Goal: Task Accomplishment & Management: Use online tool/utility

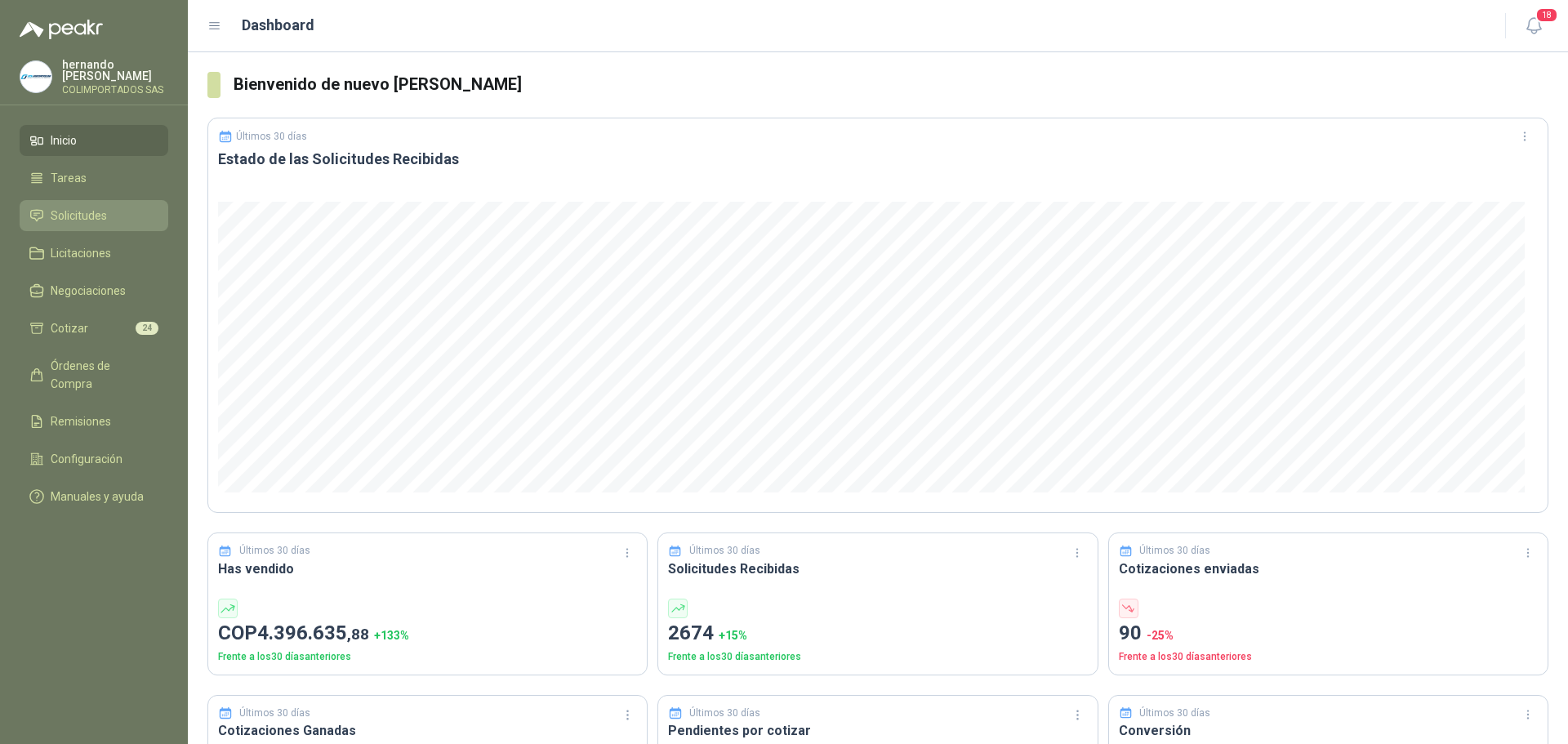
click at [75, 219] on span "Solicitudes" at bounding box center [79, 216] width 57 height 18
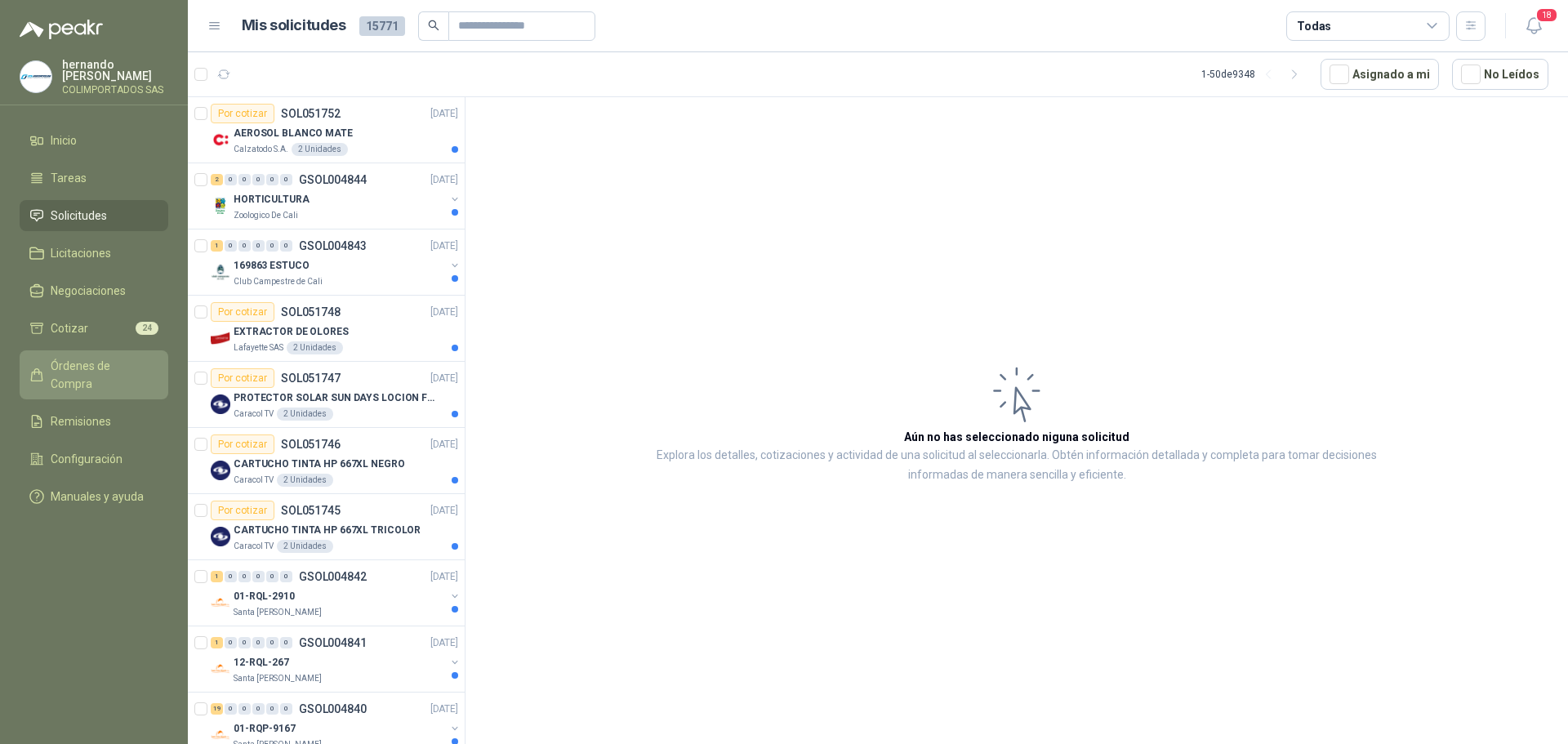
click at [114, 364] on span "Órdenes de Compra" at bounding box center [101, 374] width 102 height 36
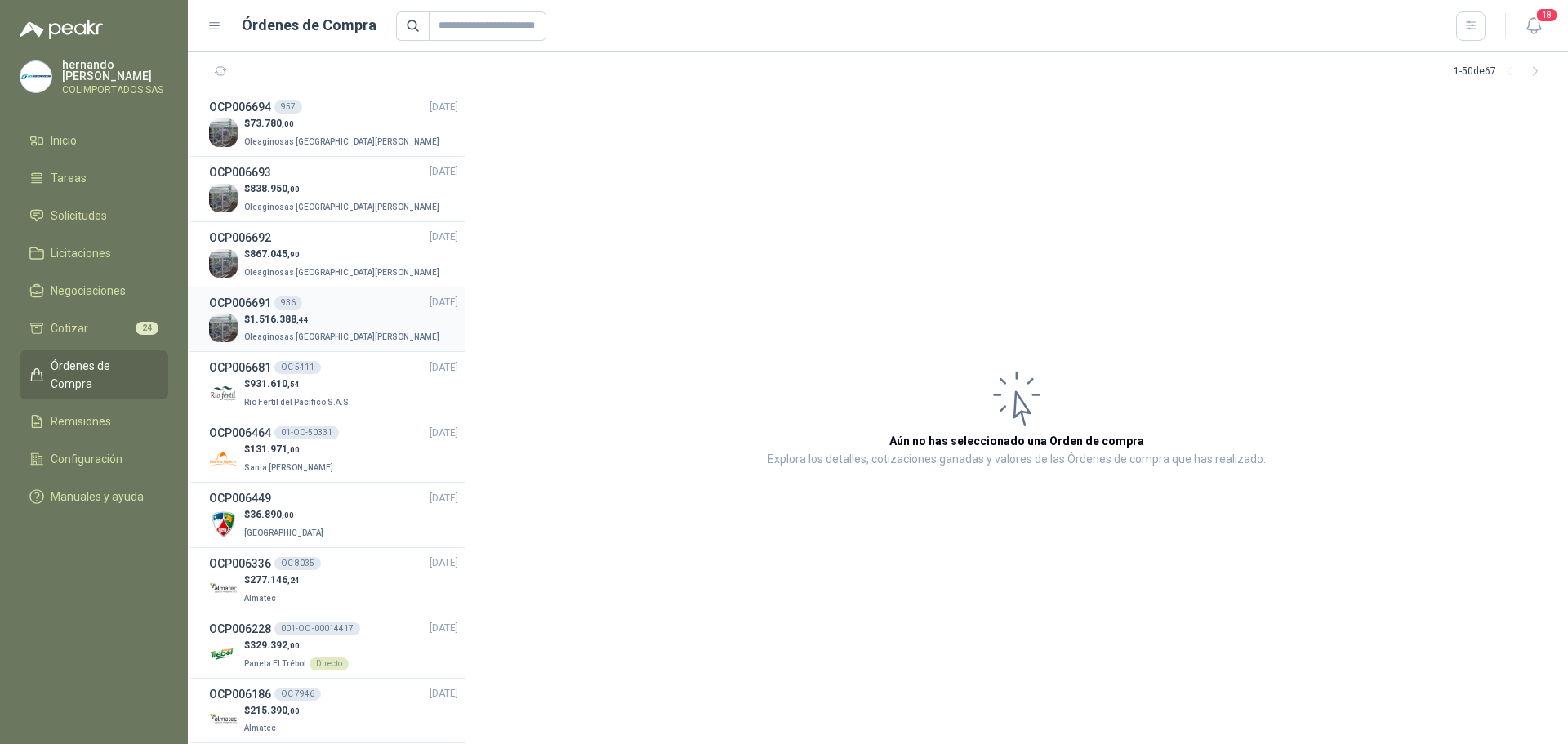
click at [372, 316] on div "$ 1.516.388 ,44 Oleaginosas [GEOGRAPHIC_DATA][PERSON_NAME]" at bounding box center [333, 329] width 249 height 34
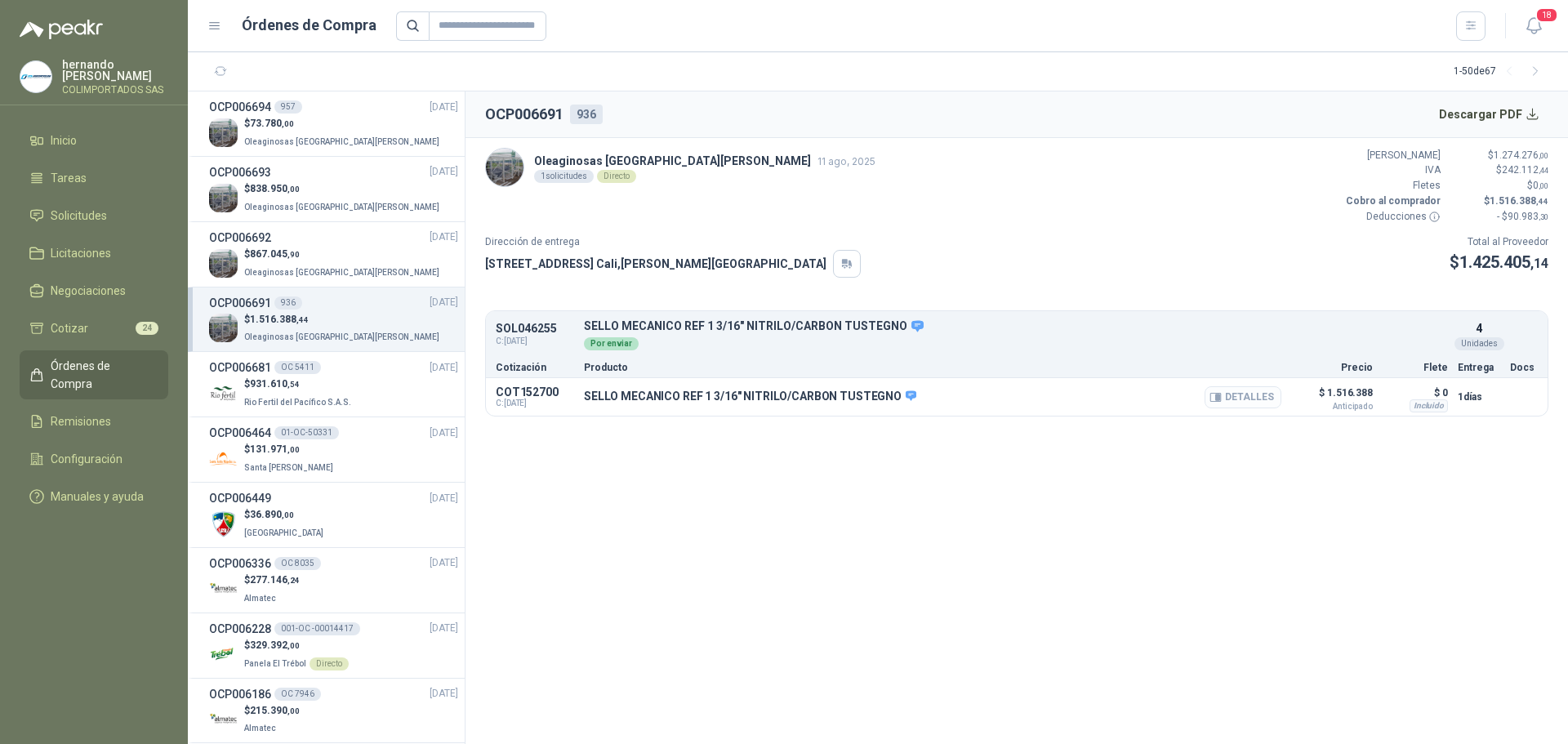
click at [1248, 398] on button "Detalles" at bounding box center [1243, 397] width 77 height 22
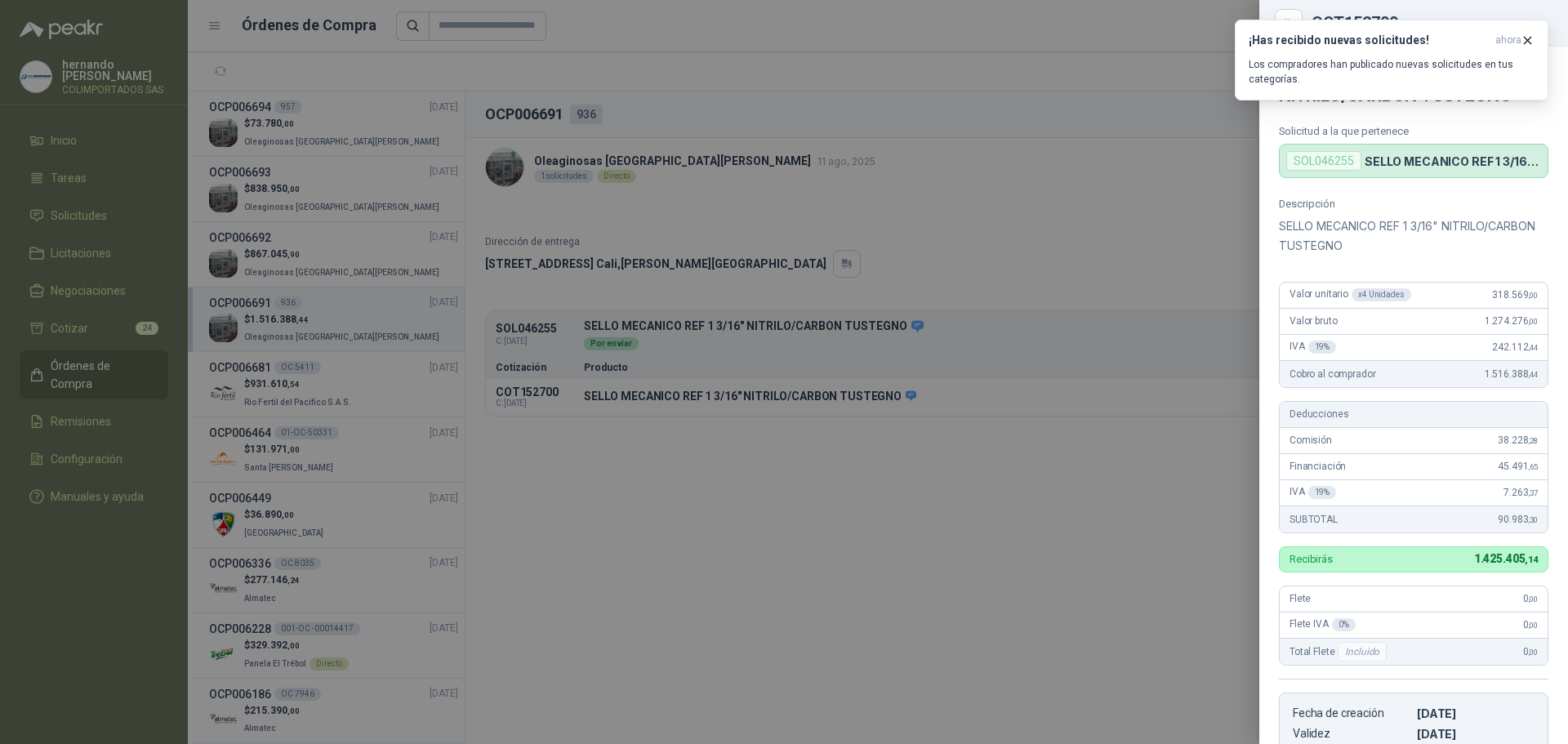
click at [789, 523] on div at bounding box center [784, 372] width 1568 height 744
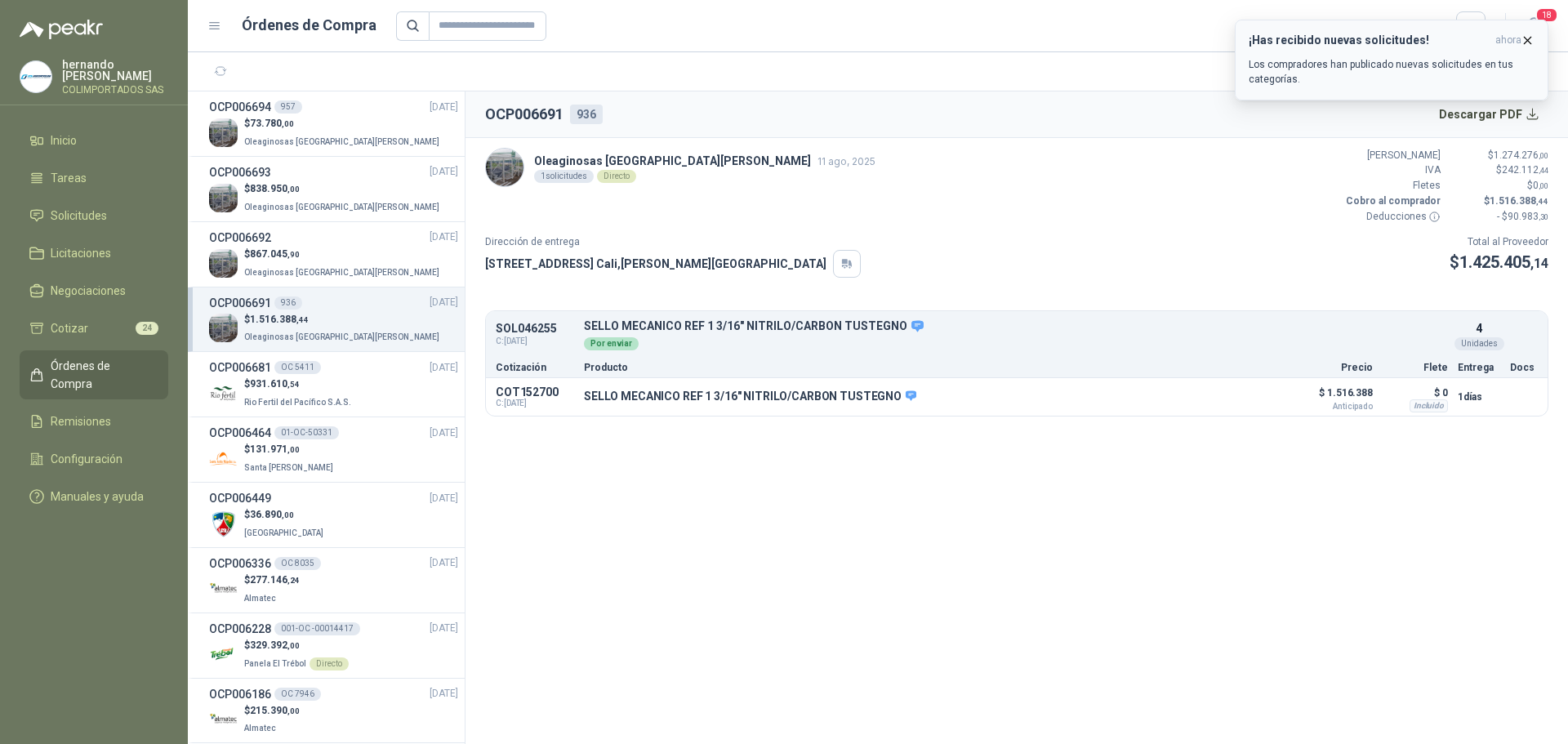
click at [1388, 64] on p "Los compradores han publicado nuevas solicitudes en tus categorías." at bounding box center [1391, 72] width 286 height 29
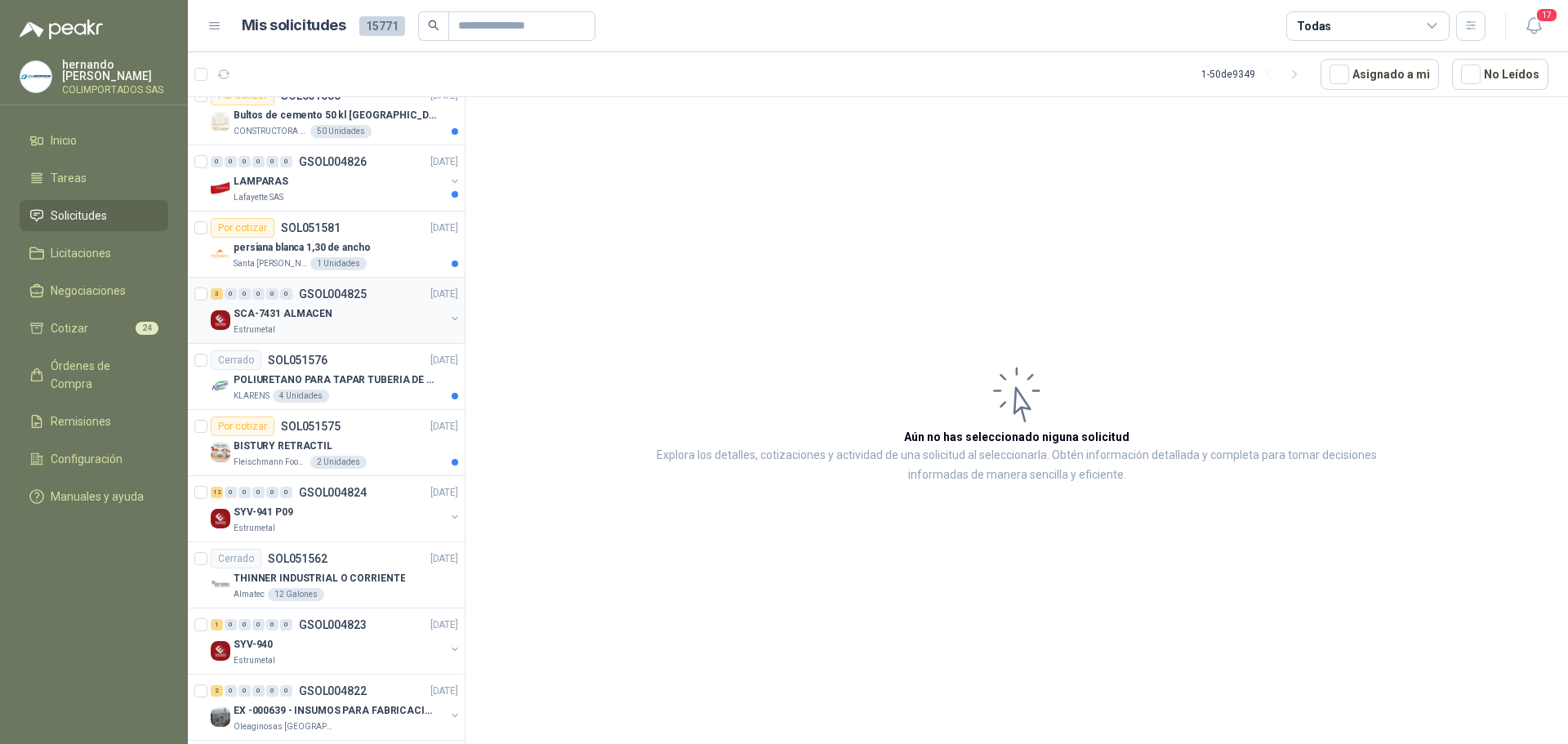
scroll to position [1634, 0]
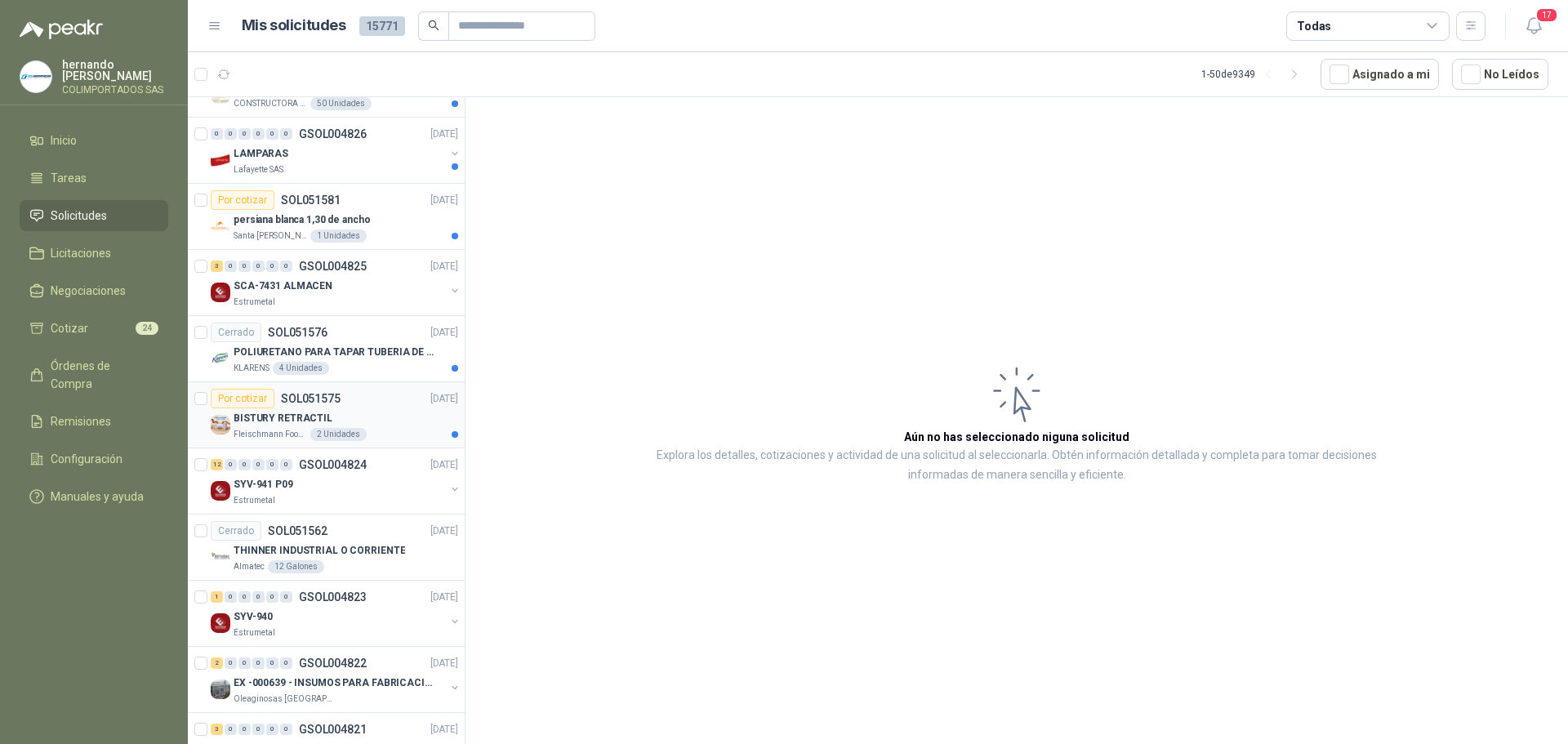
click at [399, 422] on div "BISTURY RETRACTIL" at bounding box center [346, 418] width 225 height 19
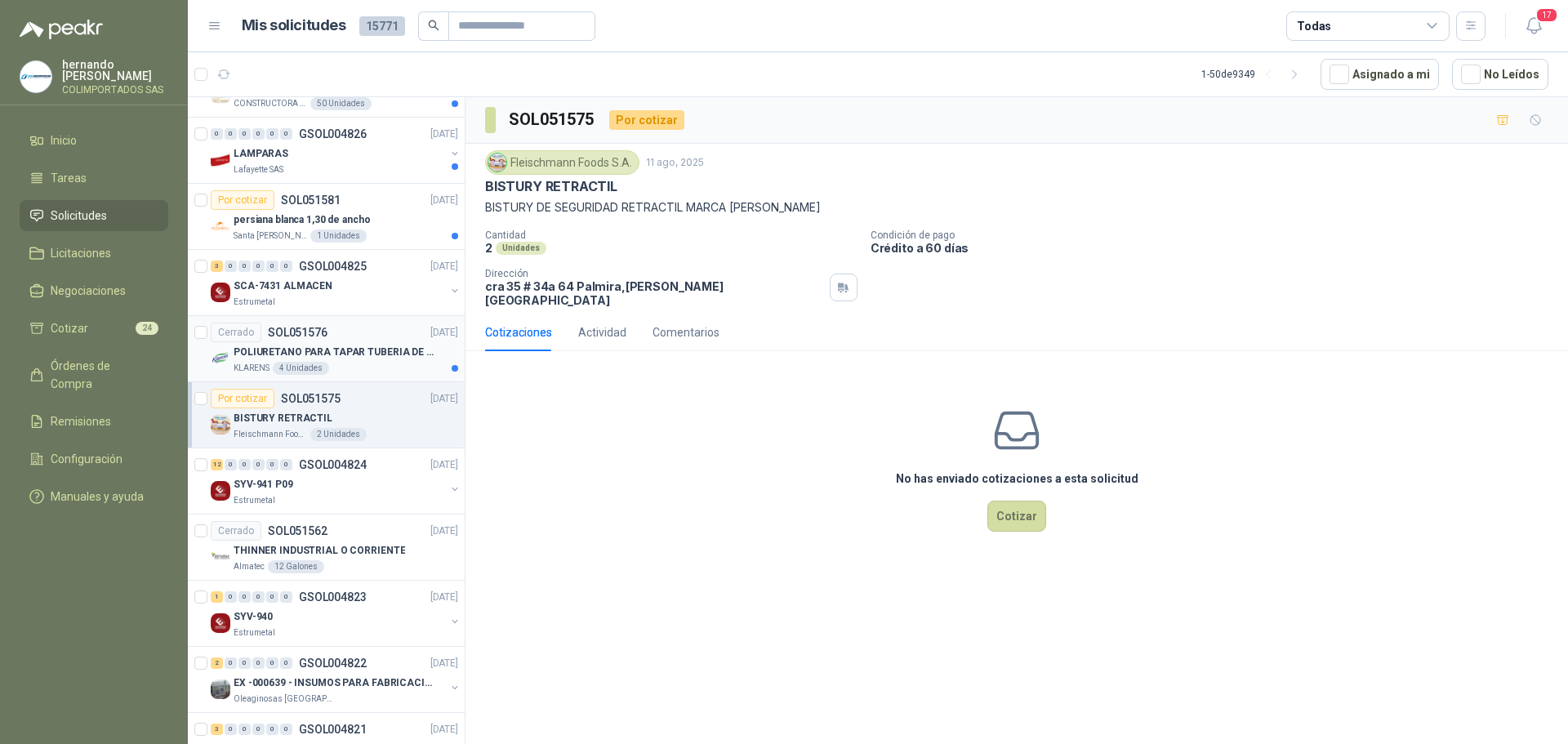
click at [383, 359] on p "POLIURETANO PARA TAPAR TUBERIA DE SENSORES DE NIVEL DEL BANCO DE HIELO" at bounding box center [335, 353] width 203 height 16
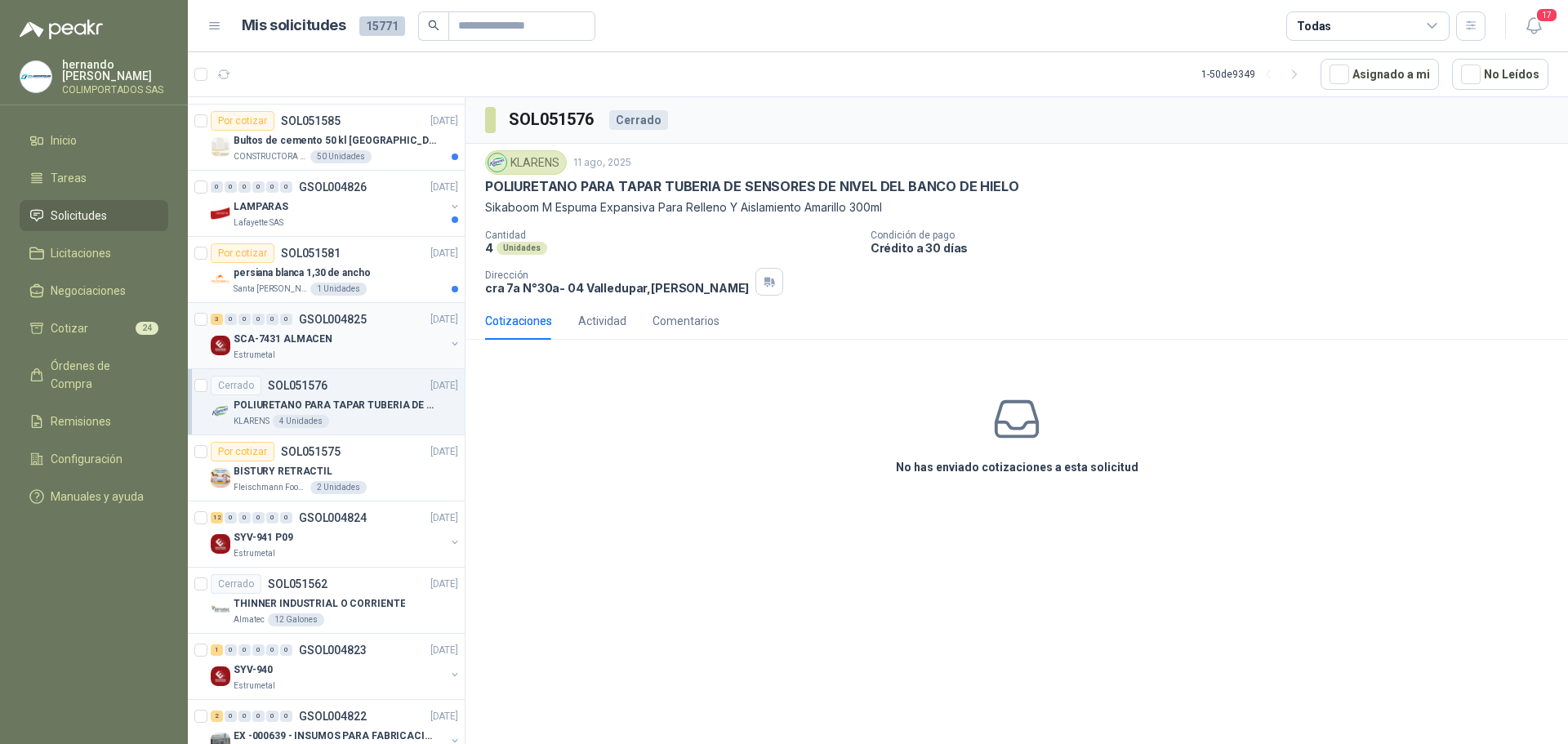
scroll to position [1552, 0]
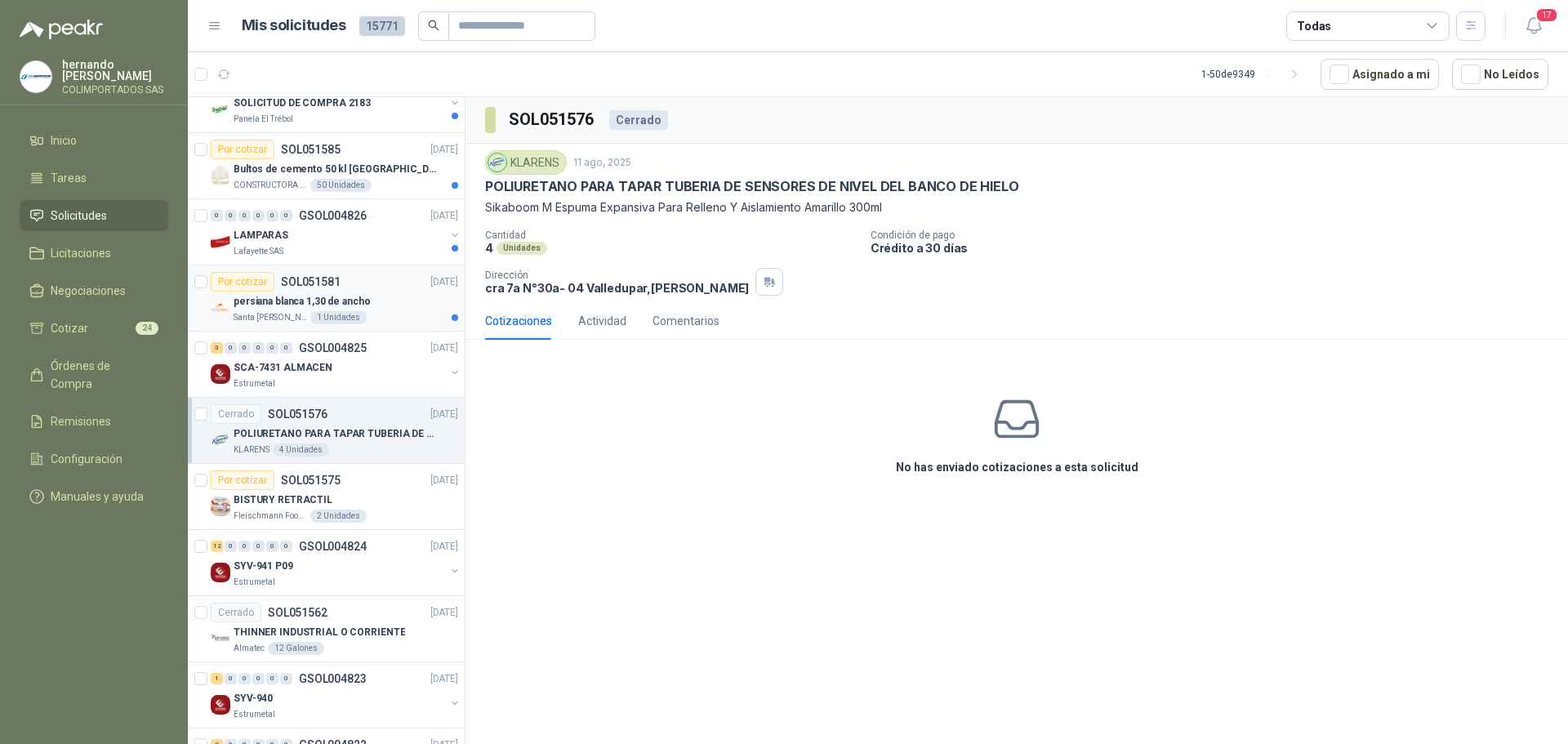
click at [396, 311] on div "Santa [PERSON_NAME] 1 Unidades" at bounding box center [346, 318] width 225 height 13
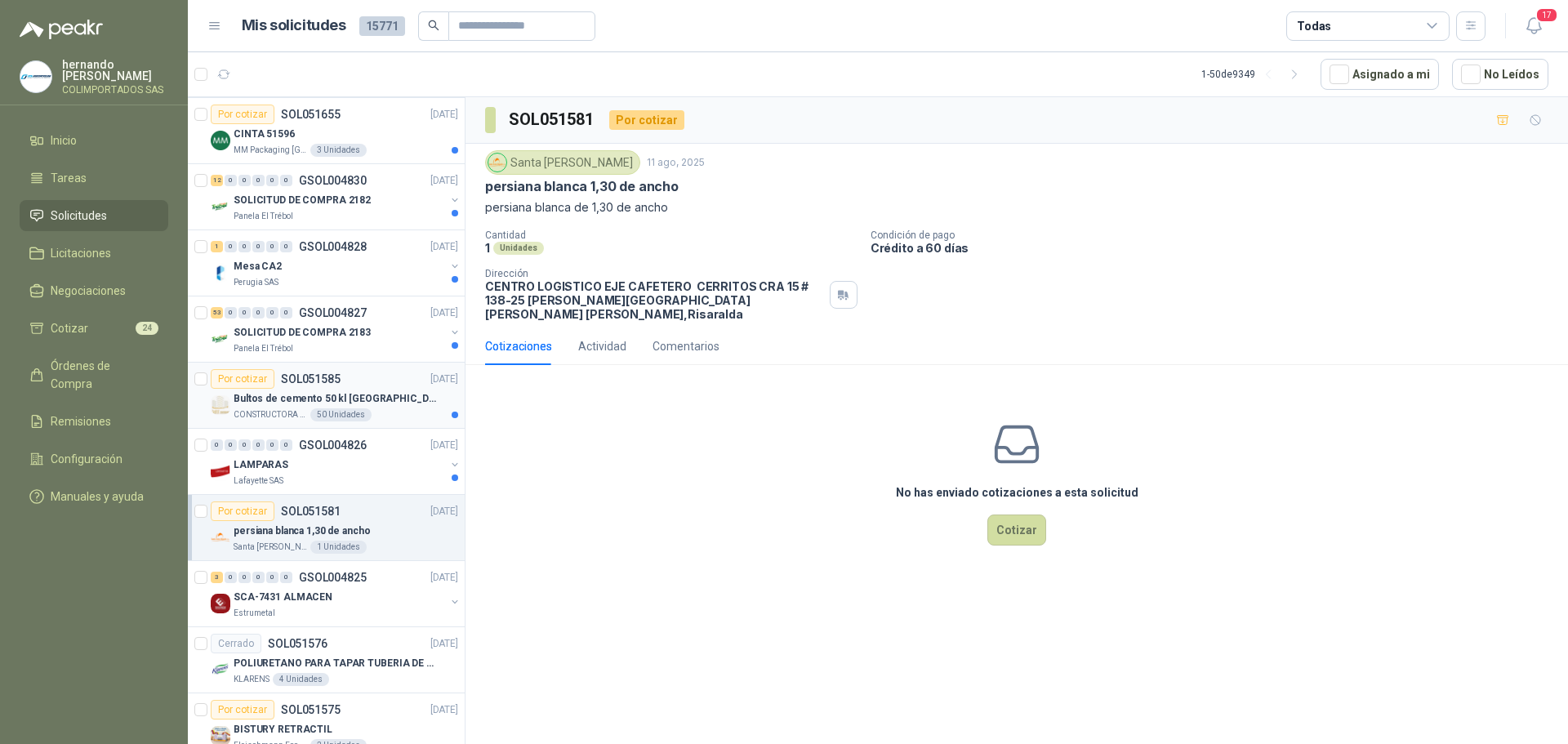
scroll to position [1307, 0]
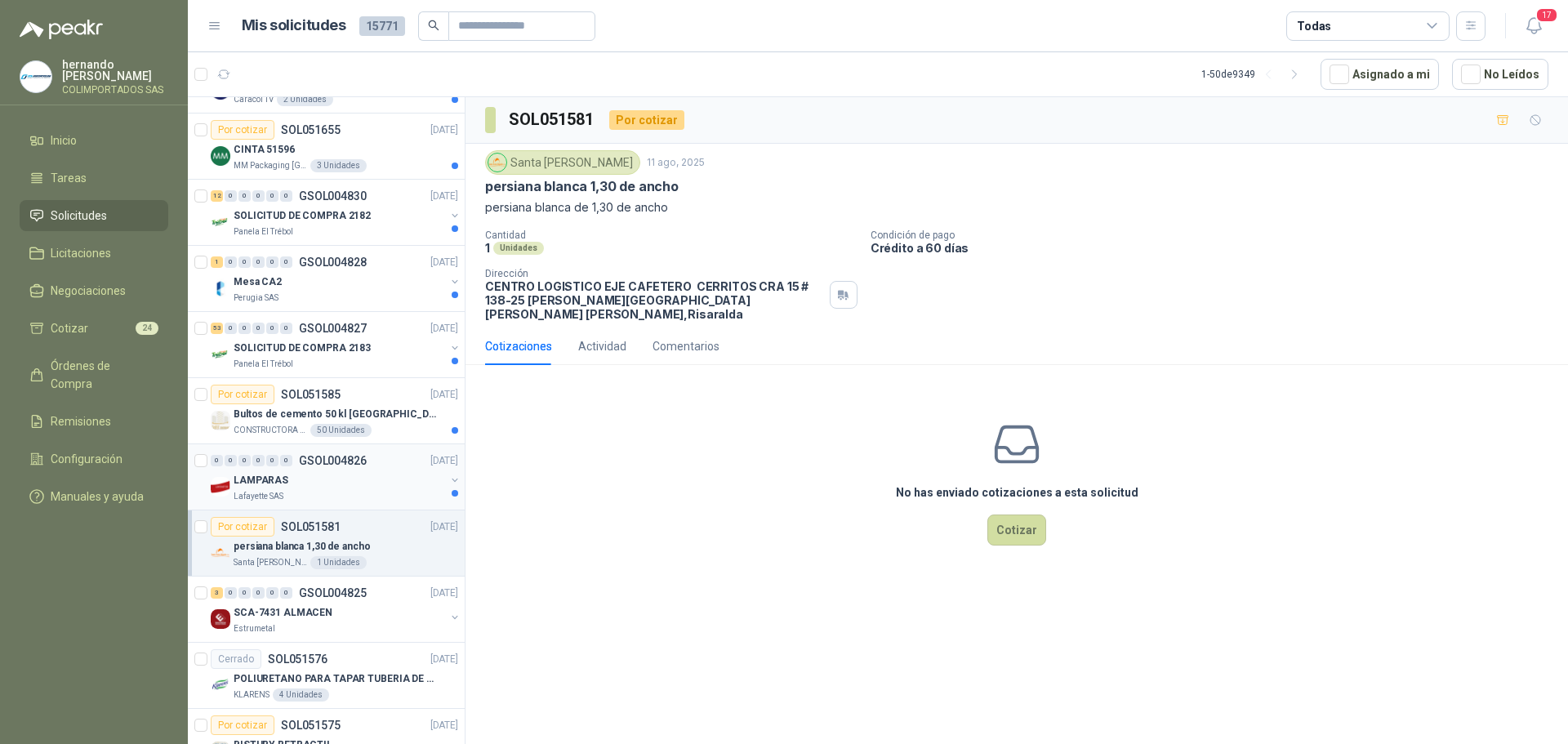
click at [331, 488] on div "LAMPARAS" at bounding box center [339, 480] width 211 height 19
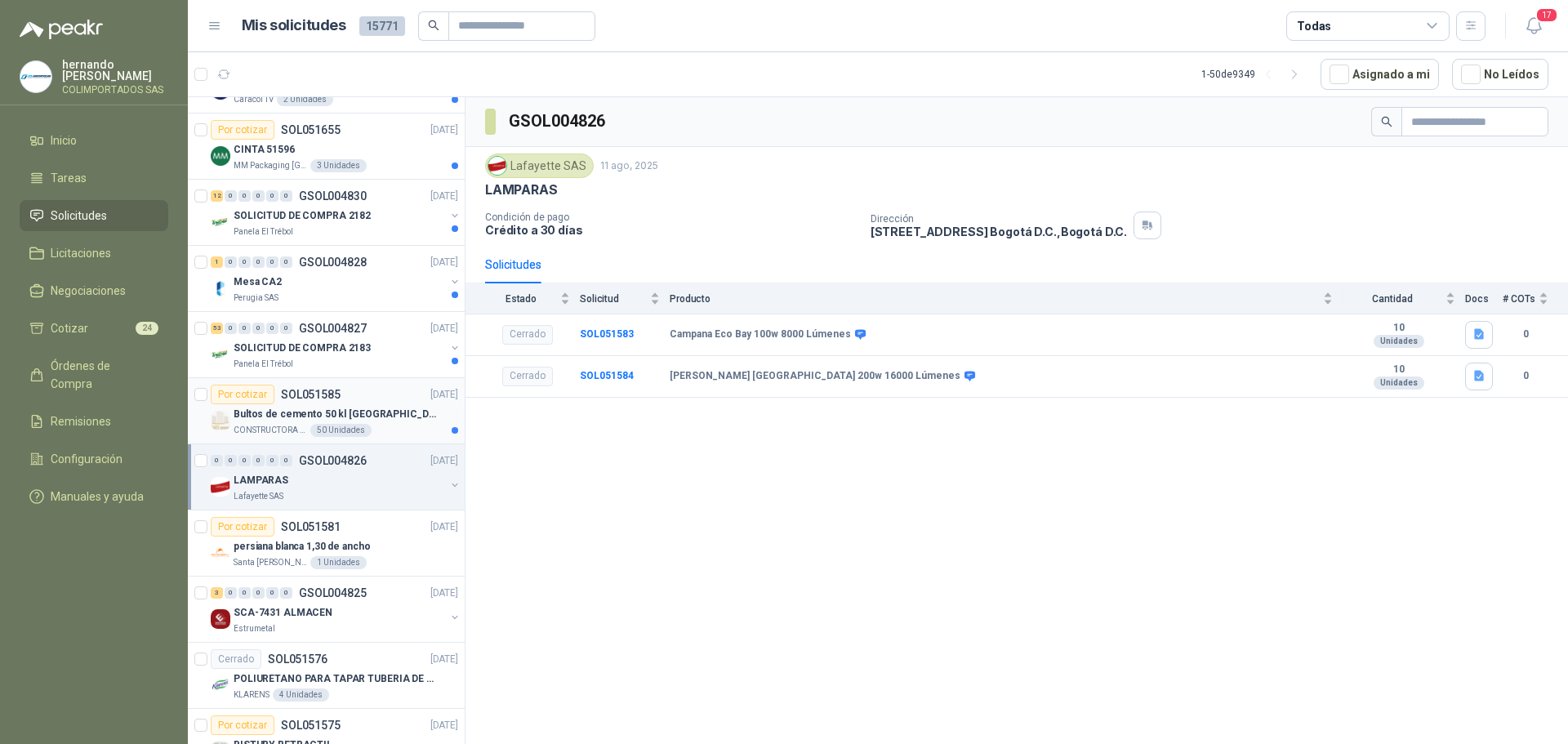
click at [398, 412] on div "Bultos de cemento 50 kl [GEOGRAPHIC_DATA]" at bounding box center [346, 414] width 225 height 19
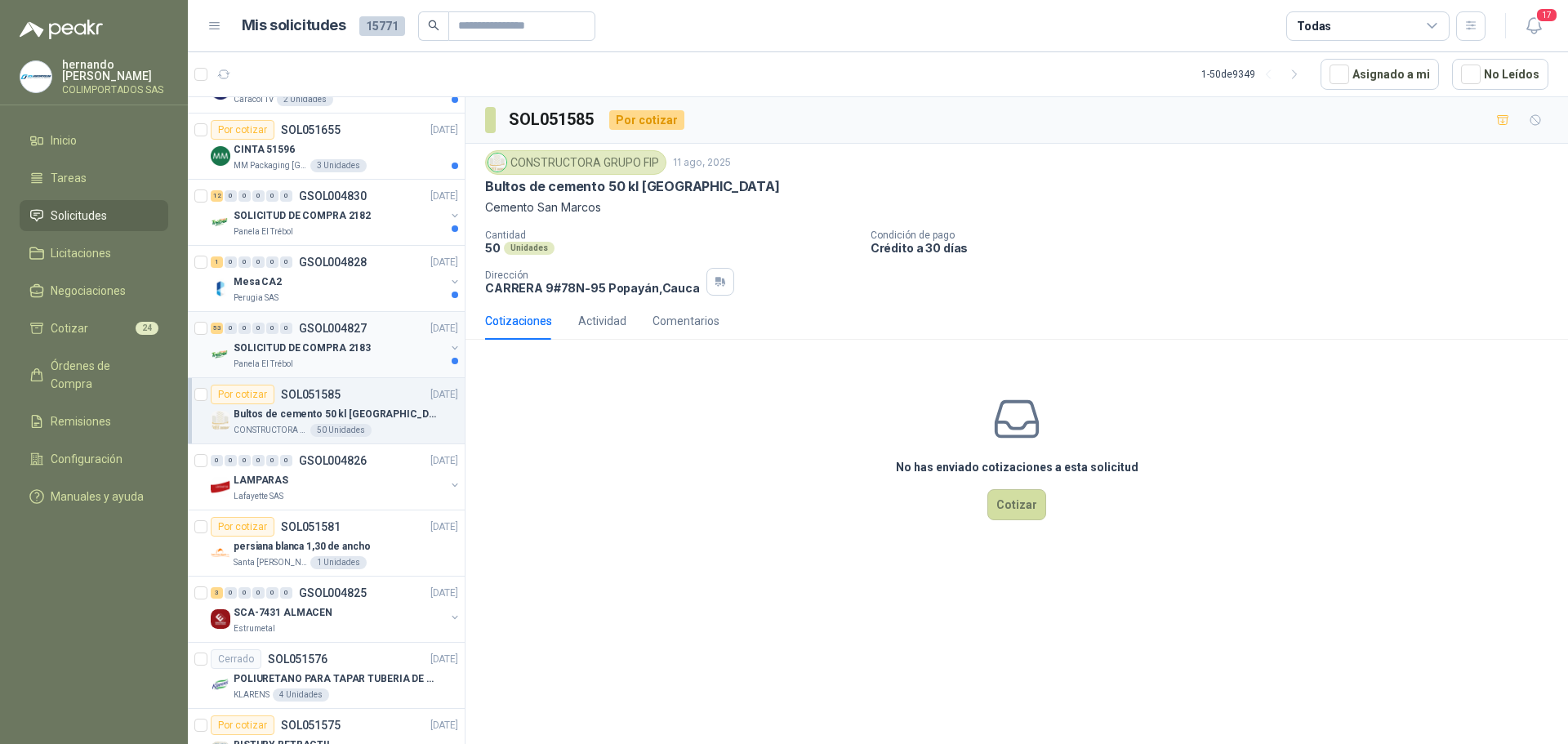
click at [365, 364] on div "Panela El Trébol" at bounding box center [339, 364] width 211 height 13
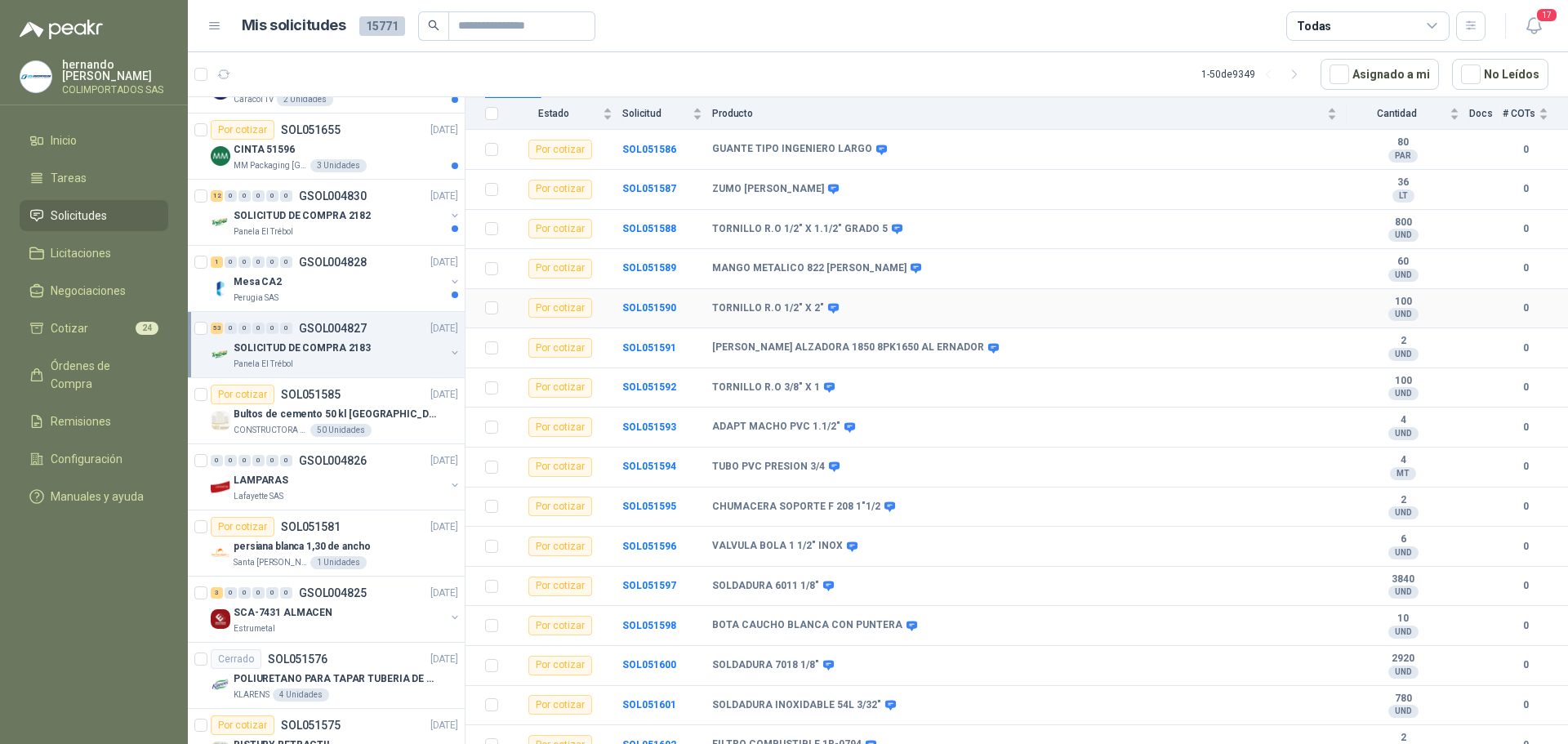
scroll to position [36, 0]
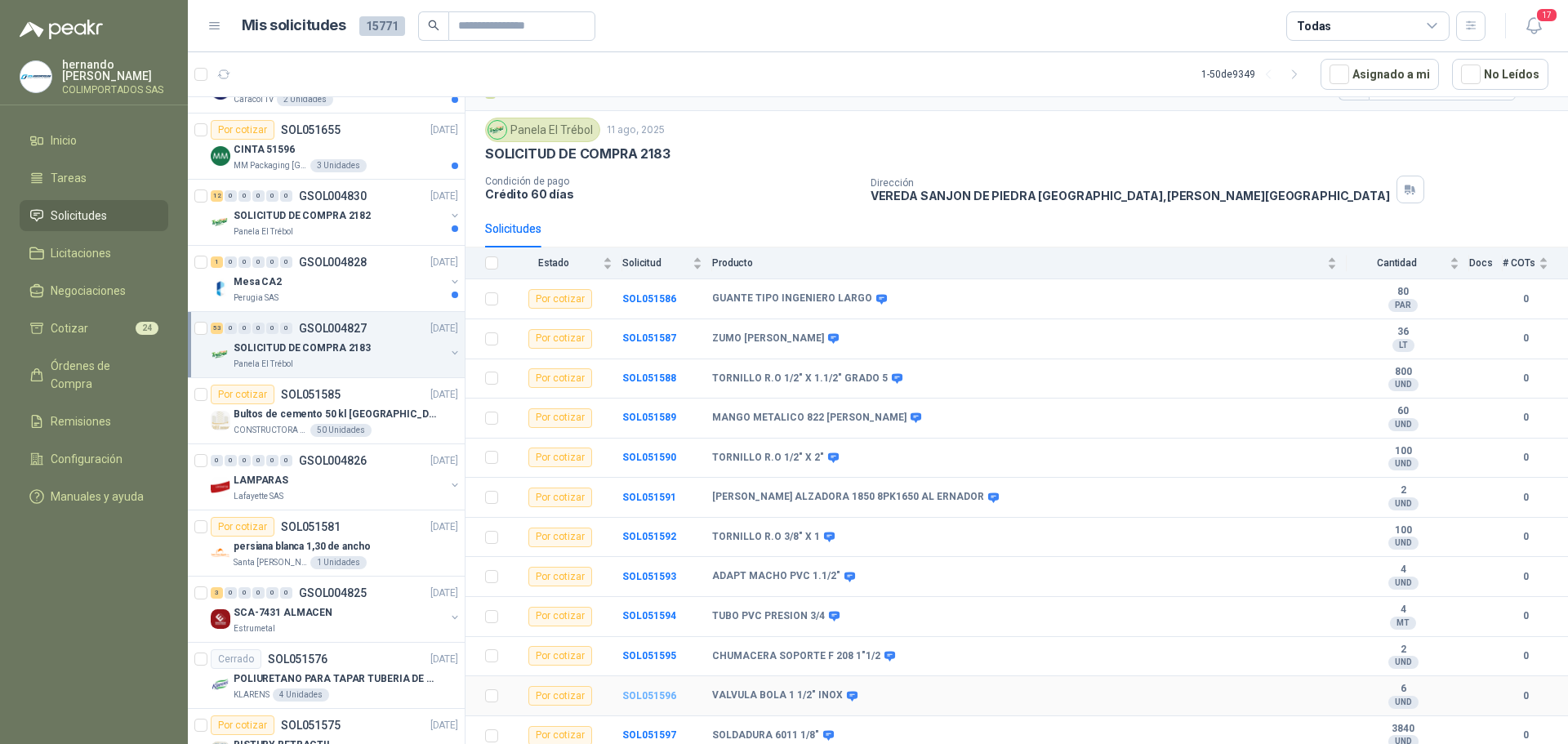
click at [644, 697] on b "SOL051596" at bounding box center [649, 695] width 54 height 12
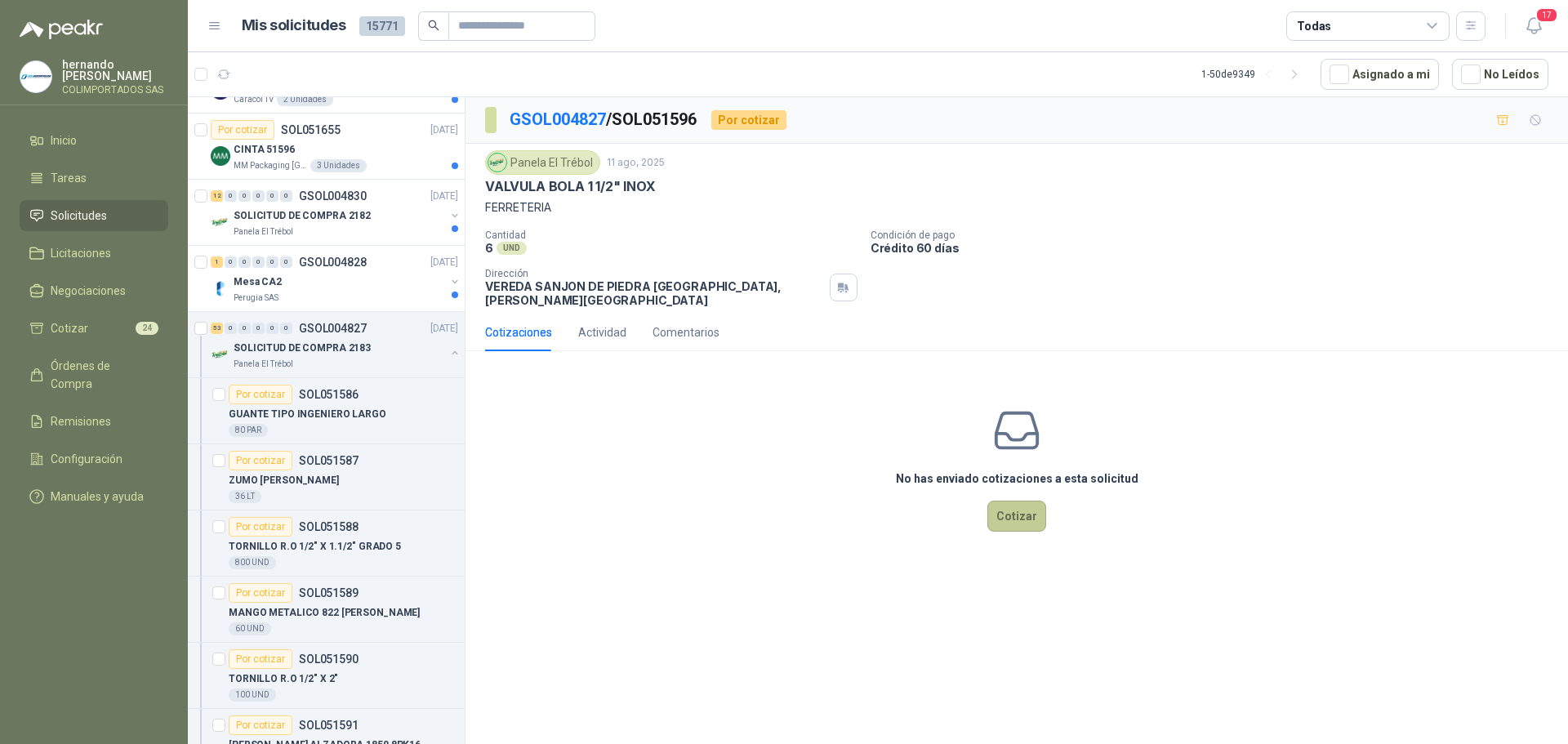
click at [1024, 503] on button "Cotizar" at bounding box center [1016, 516] width 58 height 31
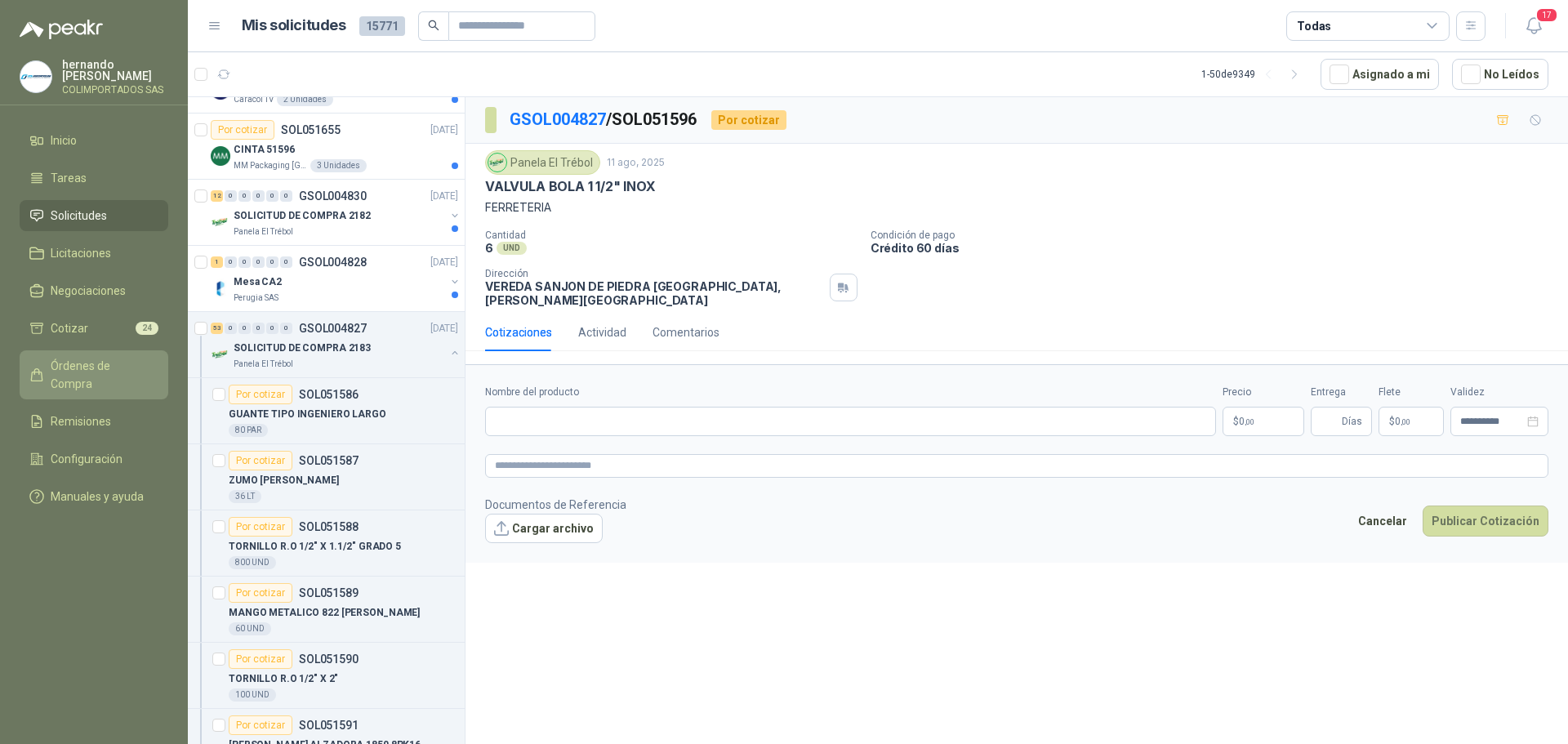
click at [111, 357] on span "Órdenes de Compra" at bounding box center [101, 374] width 102 height 36
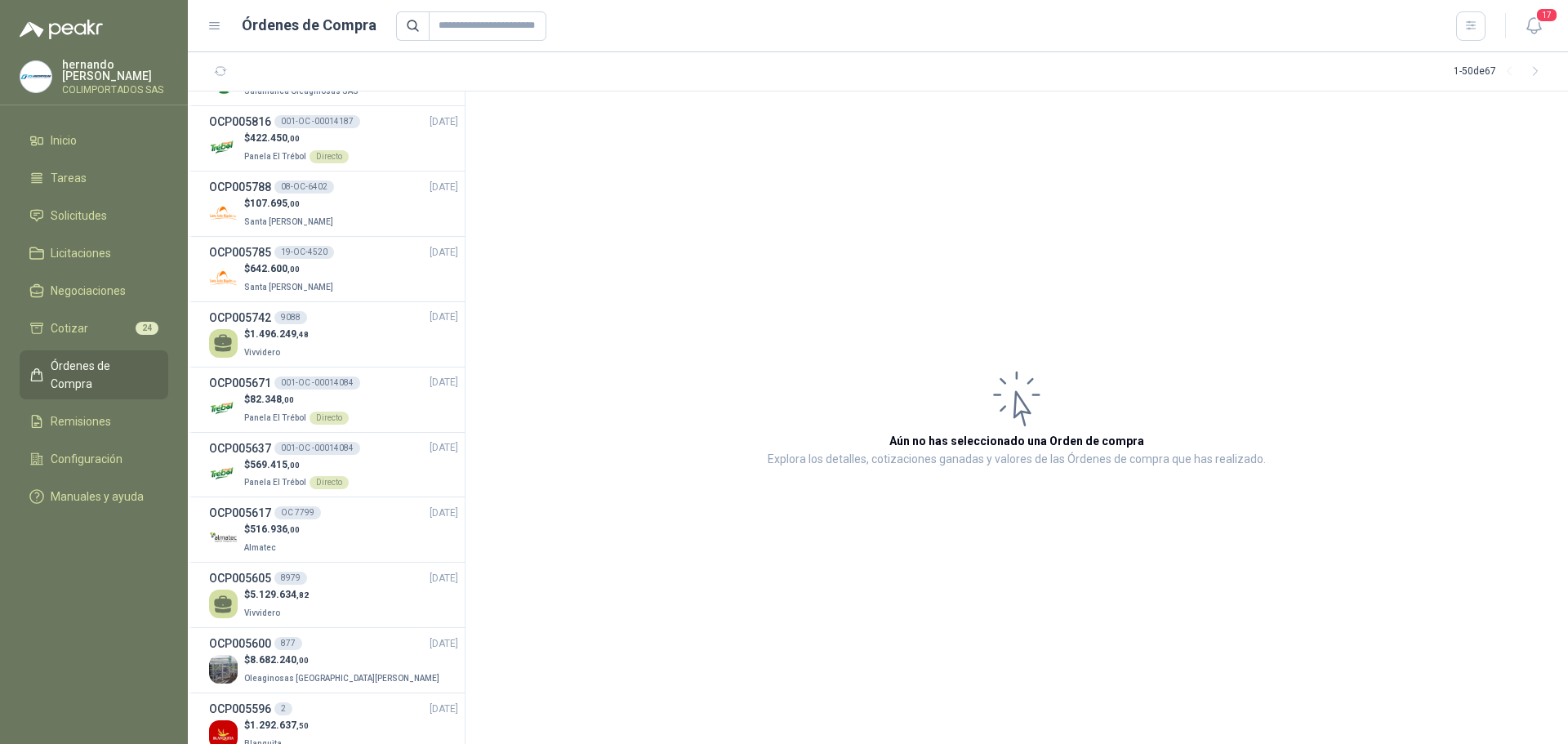
scroll to position [1078, 0]
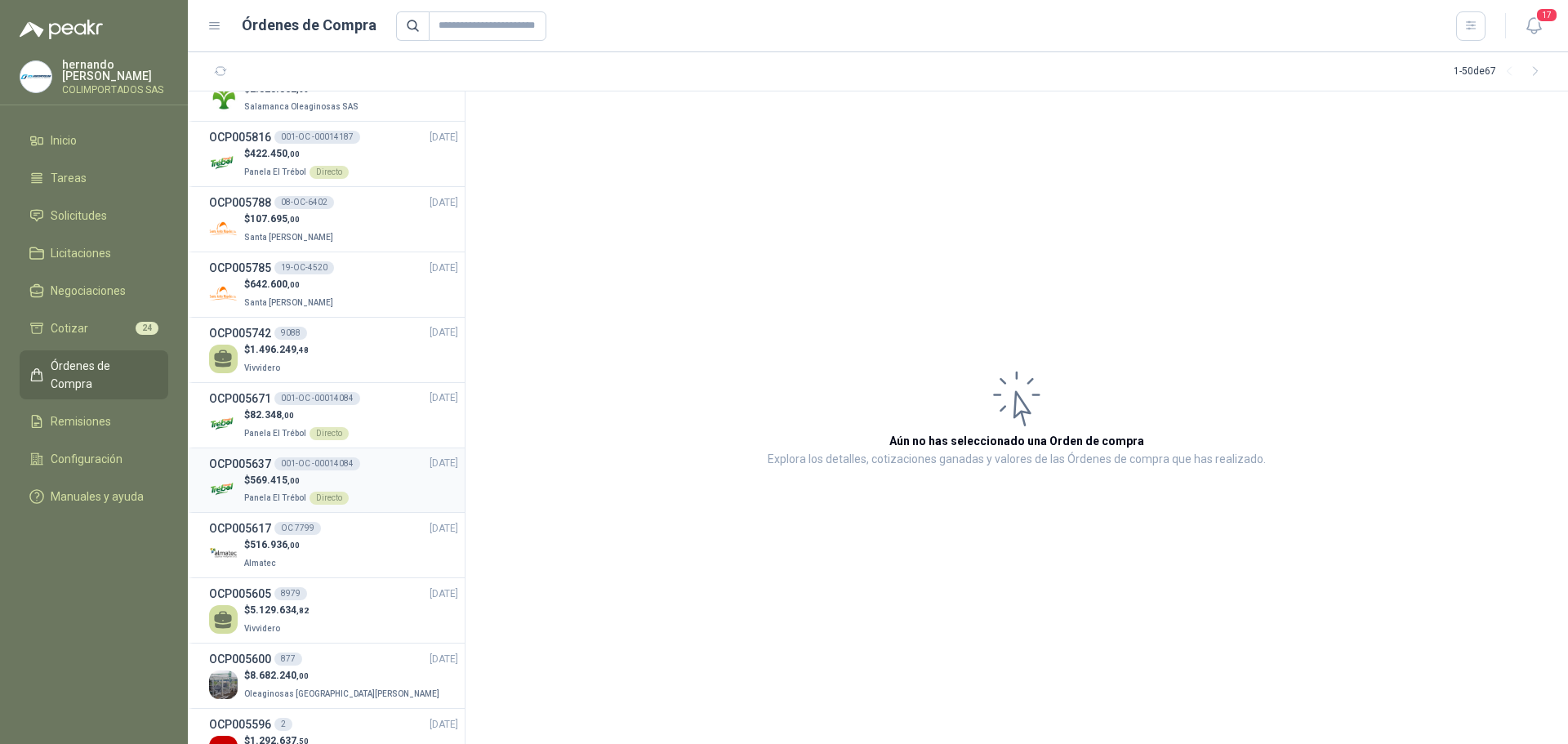
click at [379, 485] on div "$ 569.415 ,00 Panela El Trébol Directo" at bounding box center [333, 490] width 249 height 34
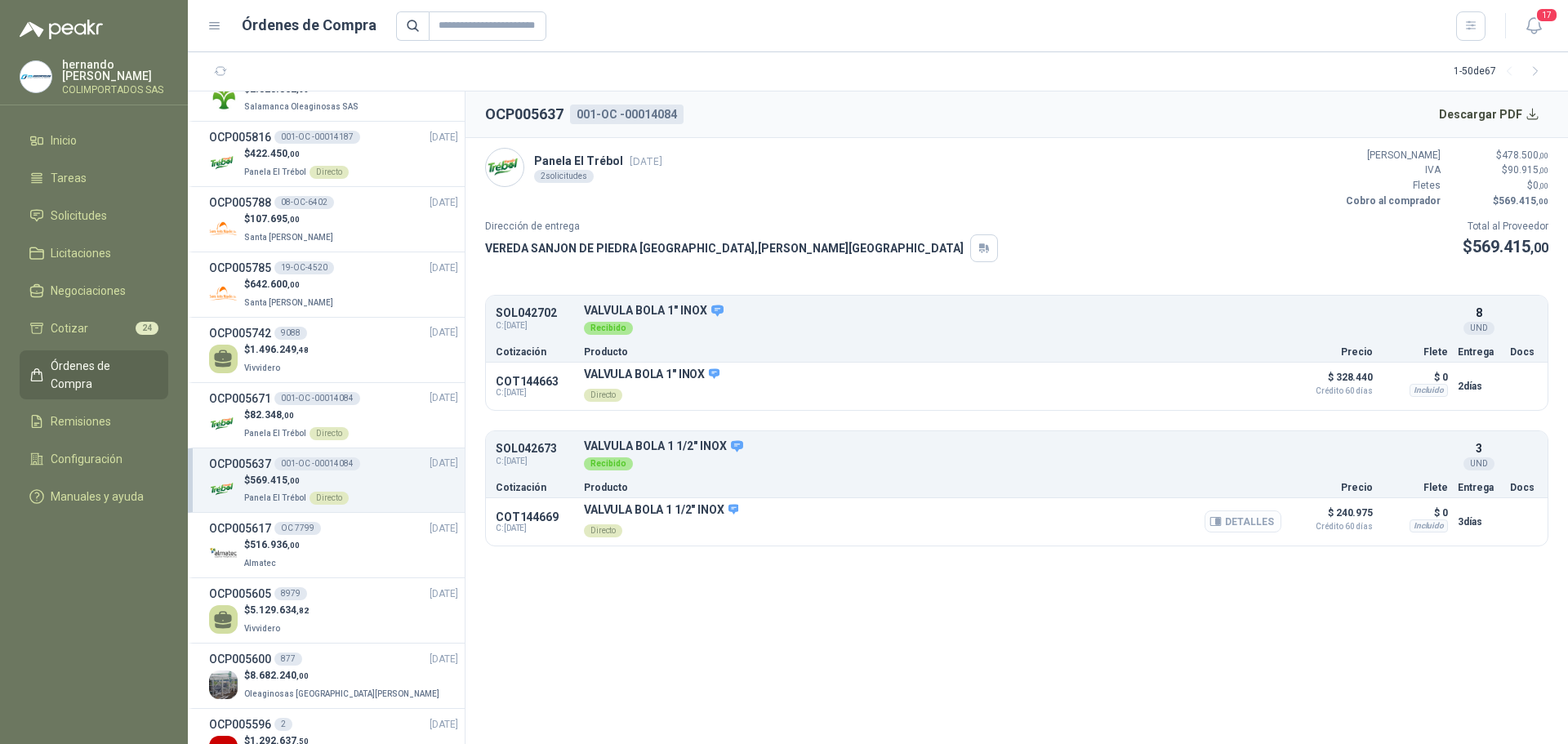
click at [1246, 519] on button "Detalles" at bounding box center [1243, 521] width 77 height 22
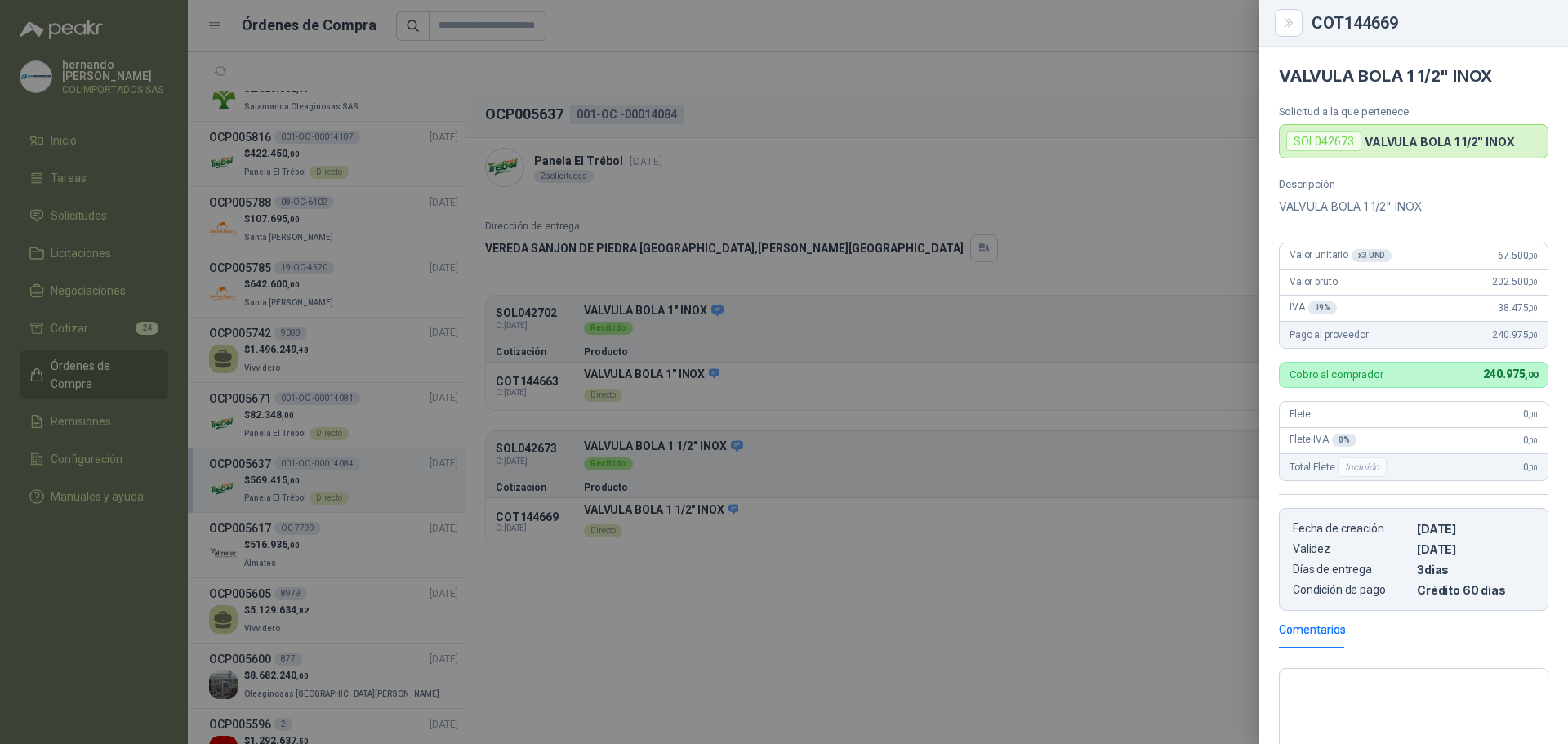
click at [1020, 612] on div at bounding box center [784, 372] width 1568 height 744
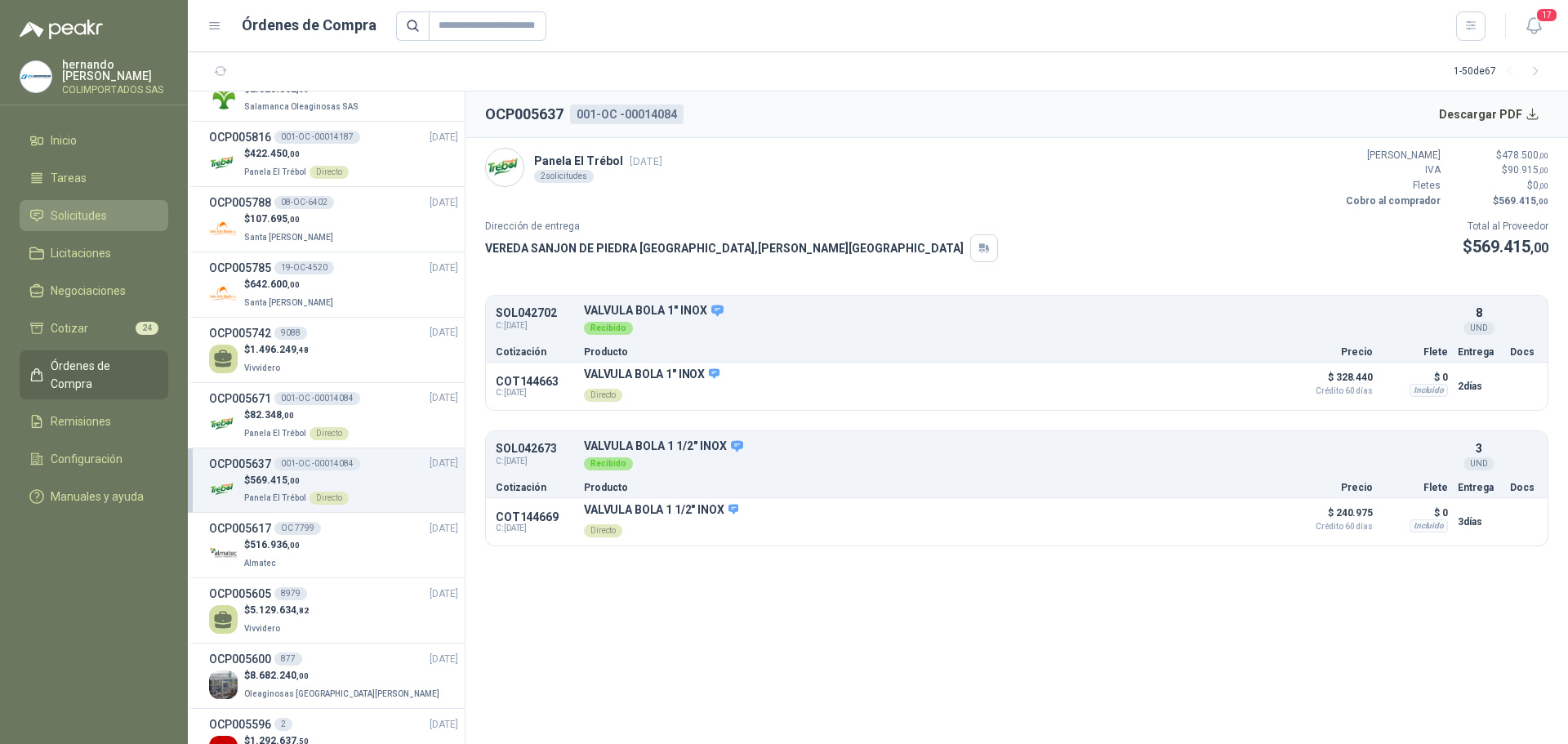
click at [99, 211] on span "Solicitudes" at bounding box center [79, 216] width 57 height 18
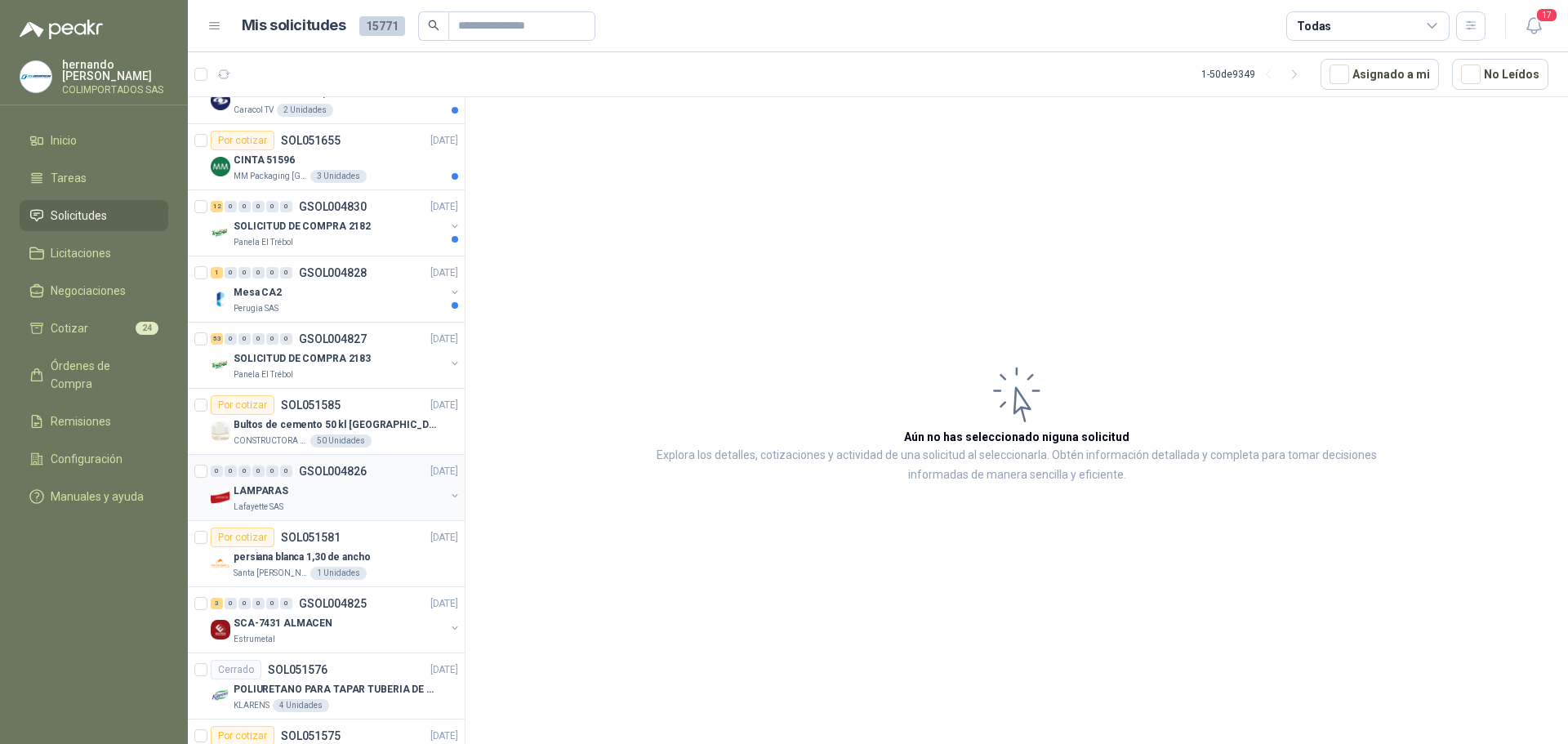
scroll to position [1307, 0]
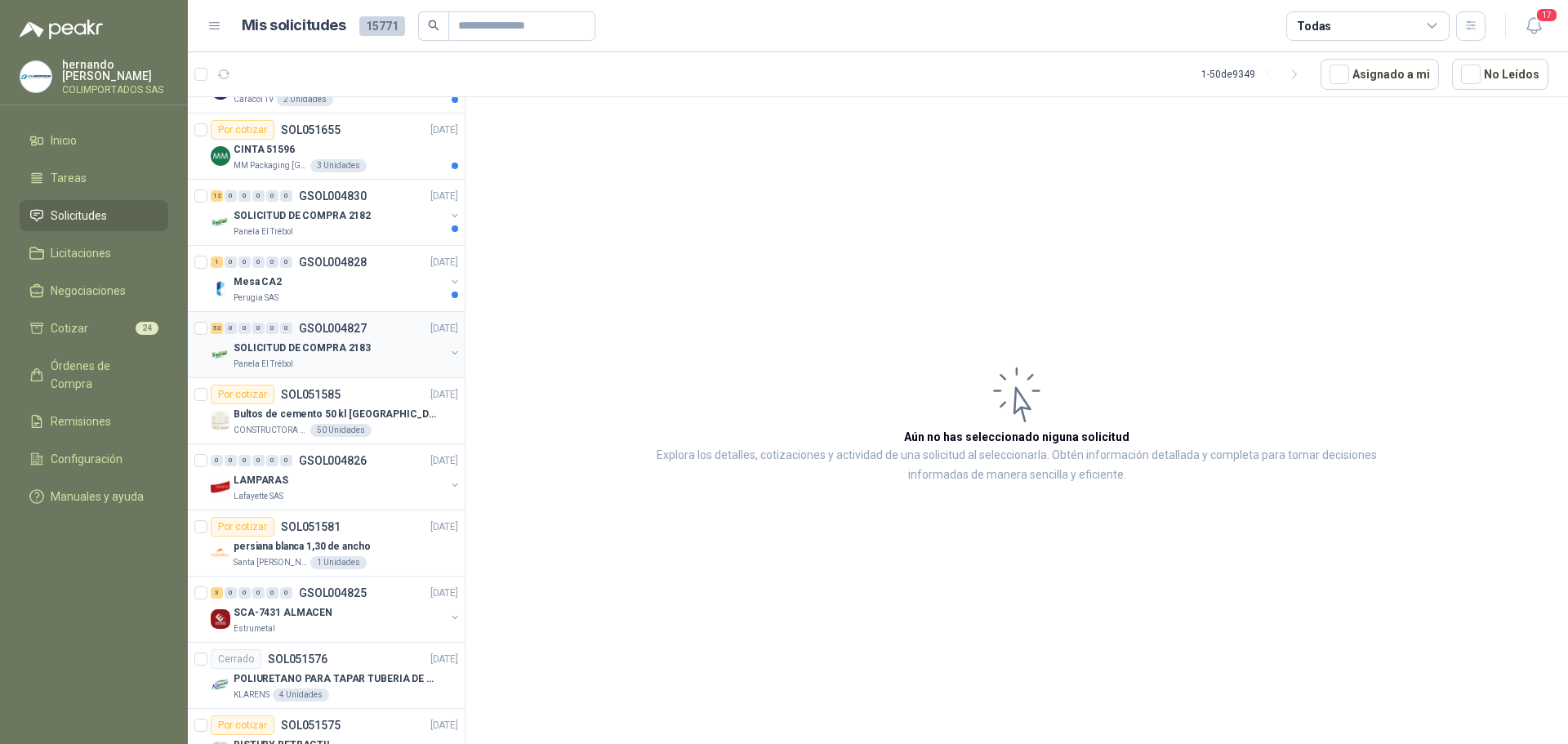
click at [380, 339] on div "SOLICITUD DE COMPRA 2183" at bounding box center [339, 348] width 211 height 19
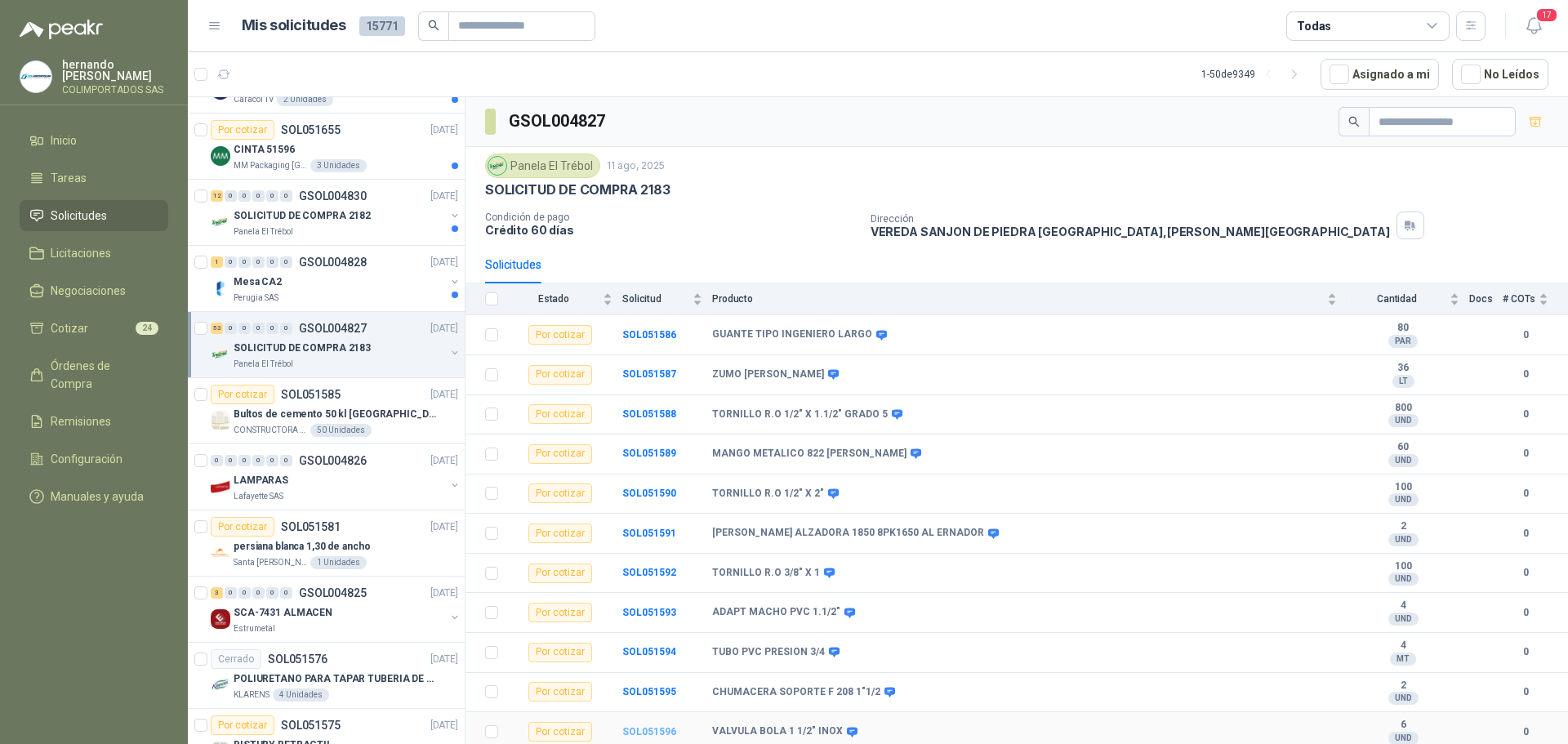
click at [654, 729] on b "SOL051596" at bounding box center [649, 732] width 54 height 12
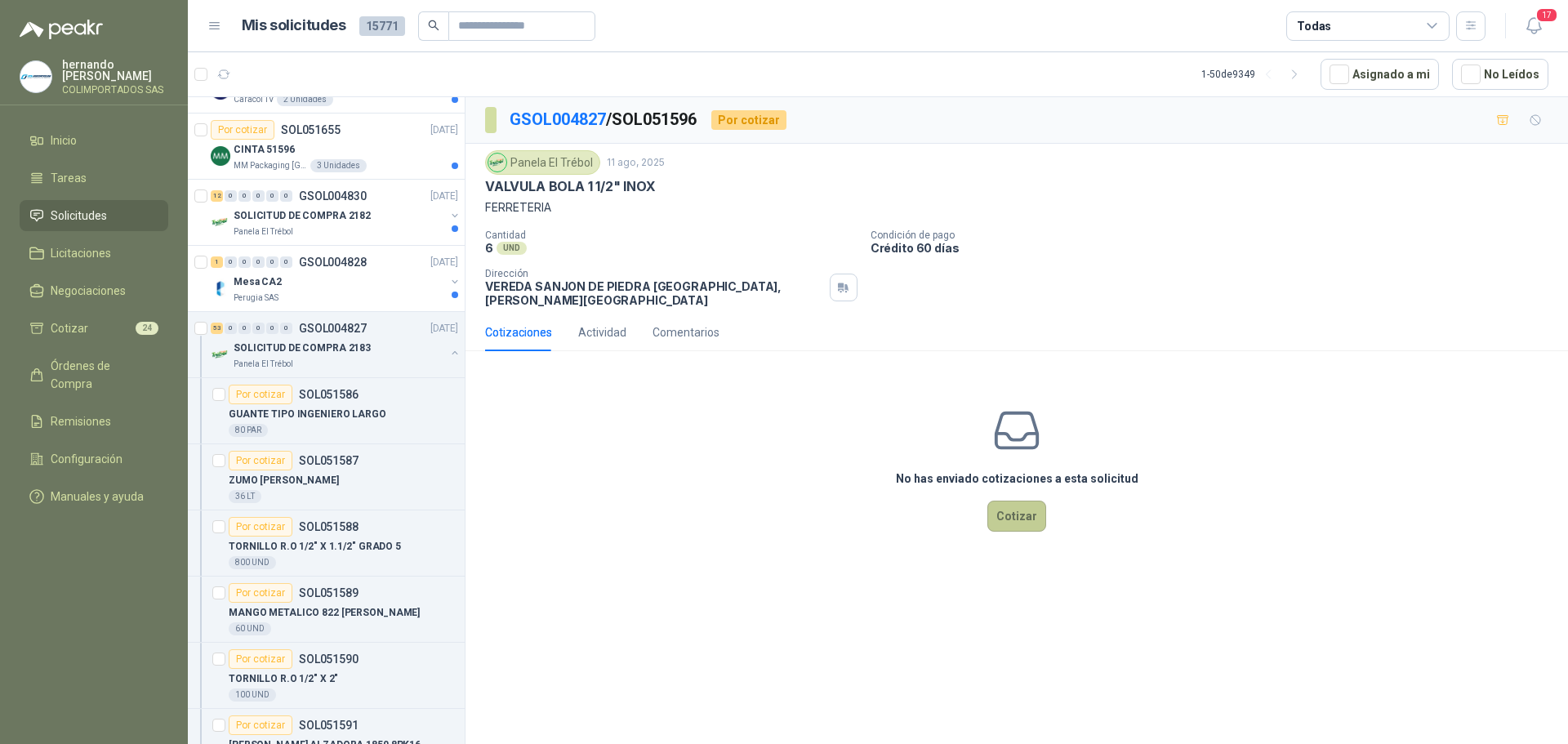
click at [1018, 502] on button "Cotizar" at bounding box center [1016, 516] width 58 height 31
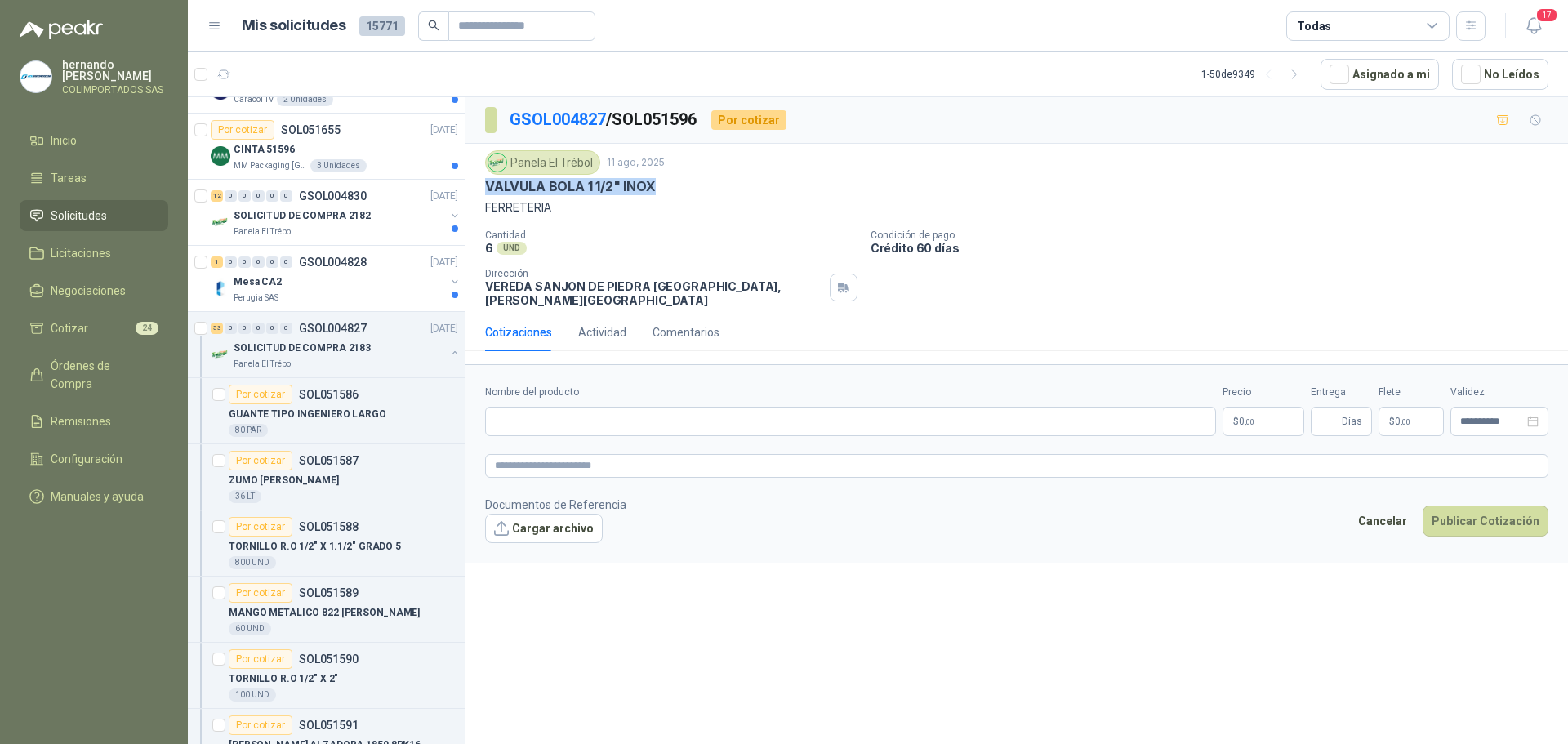
drag, startPoint x: 656, startPoint y: 187, endPoint x: 486, endPoint y: 187, distance: 170.0
click at [486, 187] on div "VALVULA BOLA 1 1/2" INOX" at bounding box center [1016, 186] width 1063 height 17
copy p "VALVULA BOLA 1 1/2" INOX"
click at [602, 409] on input "Nombre del producto" at bounding box center [850, 421] width 730 height 29
paste input "**********"
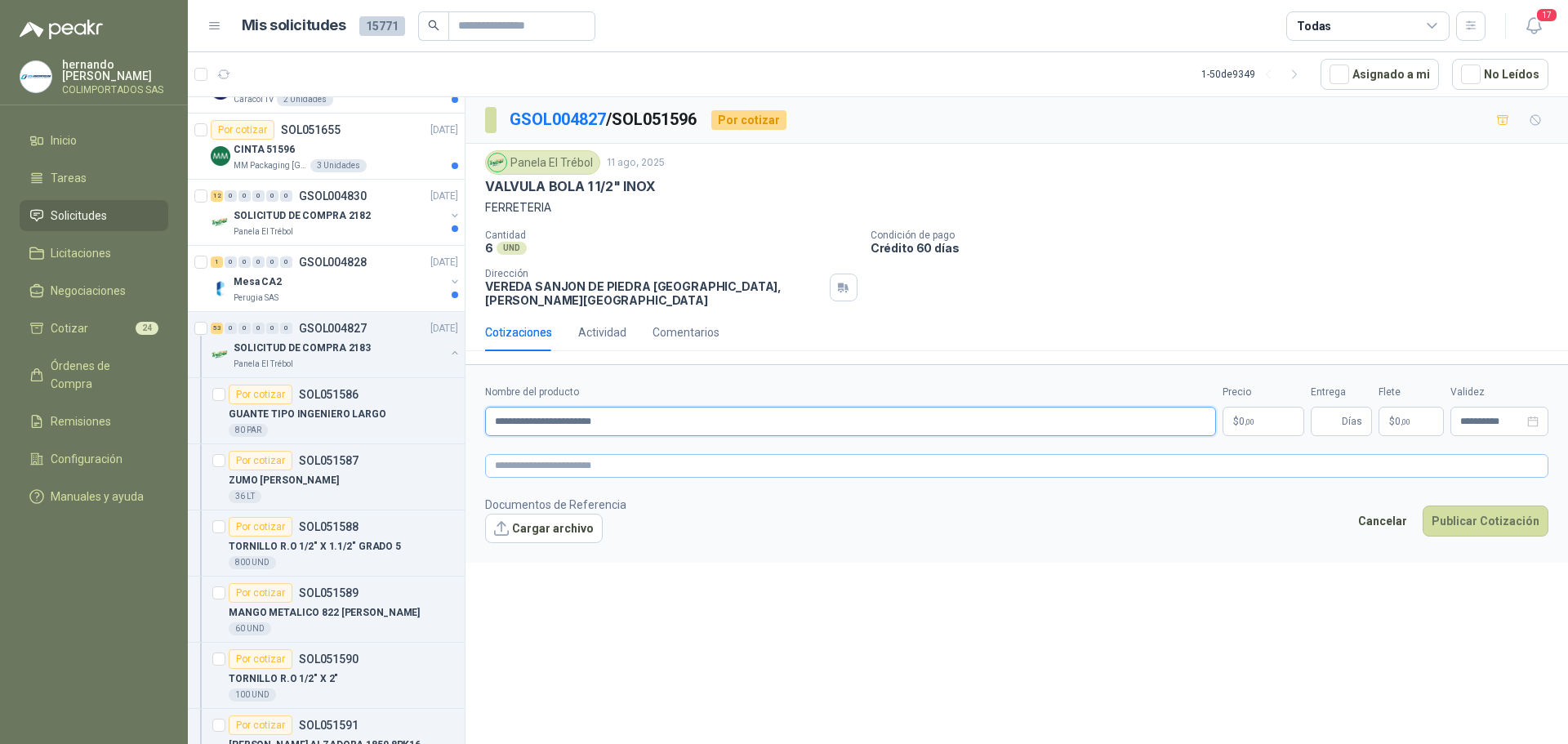
type input "**********"
click at [616, 454] on textarea at bounding box center [1016, 465] width 1063 height 24
paste textarea "**********"
type textarea "**********"
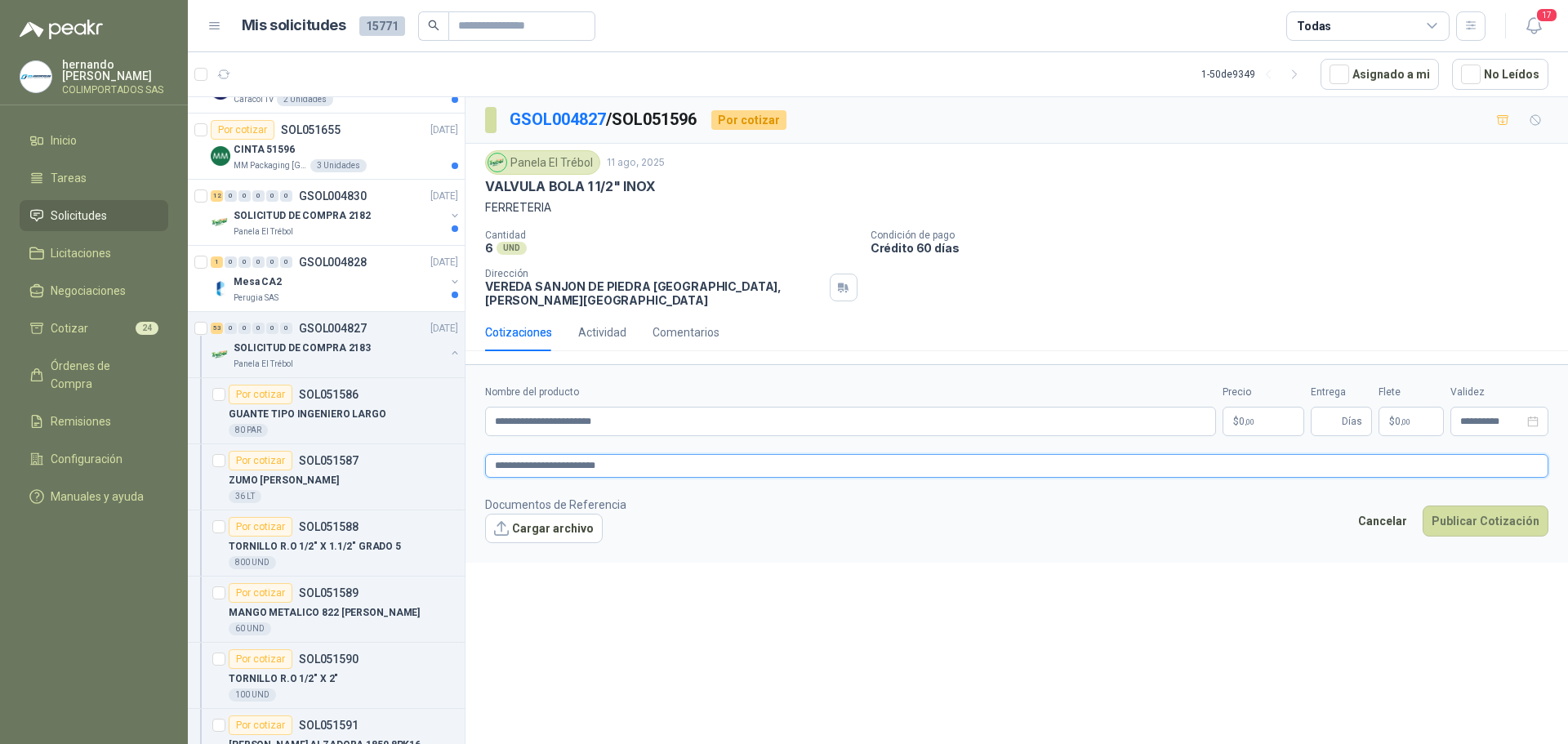
type textarea "**********"
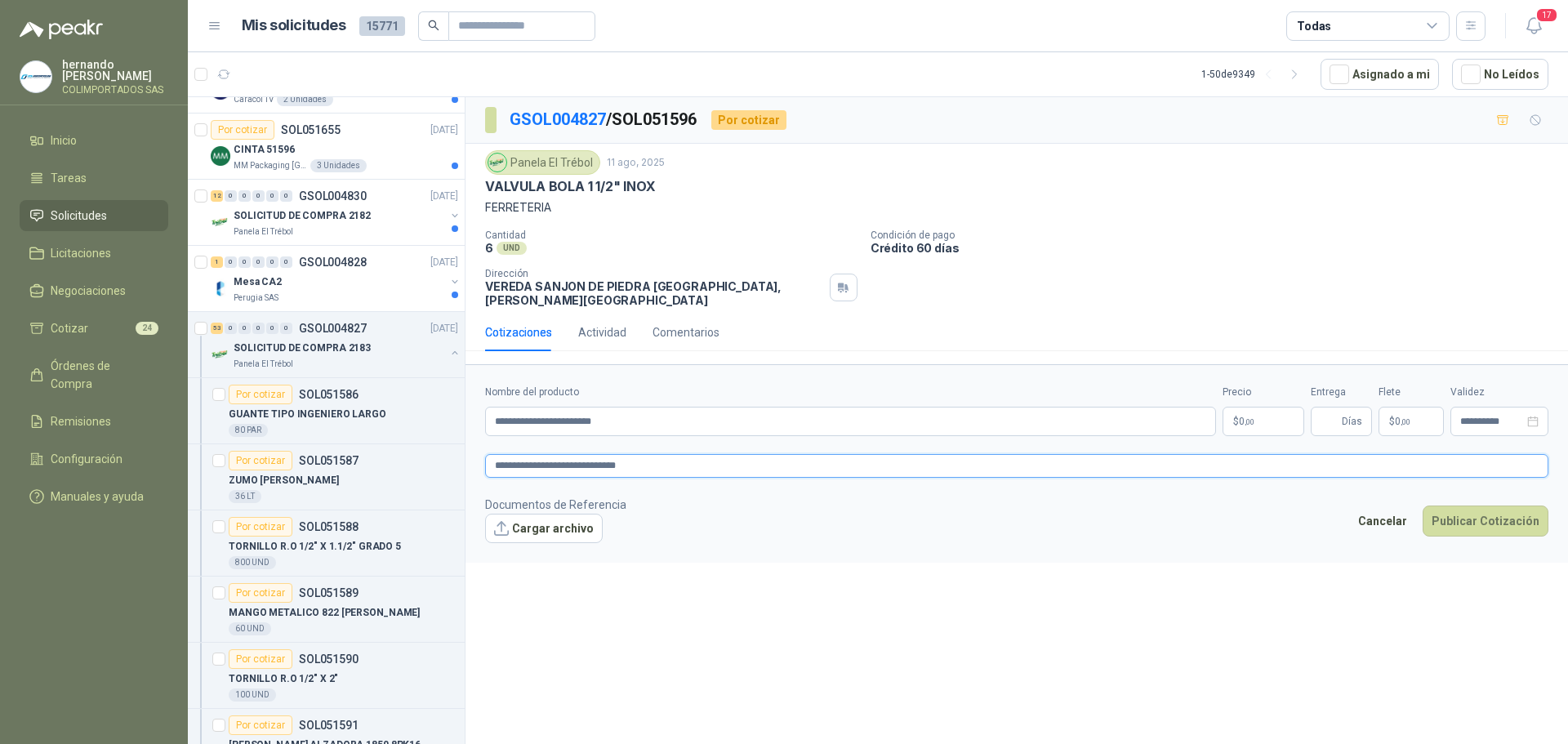
type textarea "**********"
click at [1247, 417] on span "0 ,00" at bounding box center [1247, 421] width 16 height 10
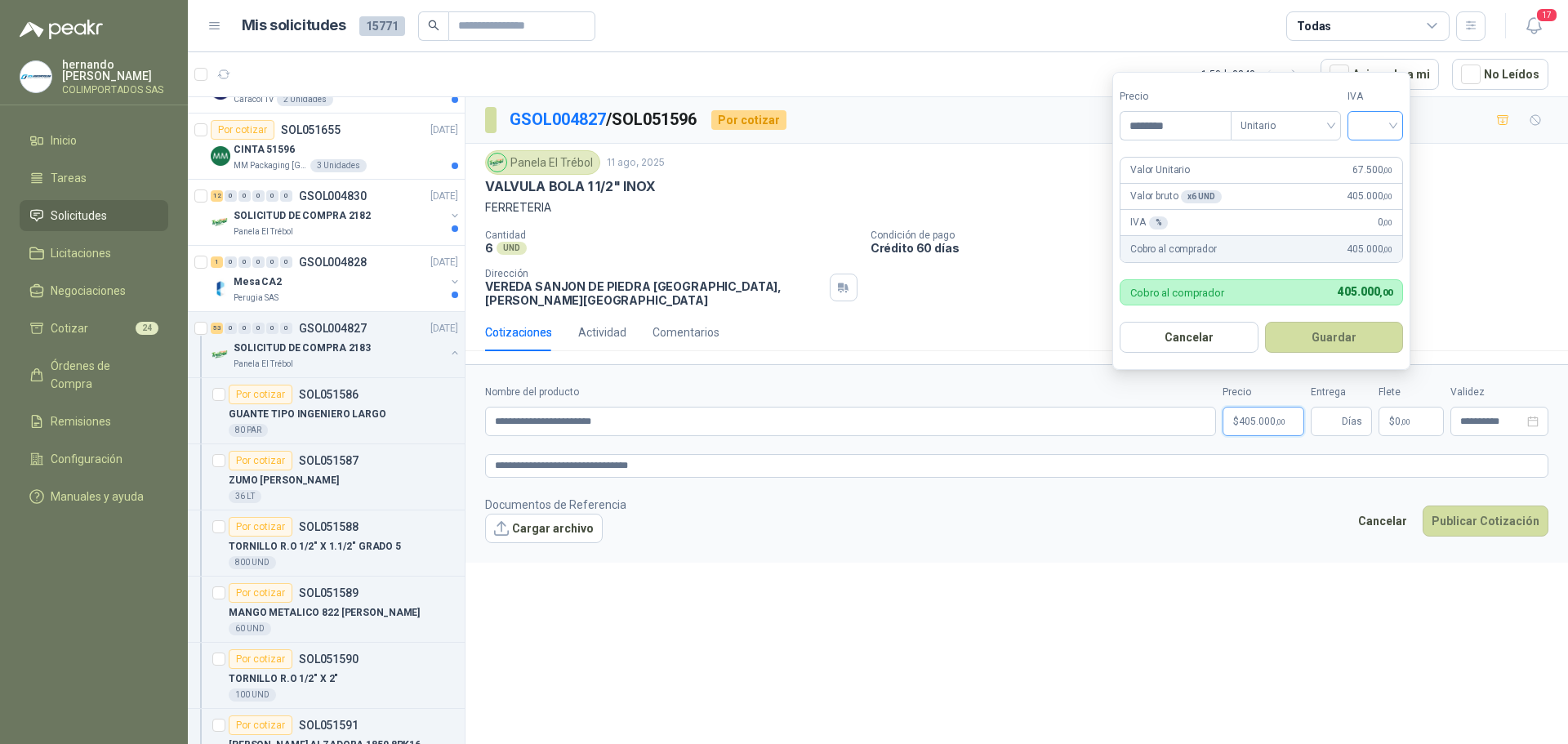
click at [1399, 122] on div at bounding box center [1374, 126] width 56 height 29
type input "********"
click at [1381, 157] on div "19%" at bounding box center [1379, 159] width 30 height 18
click at [1335, 335] on button "Guardar" at bounding box center [1336, 337] width 141 height 31
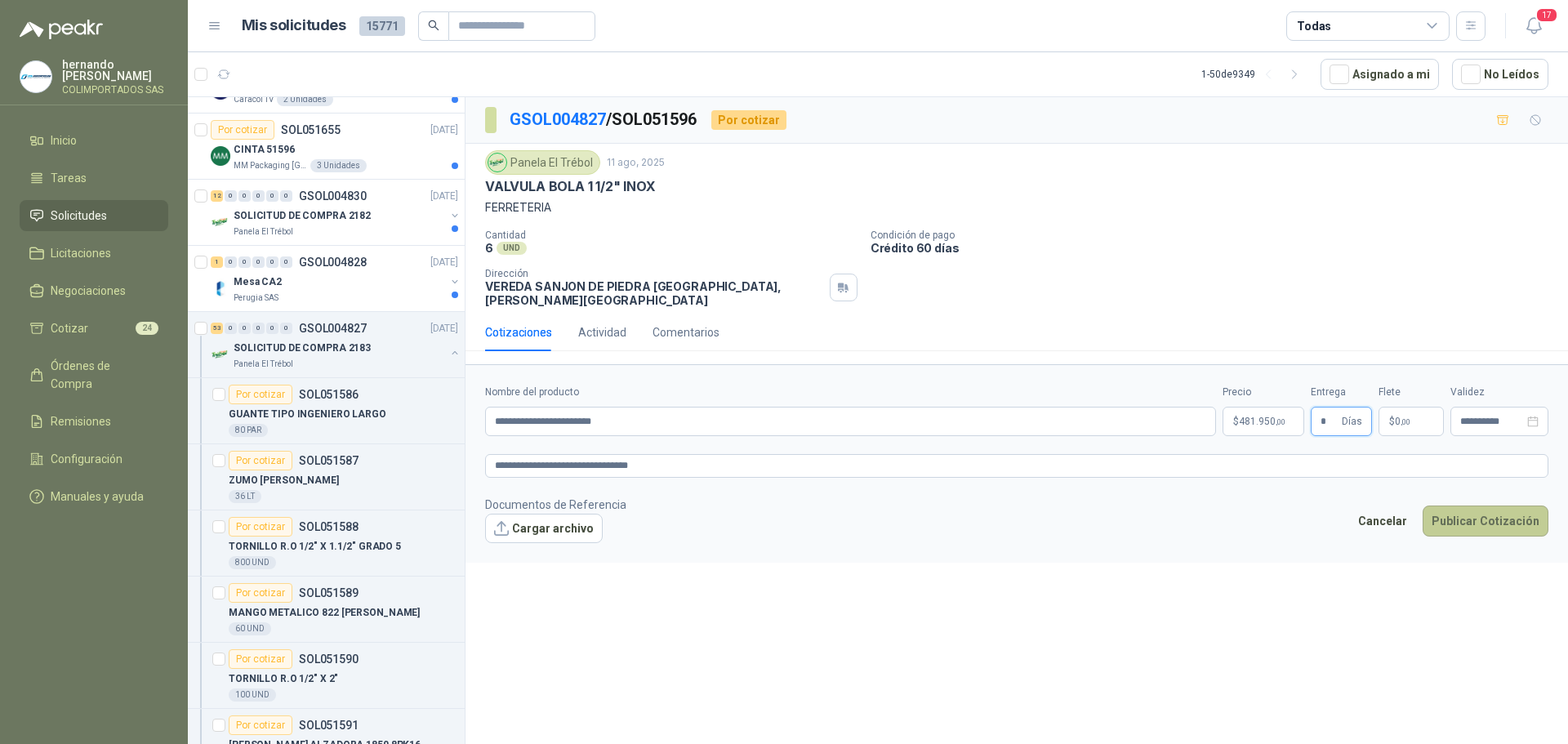
type input "*"
click at [1474, 510] on button "Publicar Cotización" at bounding box center [1485, 521] width 126 height 31
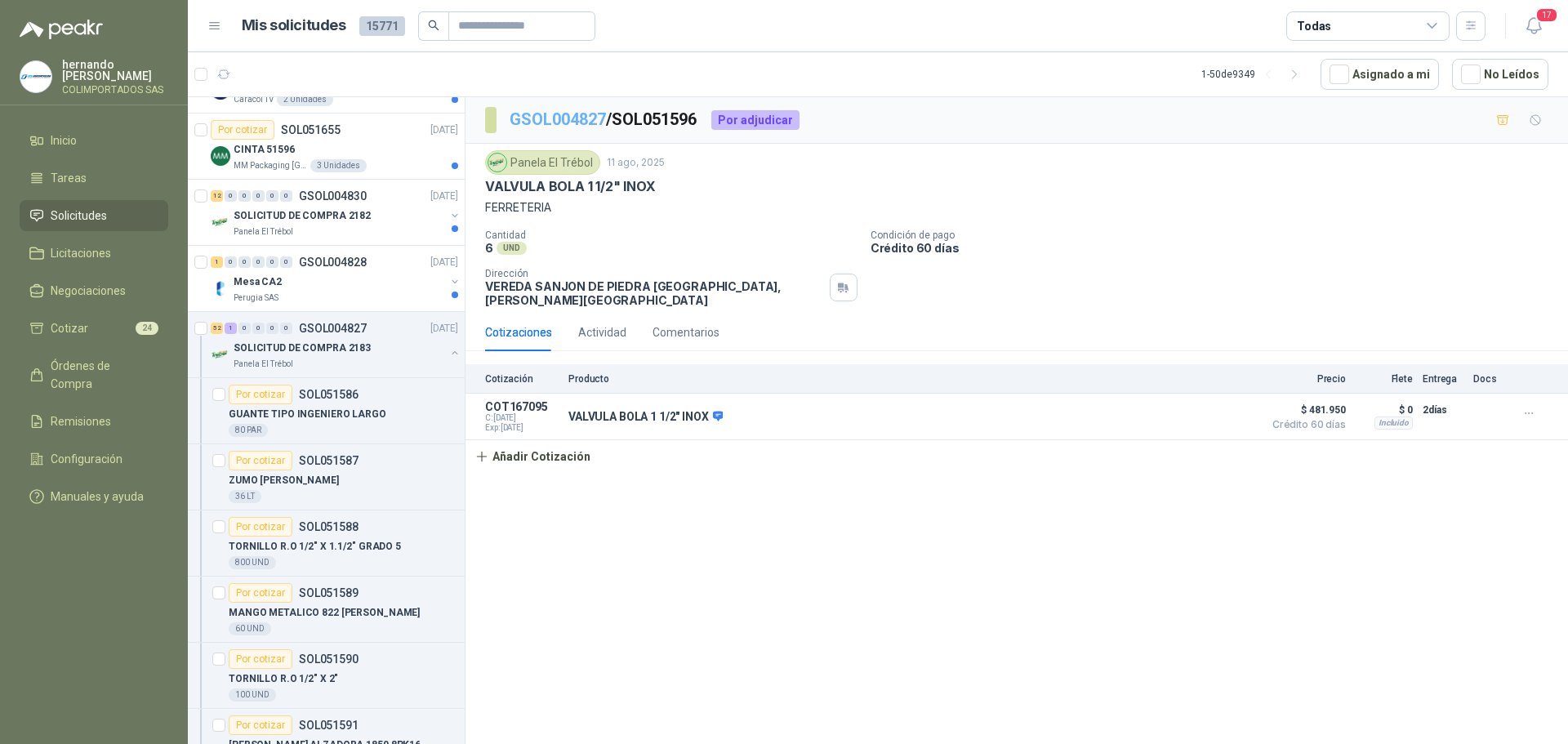
click at [558, 116] on link "GSOL004827" at bounding box center [557, 119] width 96 height 19
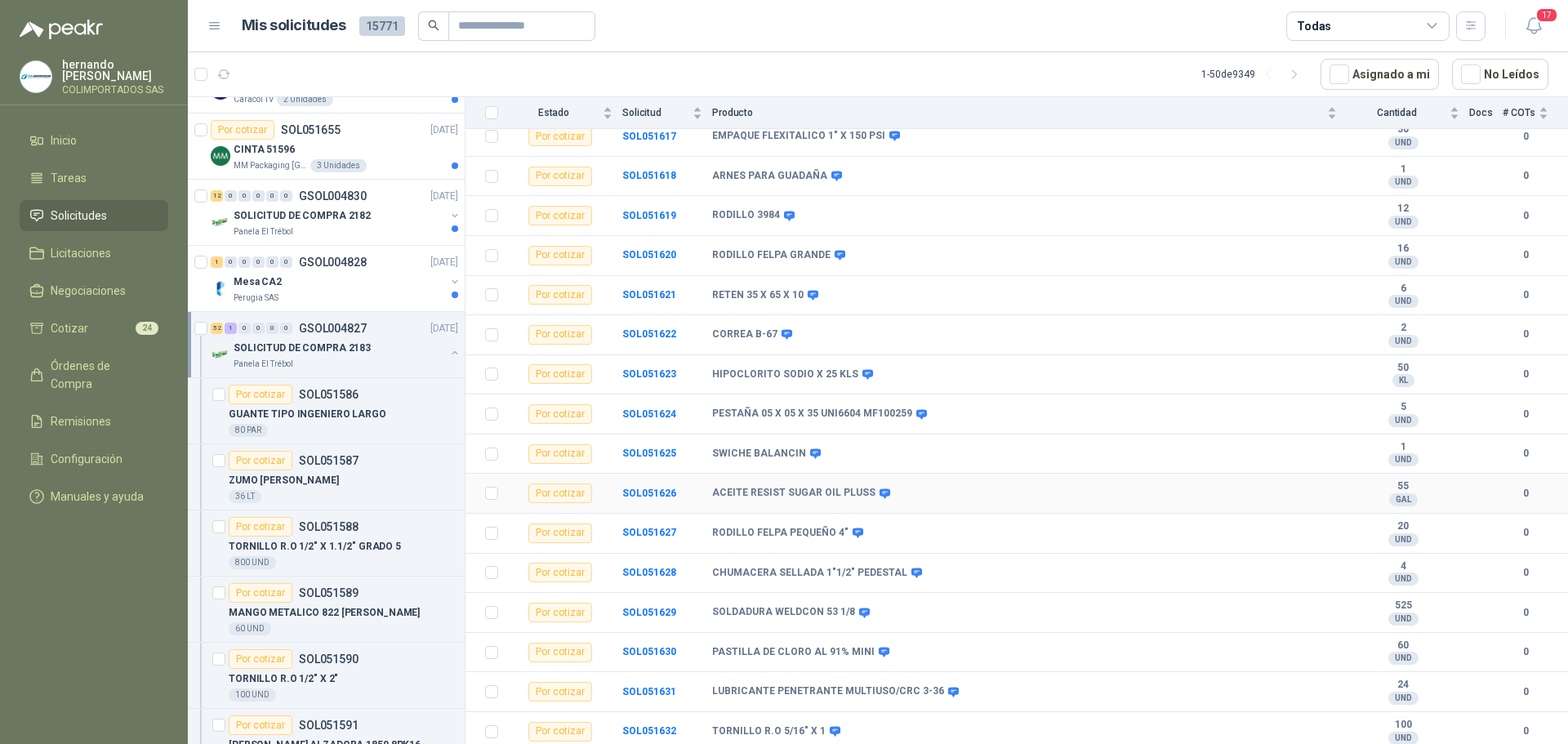
scroll to position [1470, 0]
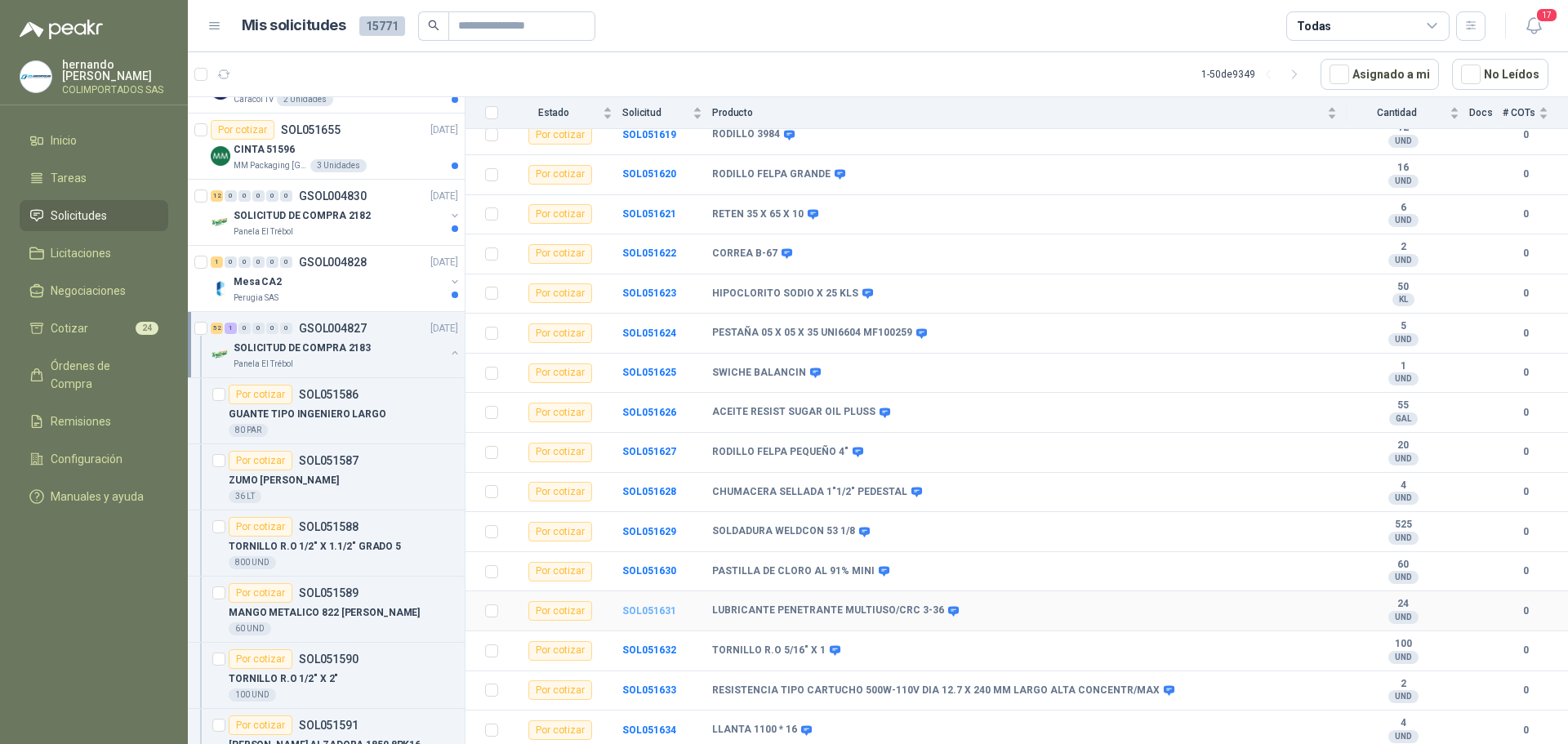
click at [643, 610] on b "SOL051631" at bounding box center [649, 610] width 54 height 12
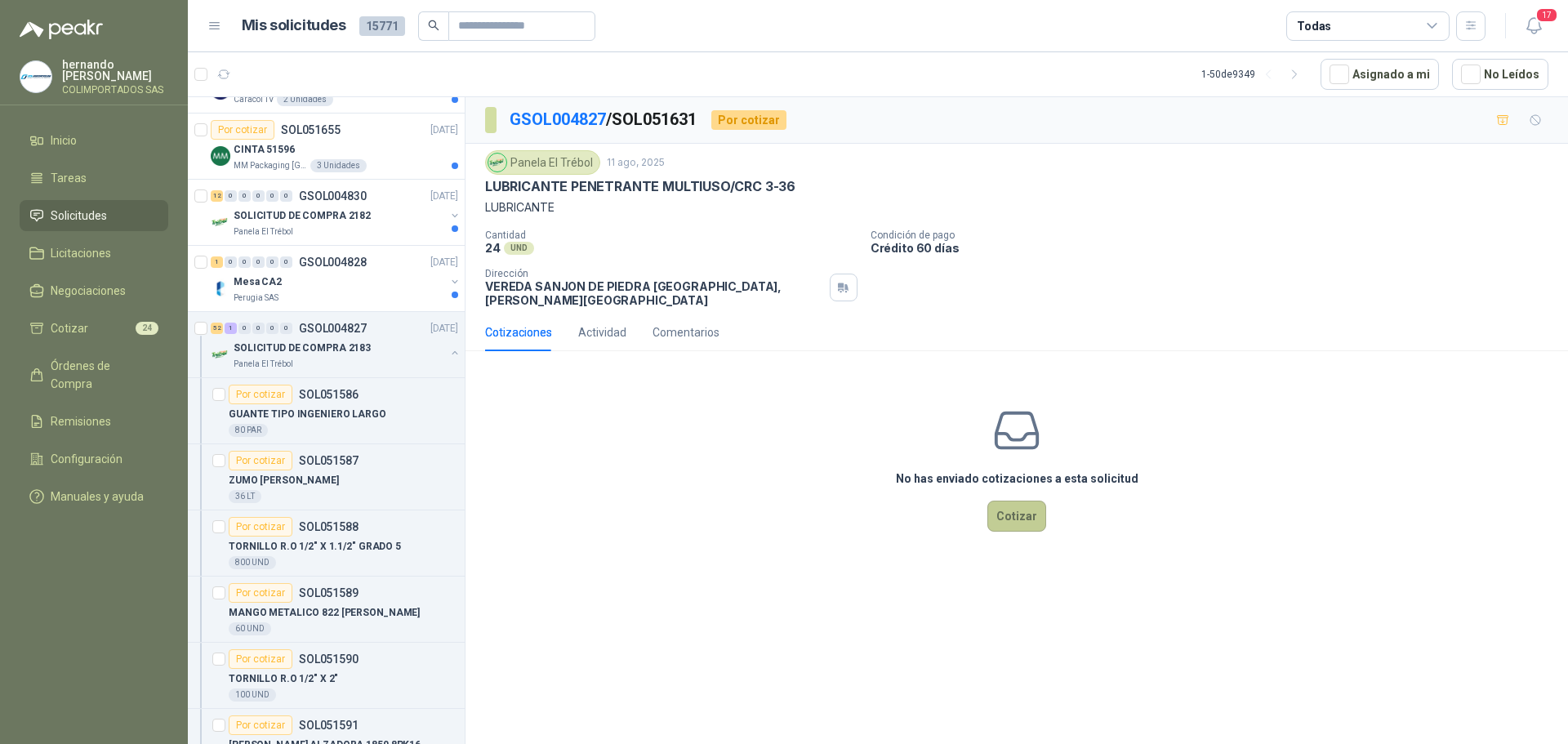
click at [1018, 510] on button "Cotizar" at bounding box center [1016, 516] width 58 height 31
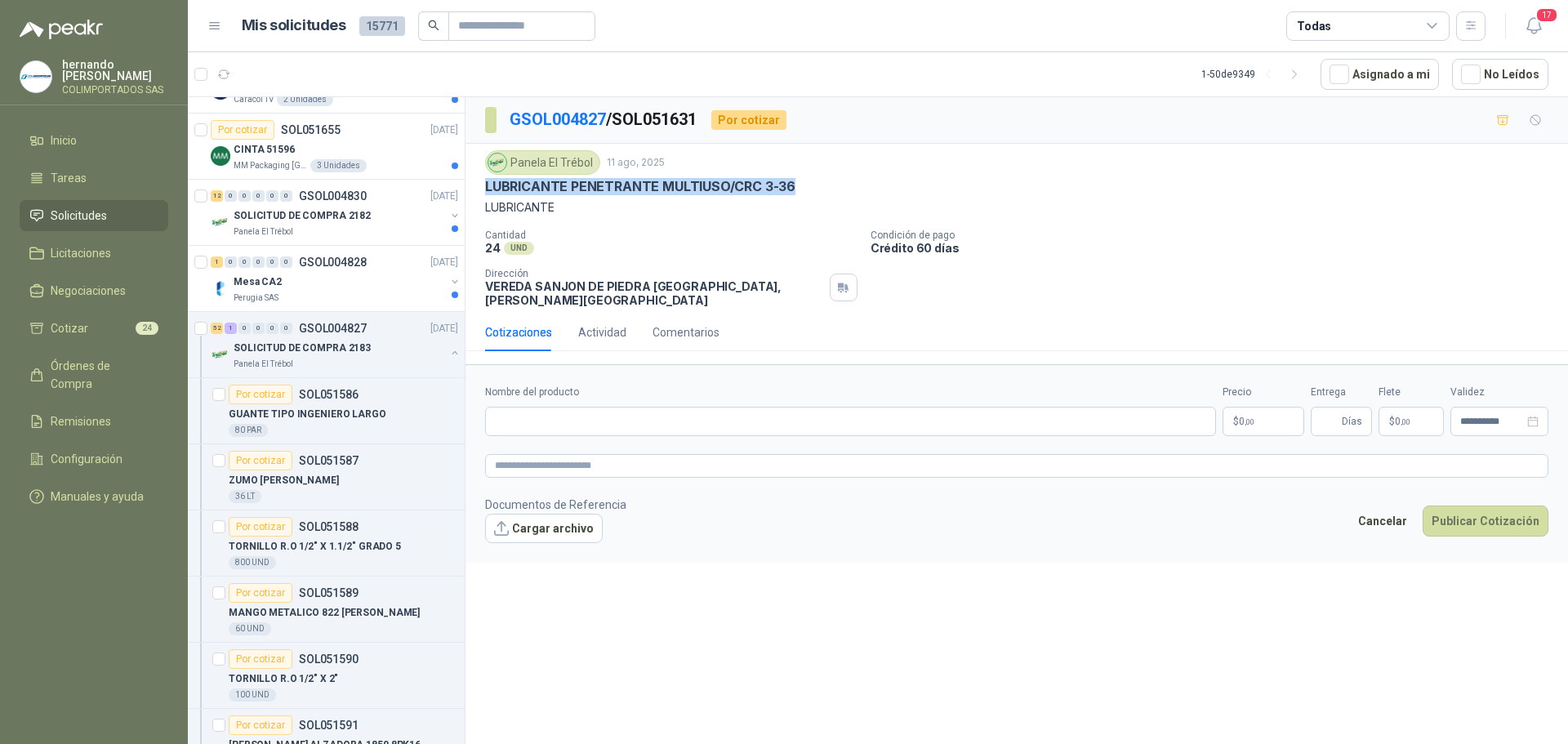
drag, startPoint x: 799, startPoint y: 185, endPoint x: 488, endPoint y: 185, distance: 311.0
click at [488, 185] on div "LUBRICANTE PENETRANTE MULTIUSO/CRC 3-36" at bounding box center [1016, 186] width 1063 height 17
copy p "LUBRICANTE PENETRANTE MULTIUSO/CRC 3-36"
click at [615, 407] on input "Nombre del producto" at bounding box center [850, 421] width 730 height 29
paste input "**********"
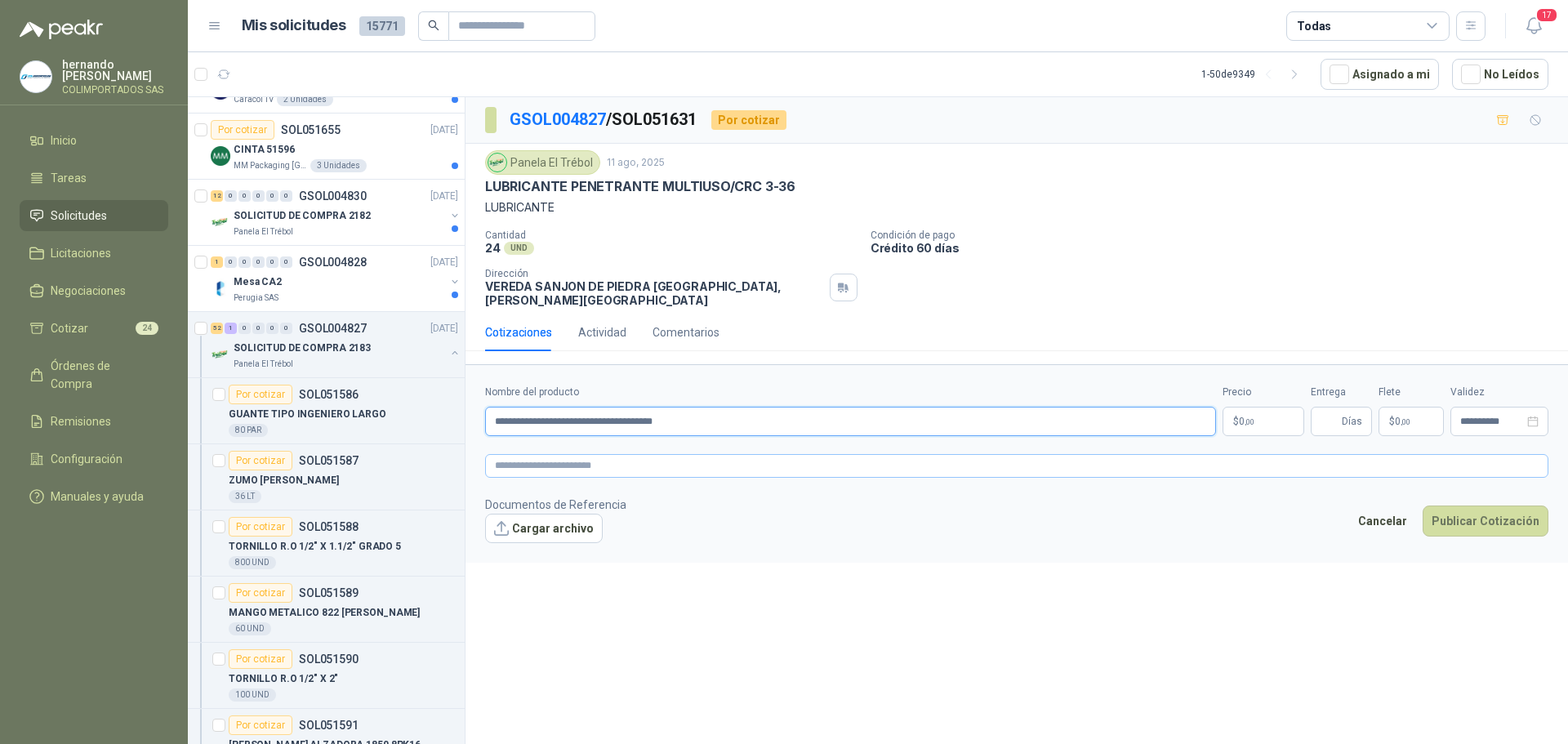
type input "**********"
click at [632, 454] on textarea at bounding box center [1016, 465] width 1063 height 24
paste textarea "**********"
type textarea "**********"
click at [1255, 407] on p "$ 0 ,00" at bounding box center [1263, 421] width 81 height 29
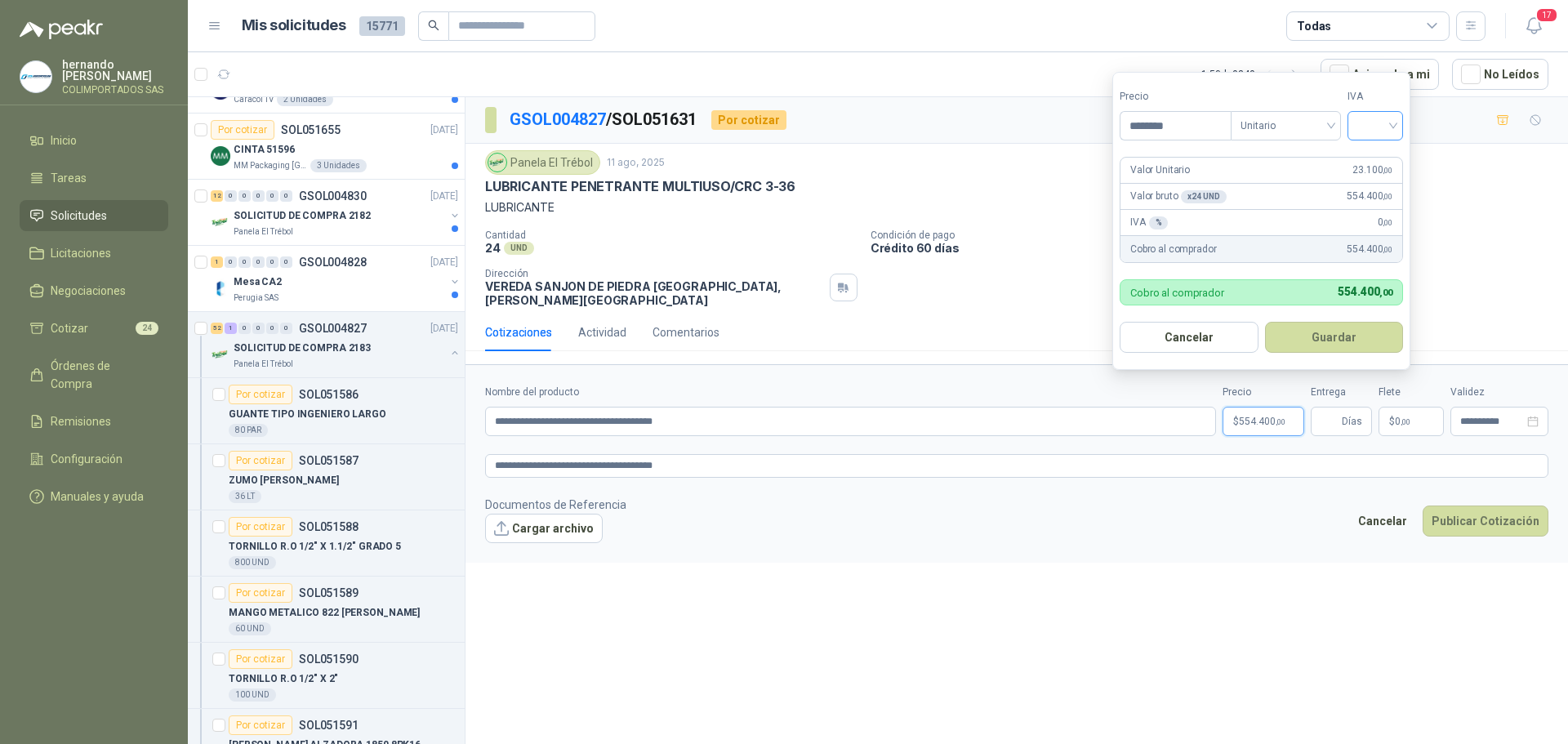
click at [1399, 125] on div at bounding box center [1374, 126] width 56 height 29
type input "********"
click at [1377, 158] on div "19%" at bounding box center [1379, 159] width 30 height 18
click at [1340, 338] on button "Guardar" at bounding box center [1336, 337] width 141 height 31
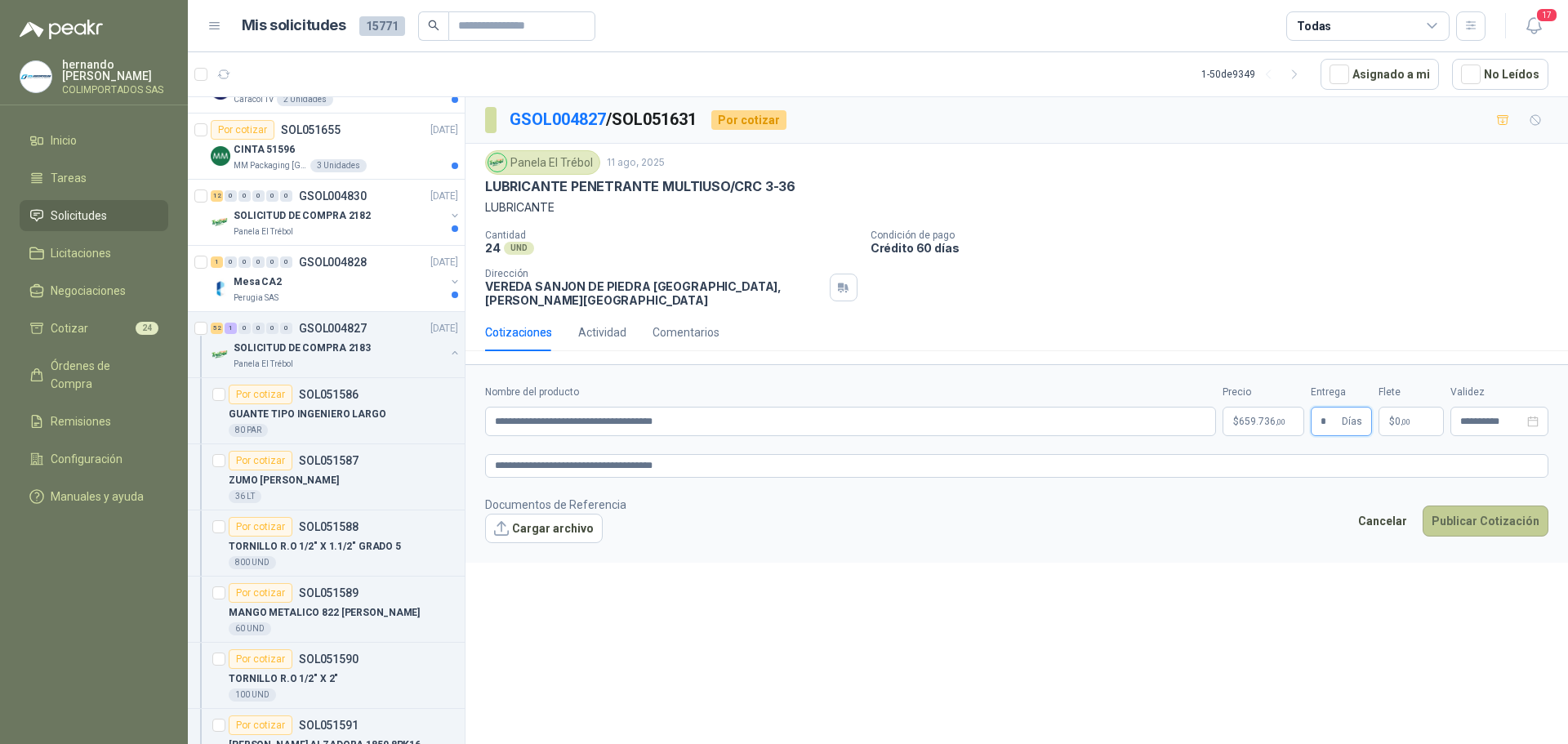
type input "*"
click at [1487, 514] on button "Publicar Cotización" at bounding box center [1485, 521] width 126 height 31
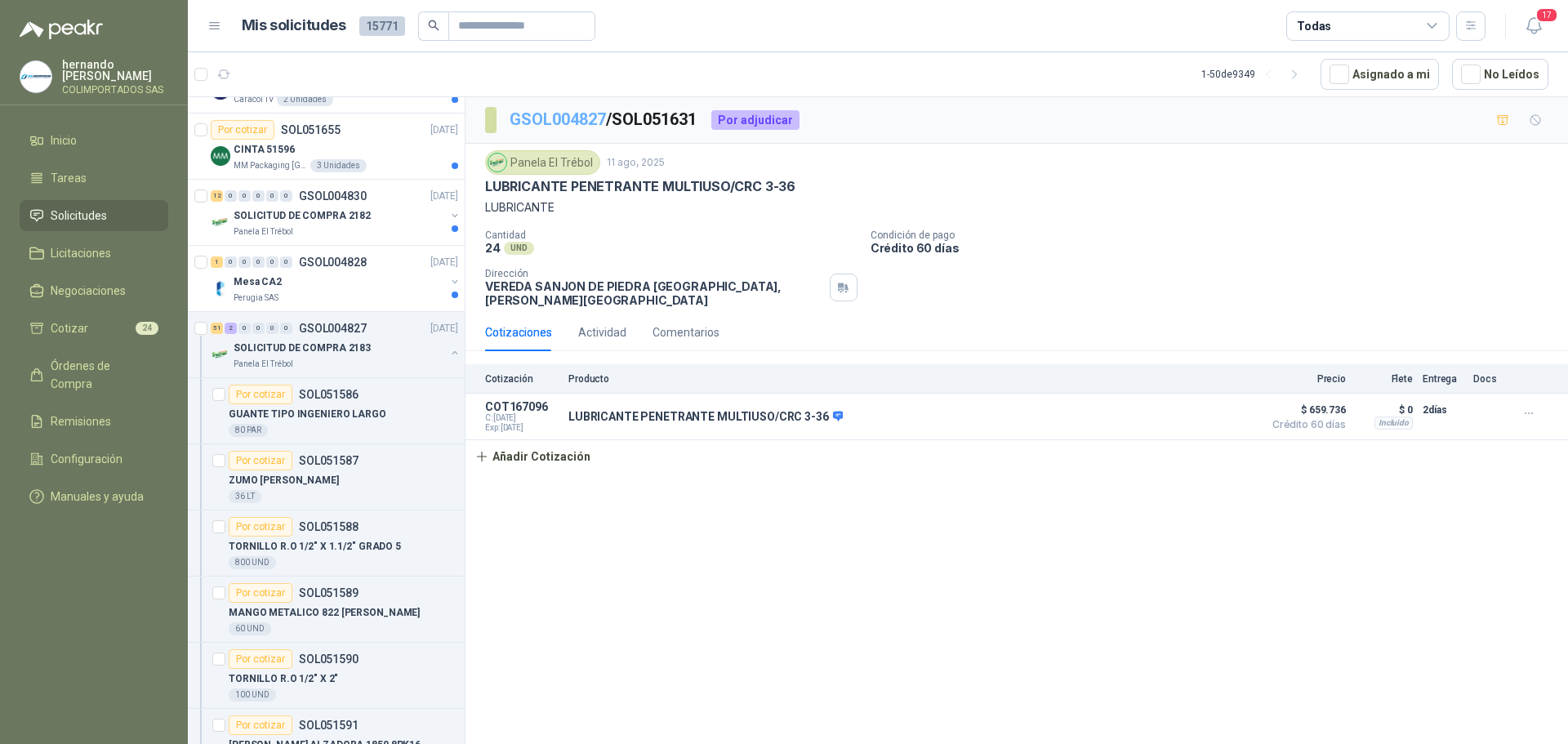
click at [557, 122] on link "GSOL004827" at bounding box center [557, 119] width 96 height 19
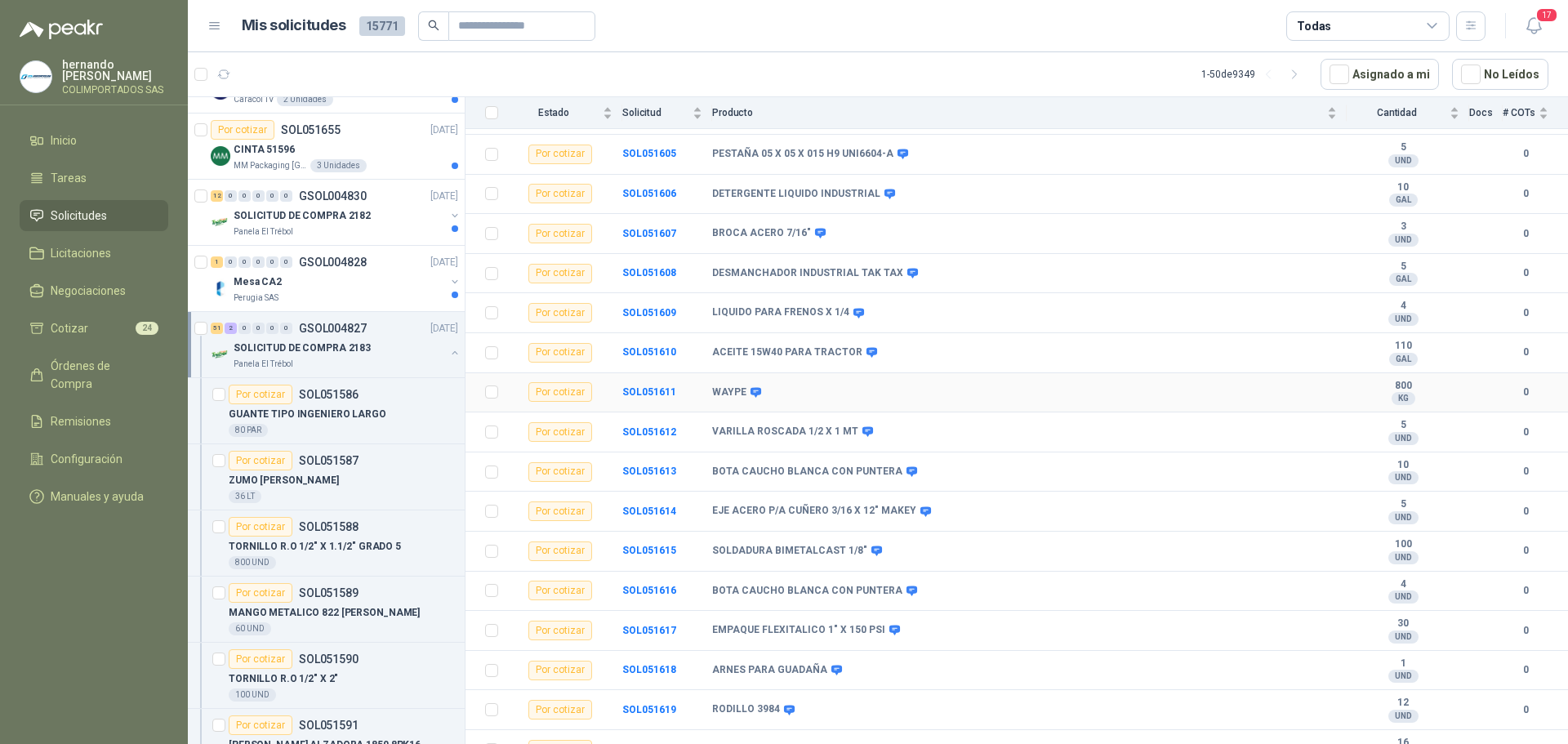
scroll to position [934, 0]
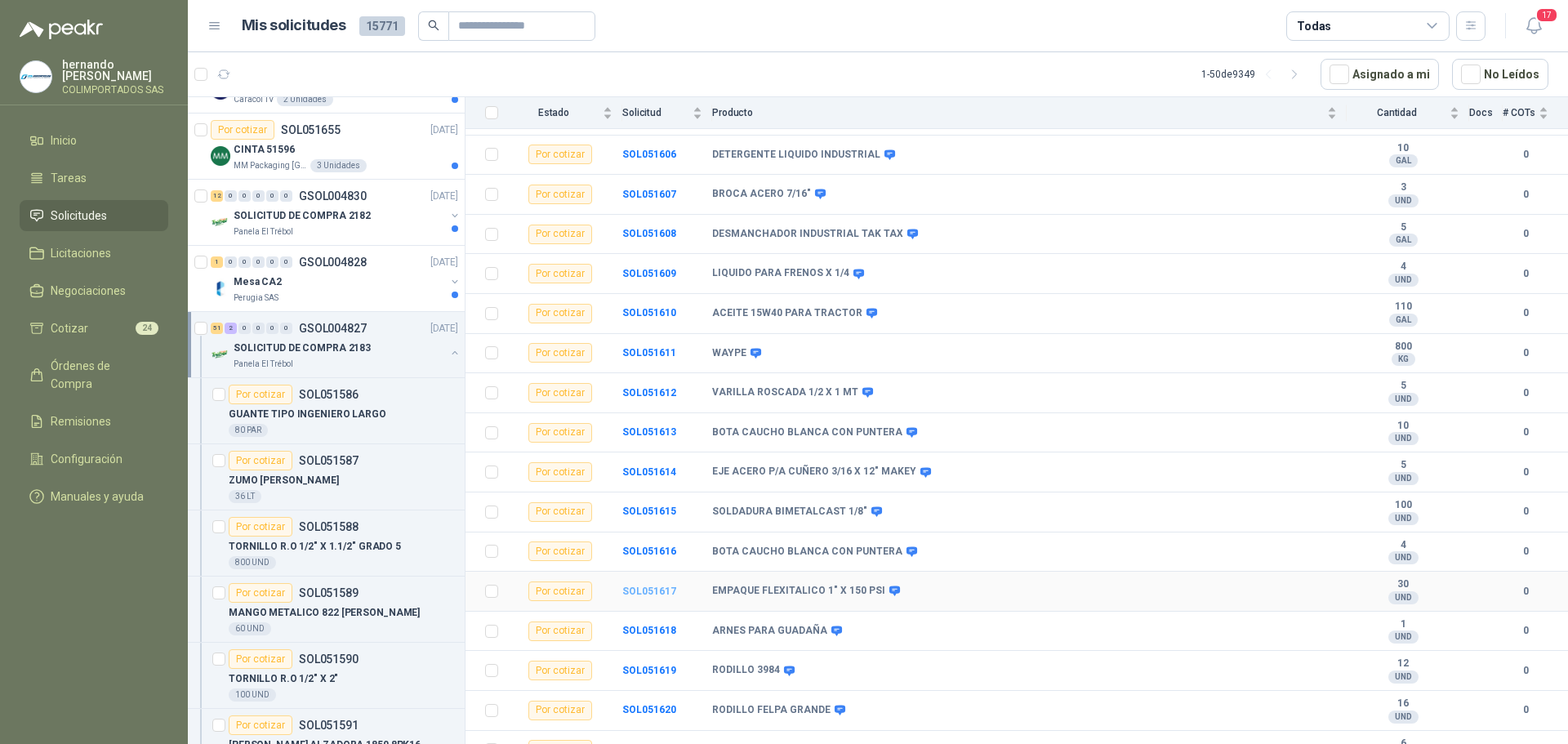
click at [654, 591] on b "SOL051617" at bounding box center [649, 591] width 54 height 12
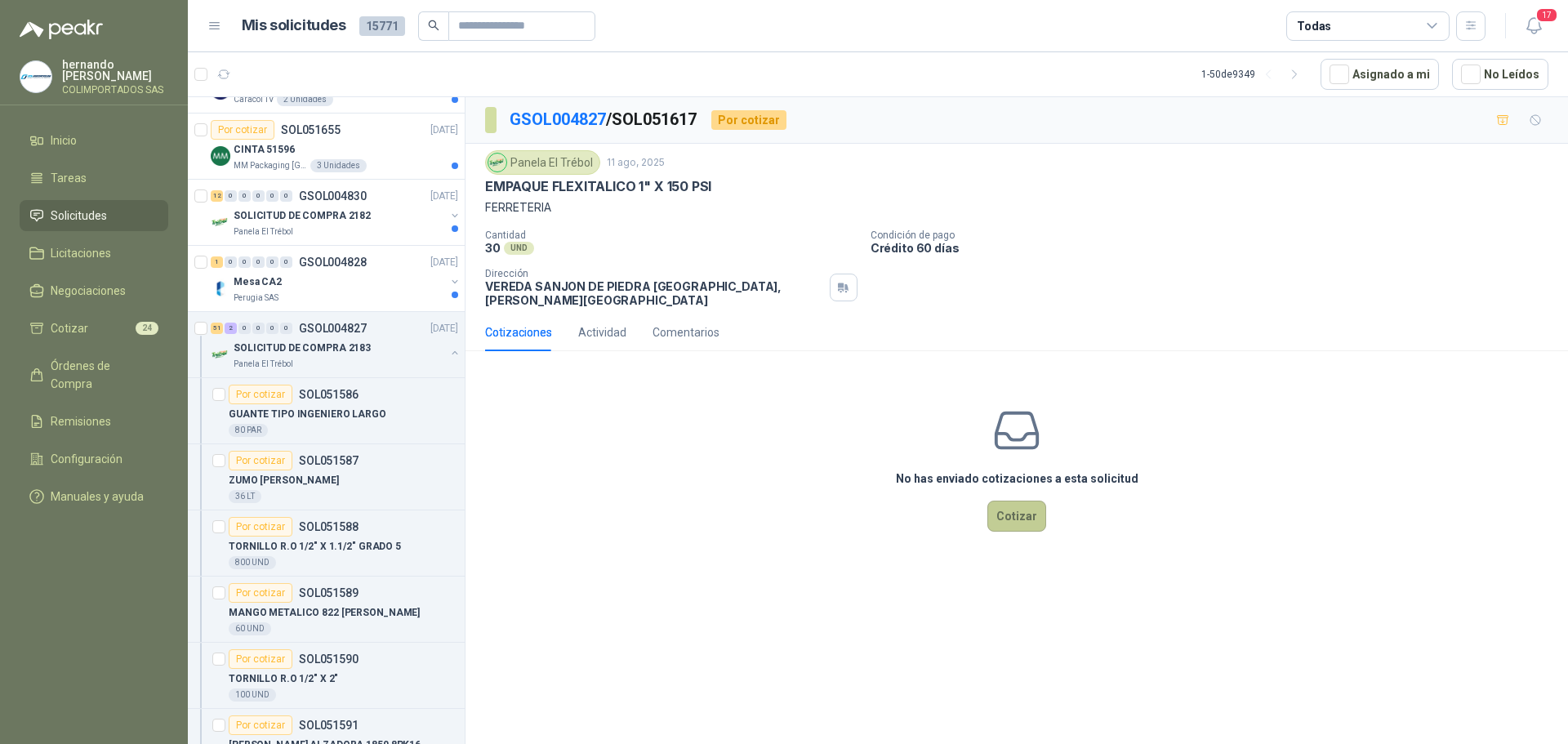
click at [1013, 501] on button "Cotizar" at bounding box center [1016, 516] width 58 height 31
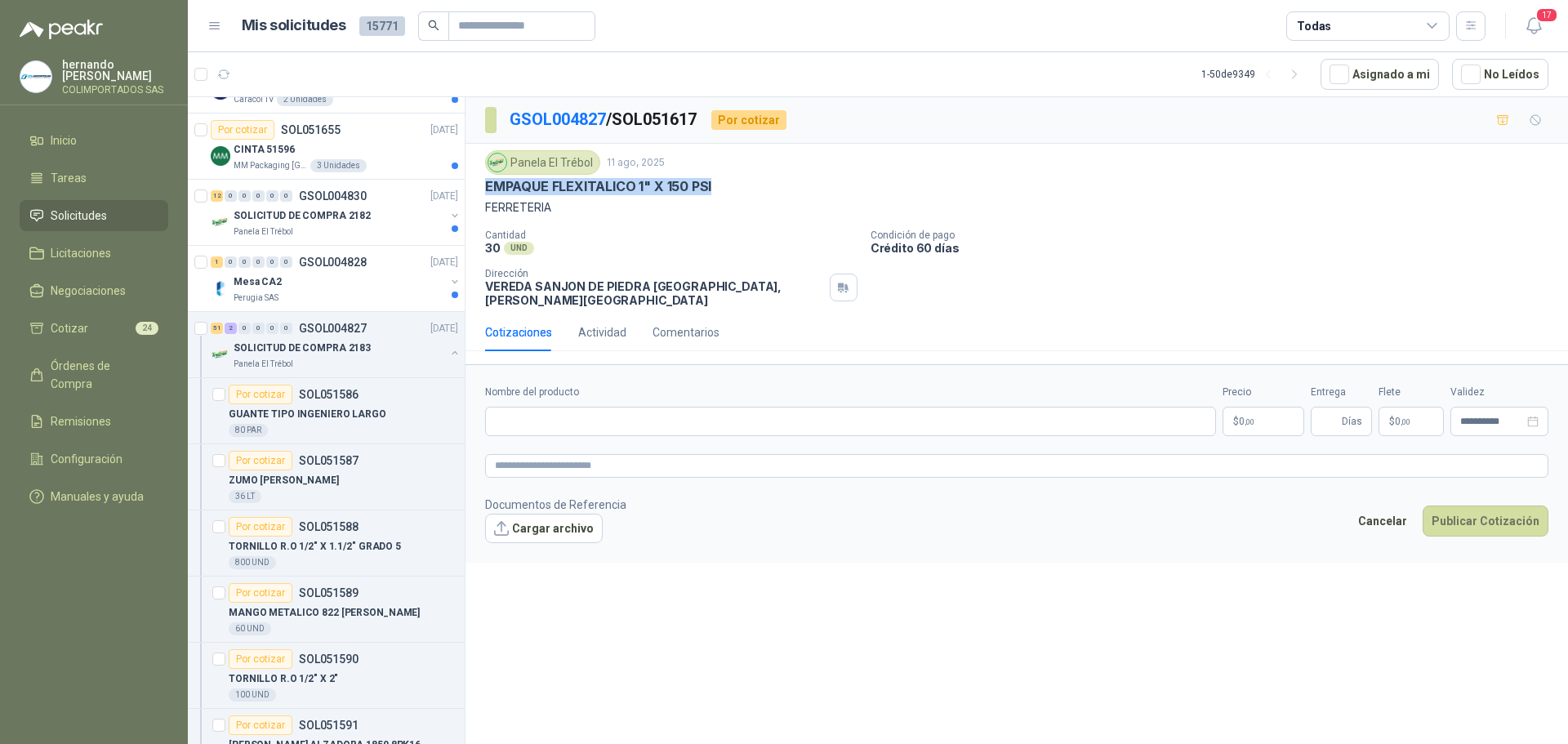
drag, startPoint x: 711, startPoint y: 186, endPoint x: 485, endPoint y: 187, distance: 226.0
click at [485, 187] on div "Panela El Trébol 11 ago, 2025 EMPAQUE FLEXITALICO 1" X 150 PSI FERRETERIA Canti…" at bounding box center [1016, 228] width 1102 height 170
copy p "EMPAQUE FLEXITALICO 1" X 150 PSI"
click at [601, 408] on input "Nombre del producto" at bounding box center [850, 421] width 730 height 29
paste input "**********"
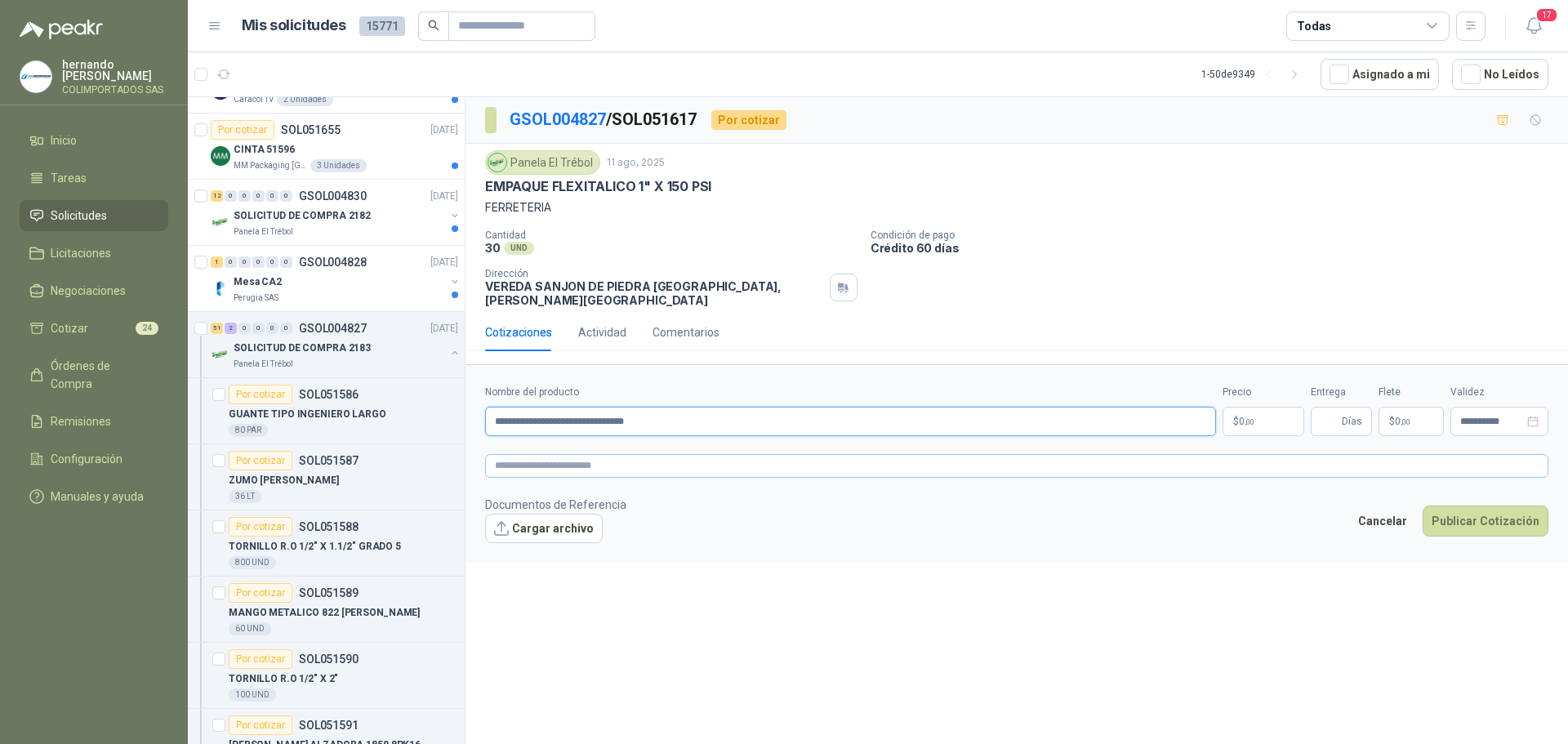
type input "**********"
click at [608, 459] on textarea at bounding box center [1016, 465] width 1063 height 24
paste textarea "**********"
type textarea "**********"
click at [1251, 418] on span ",00" at bounding box center [1249, 422] width 10 height 9
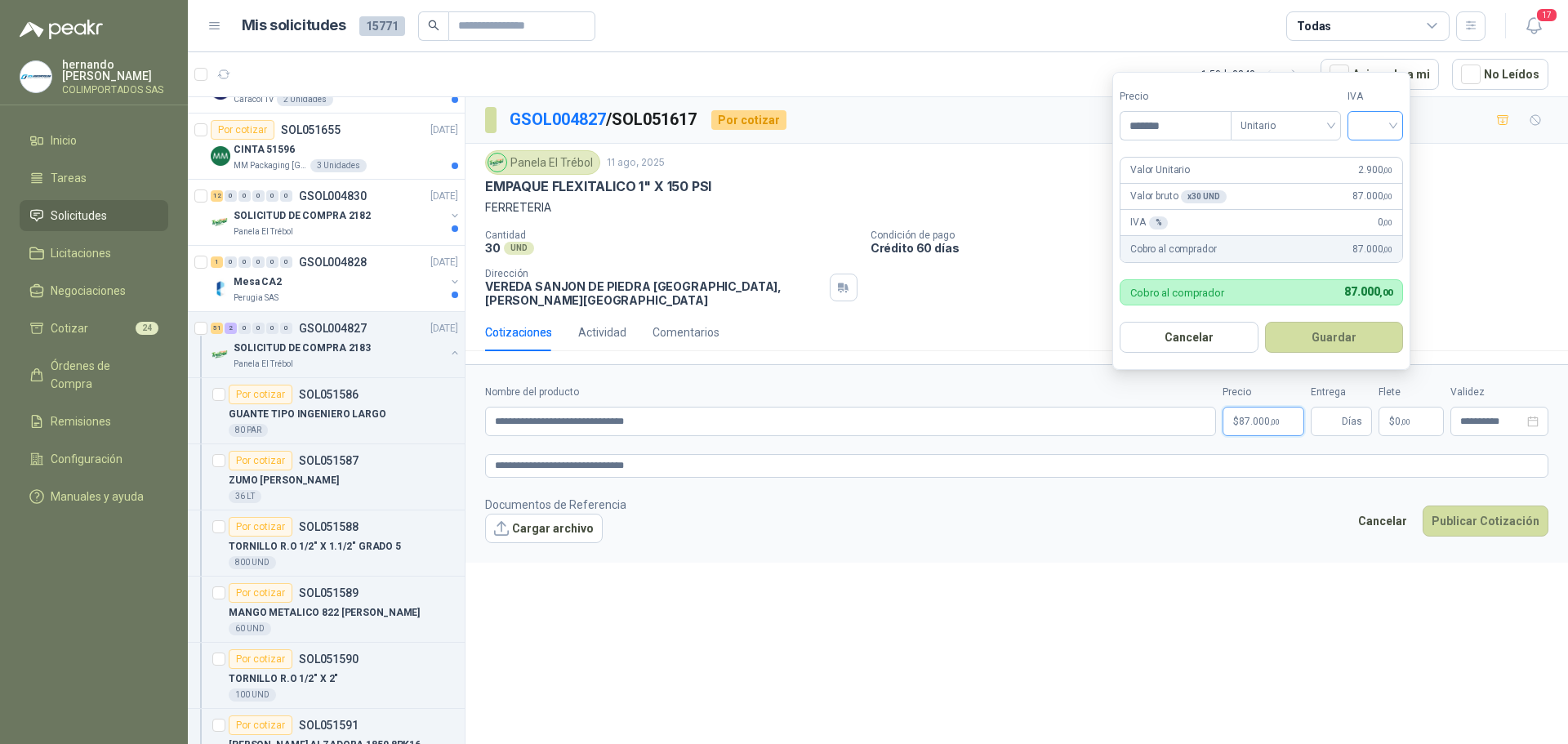
type input "*******"
click at [1393, 125] on input "search" at bounding box center [1374, 124] width 36 height 25
click at [1375, 159] on div "19%" at bounding box center [1379, 159] width 30 height 18
click at [1335, 336] on button "Guardar" at bounding box center [1336, 337] width 141 height 31
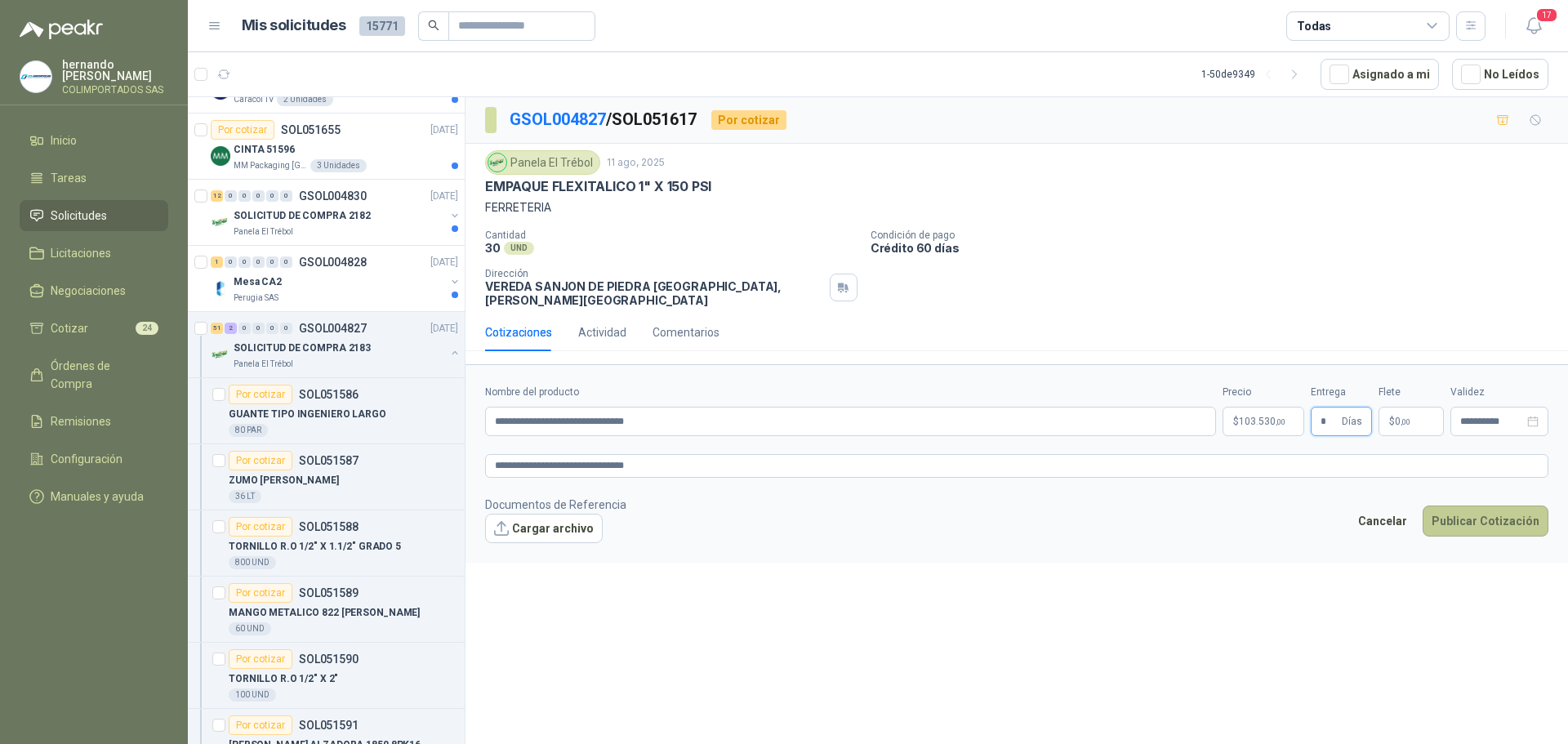
type input "*"
click at [1489, 517] on button "Publicar Cotización" at bounding box center [1485, 521] width 126 height 31
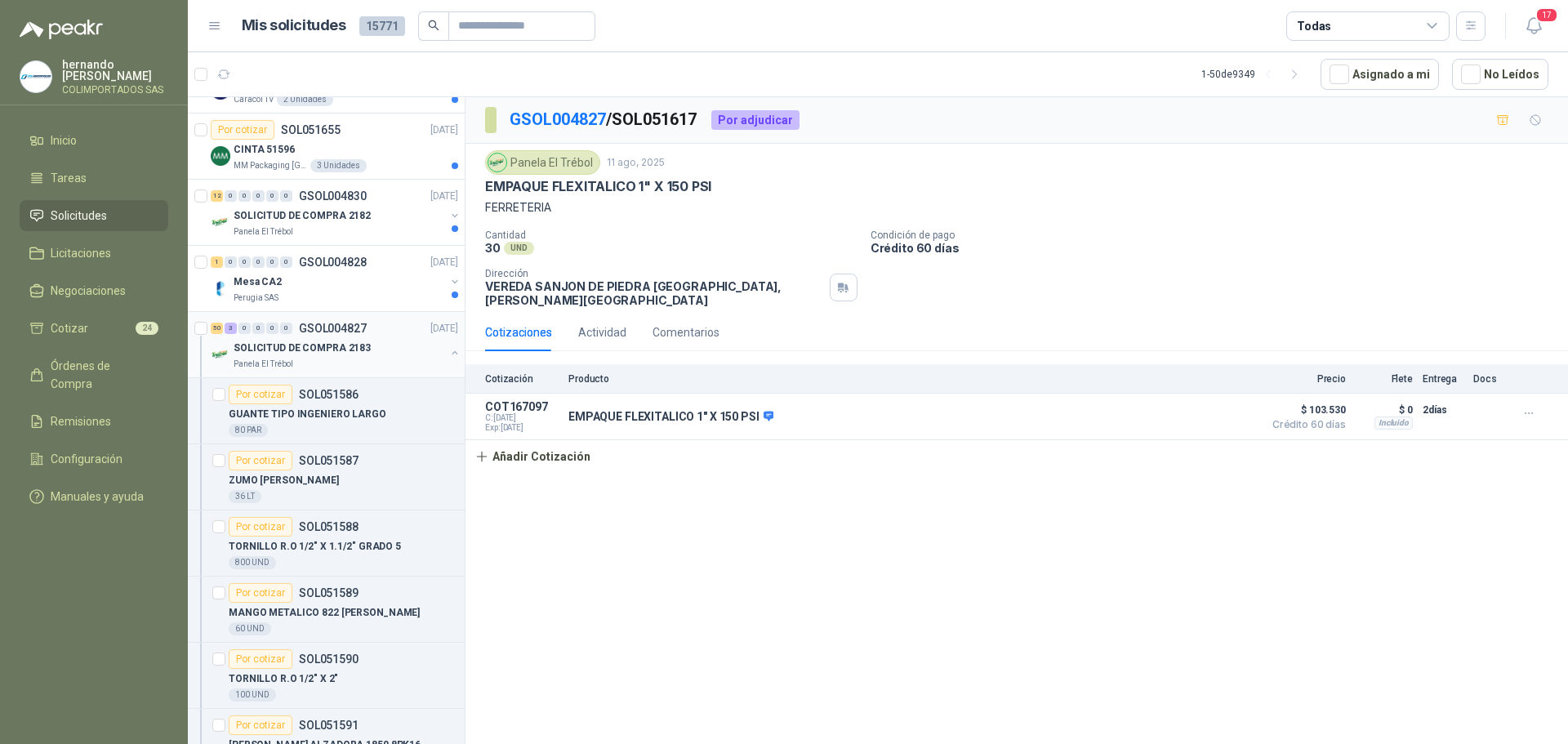
click at [448, 352] on button "button" at bounding box center [455, 352] width 13 height 13
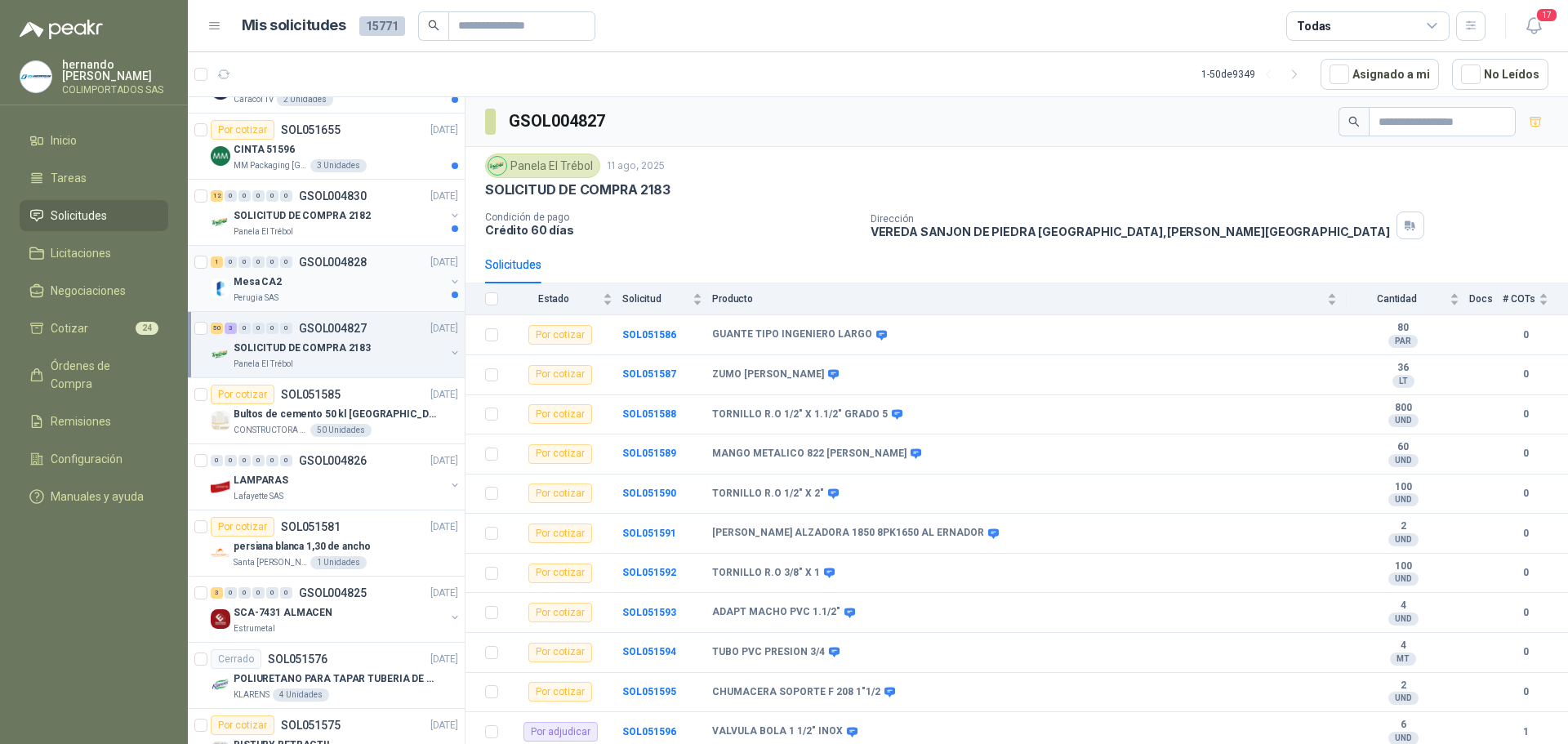
click at [319, 290] on div "Mesa CA2" at bounding box center [339, 281] width 211 height 19
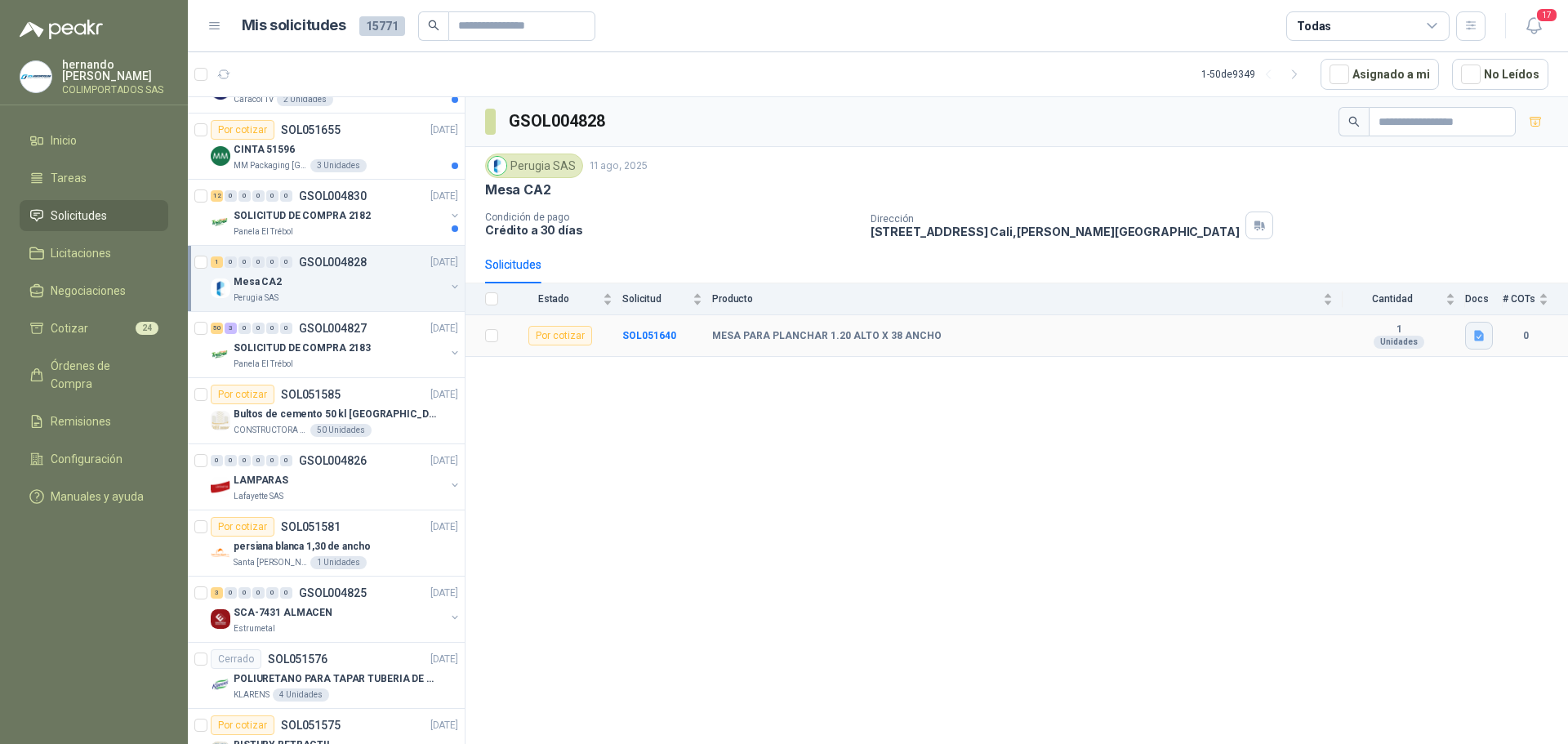
click at [1472, 331] on icon "button" at bounding box center [1480, 336] width 14 height 14
click at [1451, 296] on button "MESA.png" at bounding box center [1446, 300] width 70 height 17
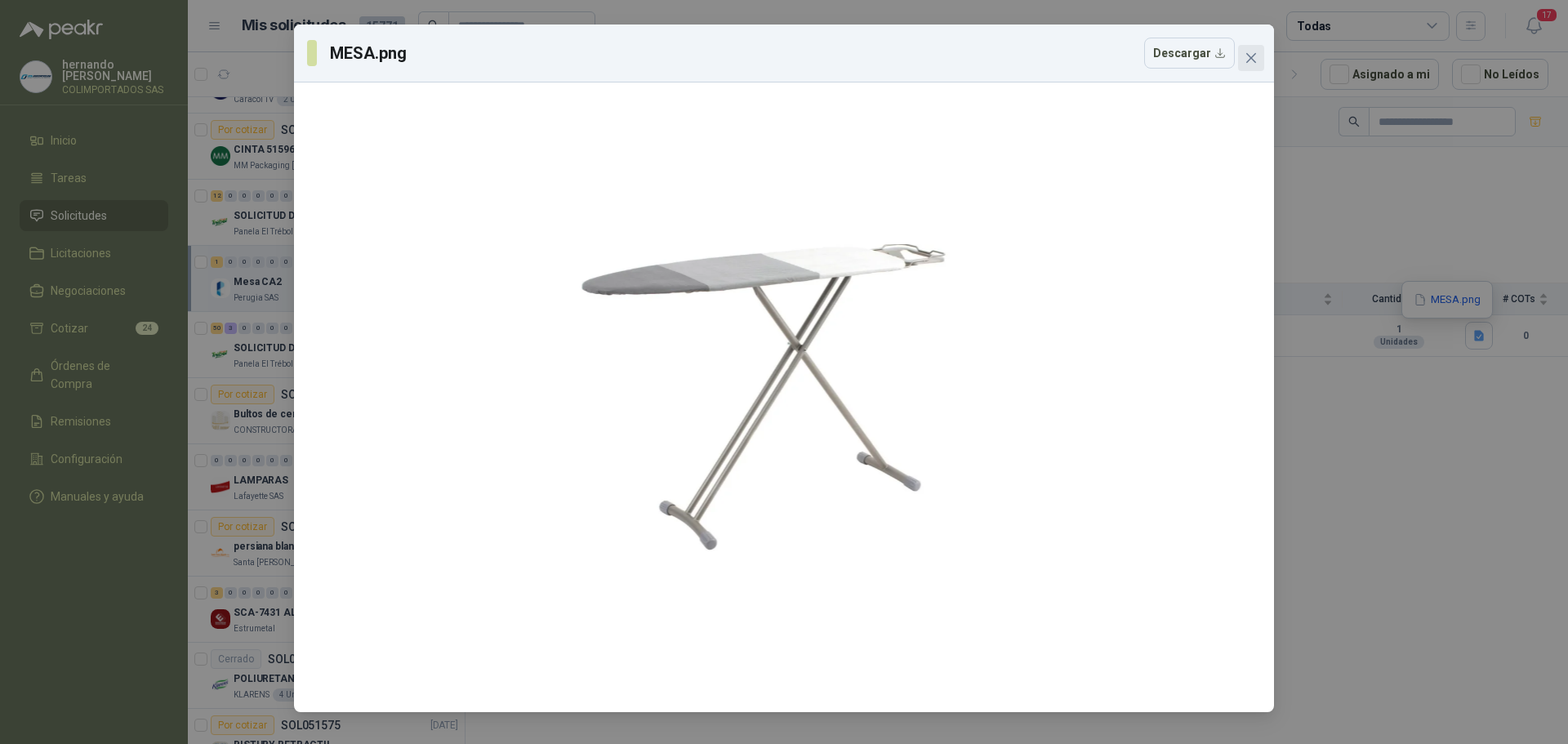
click at [1251, 56] on icon "close" at bounding box center [1251, 58] width 13 height 13
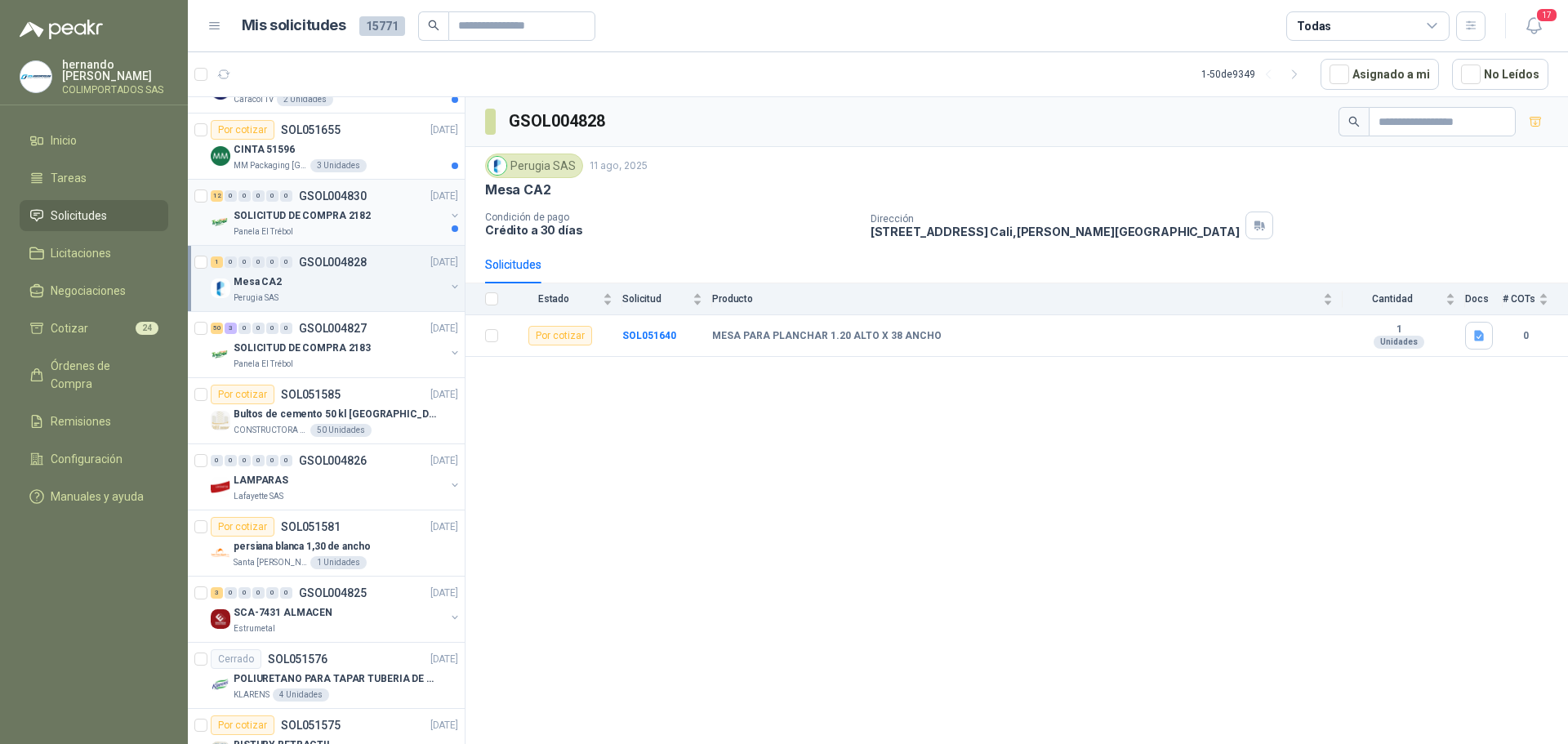
click at [357, 226] on div "Panela El Trébol" at bounding box center [339, 232] width 211 height 13
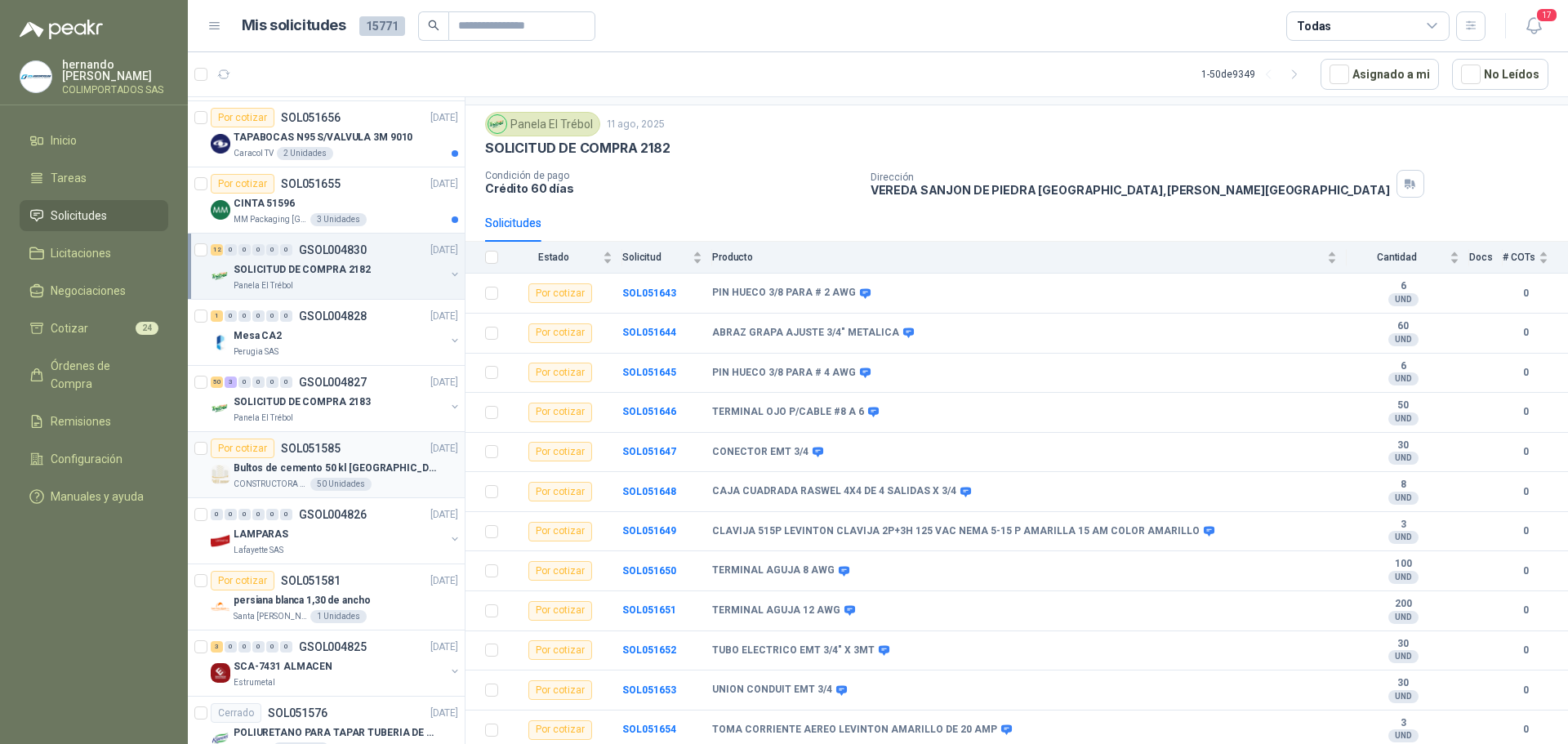
scroll to position [1144, 0]
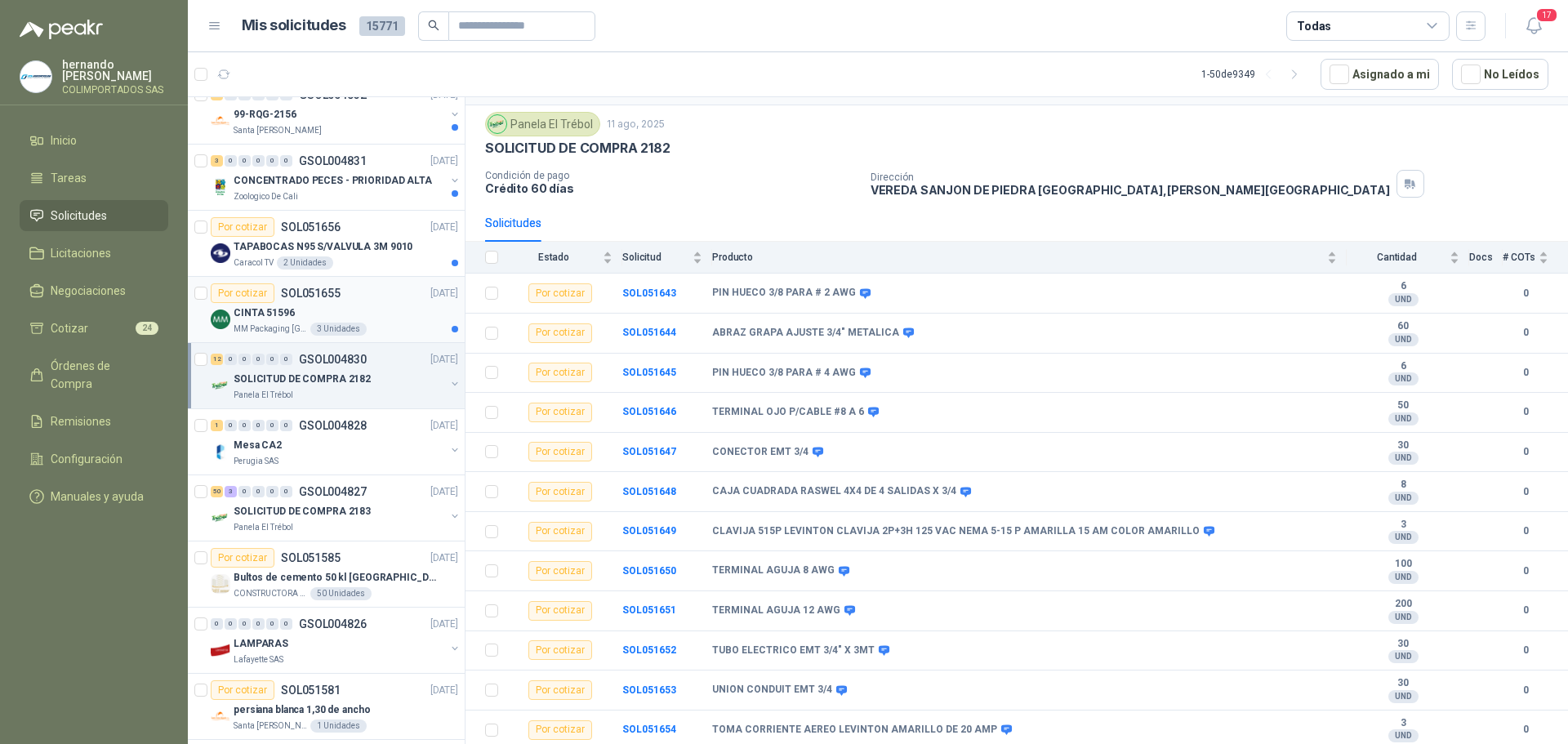
click at [385, 312] on div "CINTA 51596" at bounding box center [346, 313] width 225 height 19
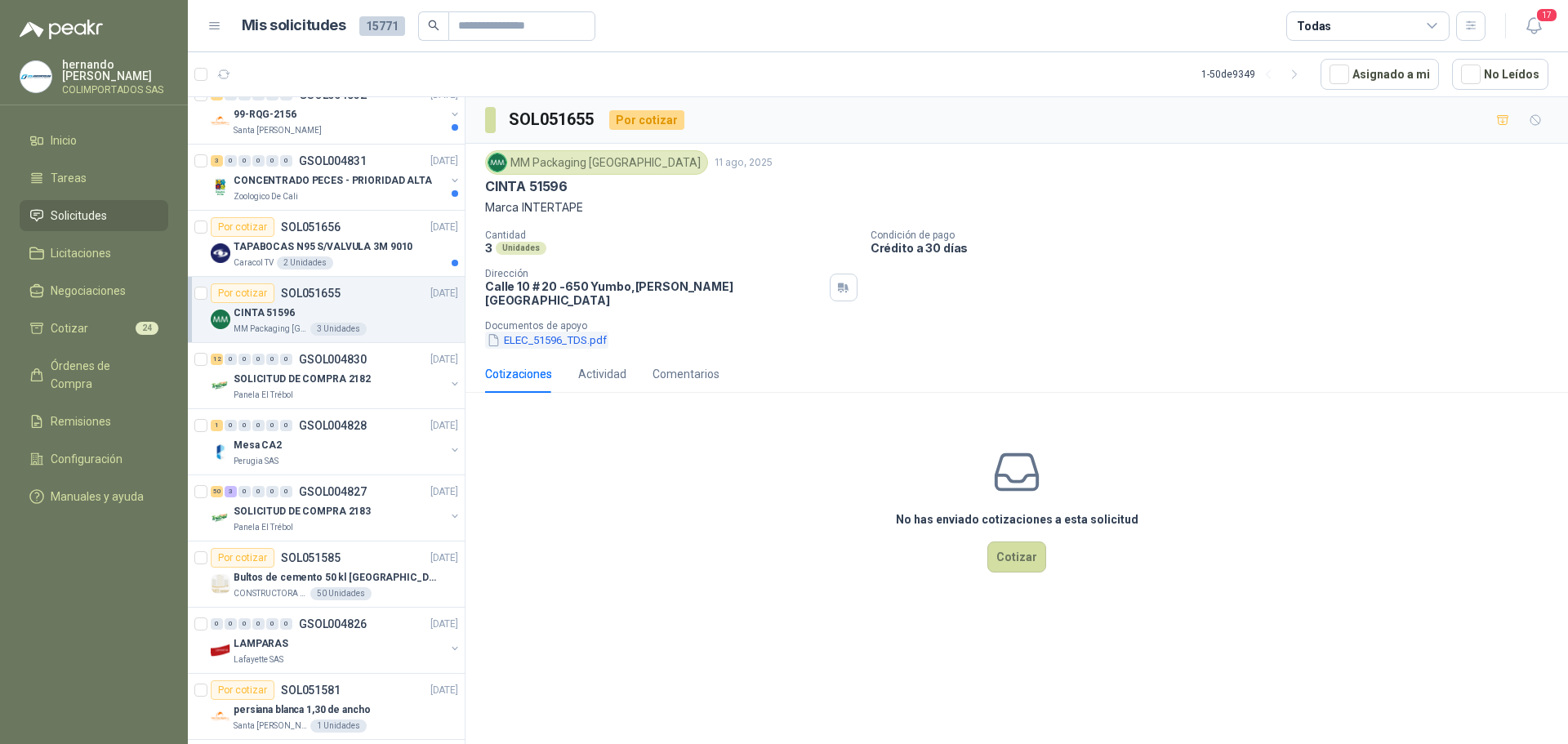
click at [557, 332] on button "ELEC_51596_TDS.pdf" at bounding box center [546, 340] width 123 height 17
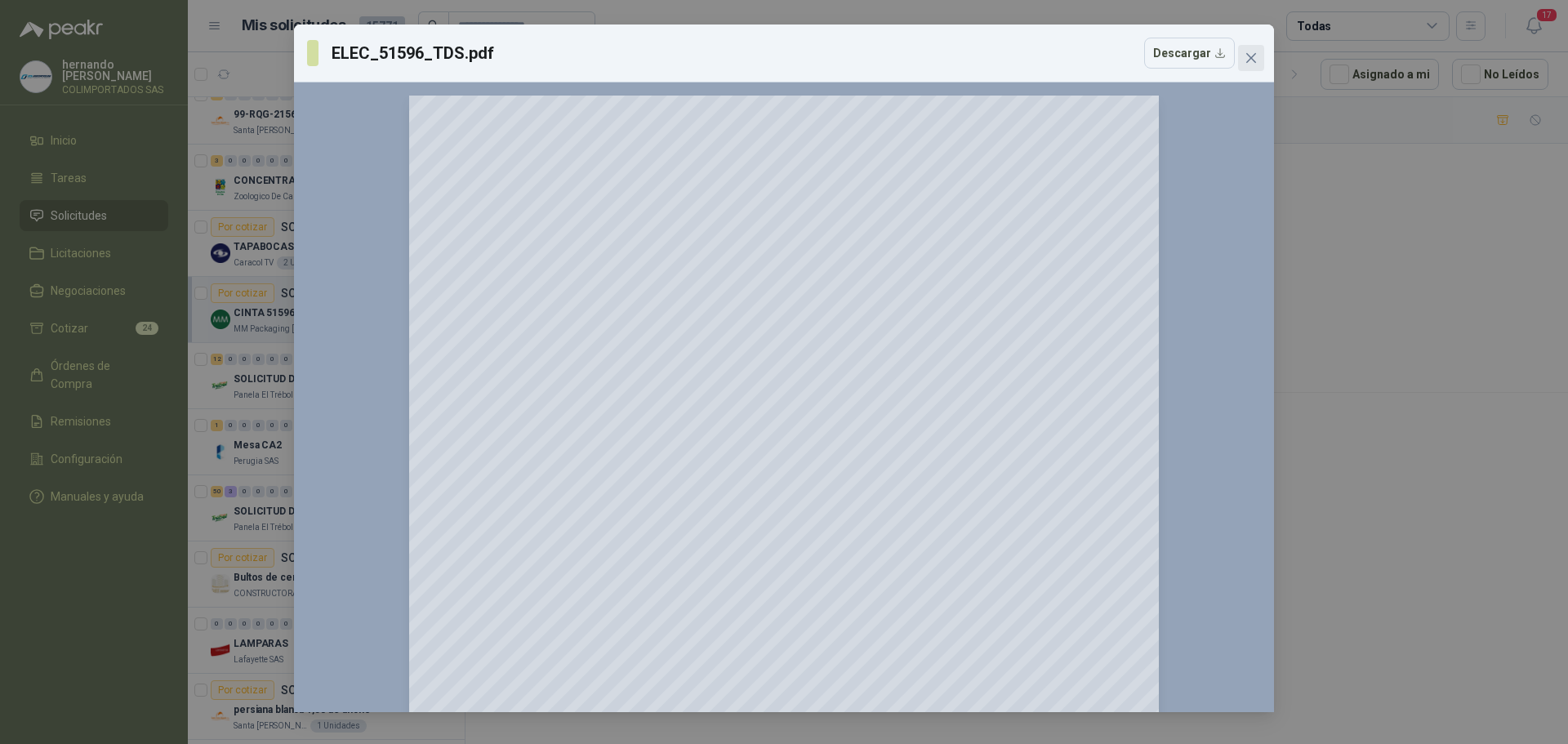
click at [1251, 58] on icon "close" at bounding box center [1251, 58] width 10 height 10
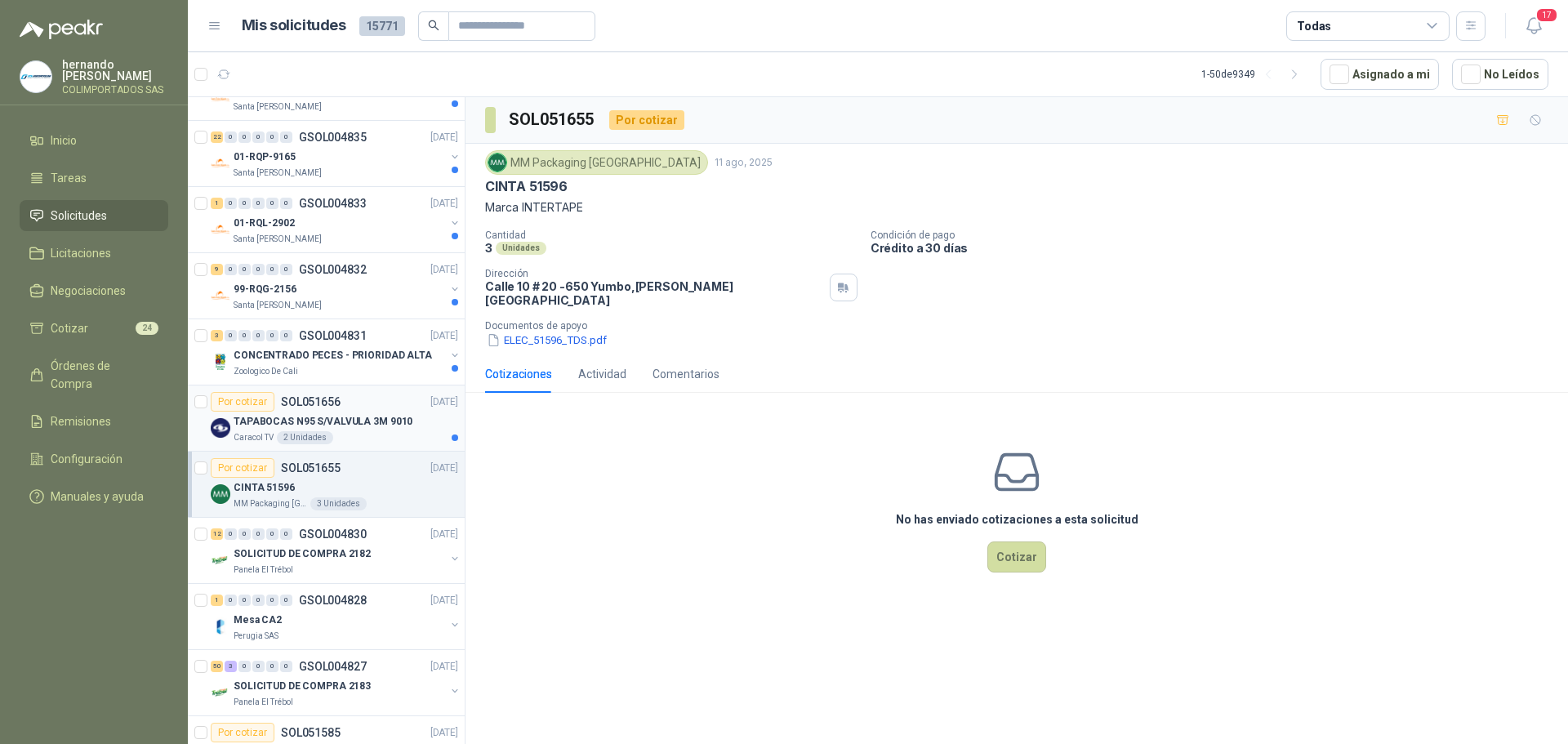
scroll to position [980, 0]
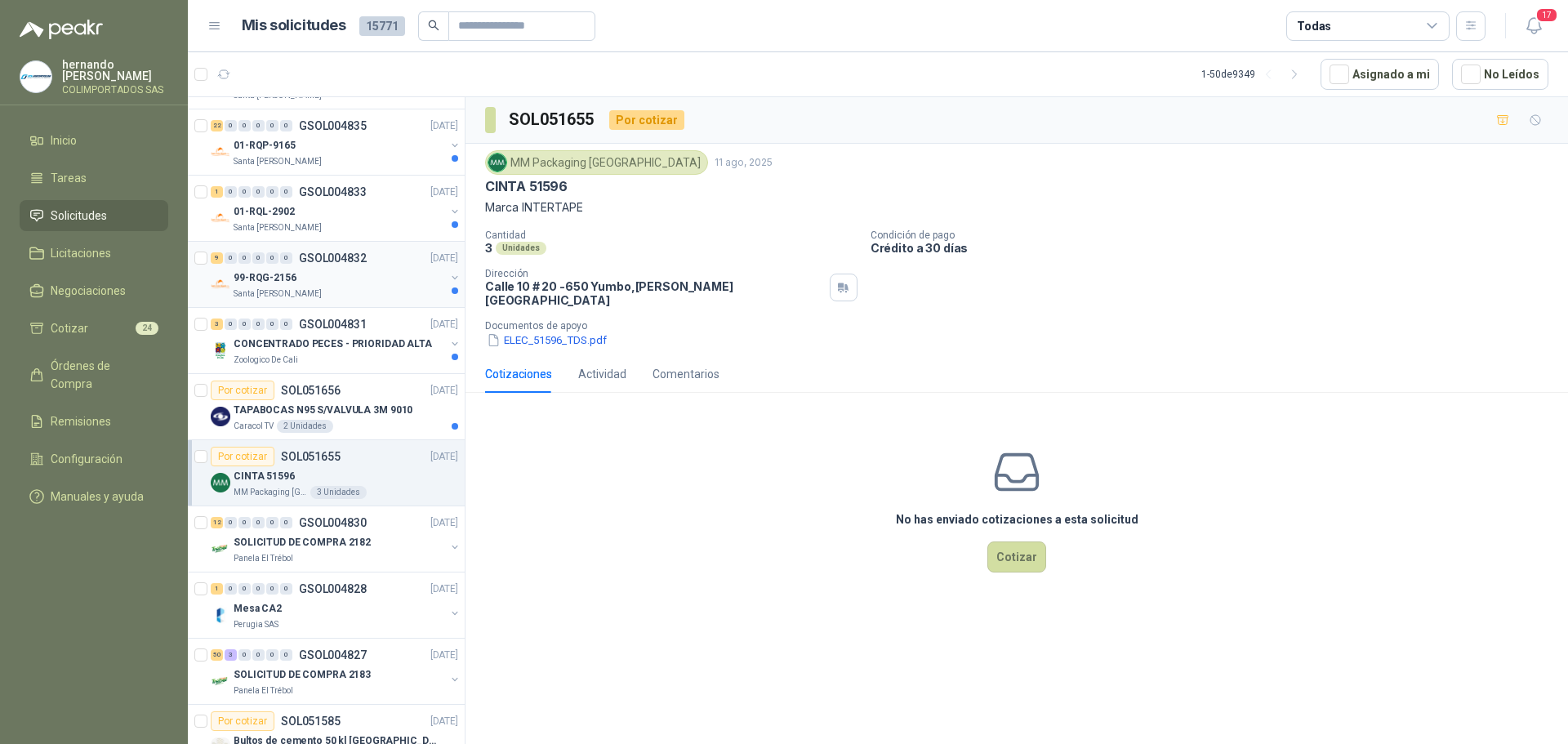
click at [355, 287] on div "99-RQG-2156" at bounding box center [339, 278] width 211 height 19
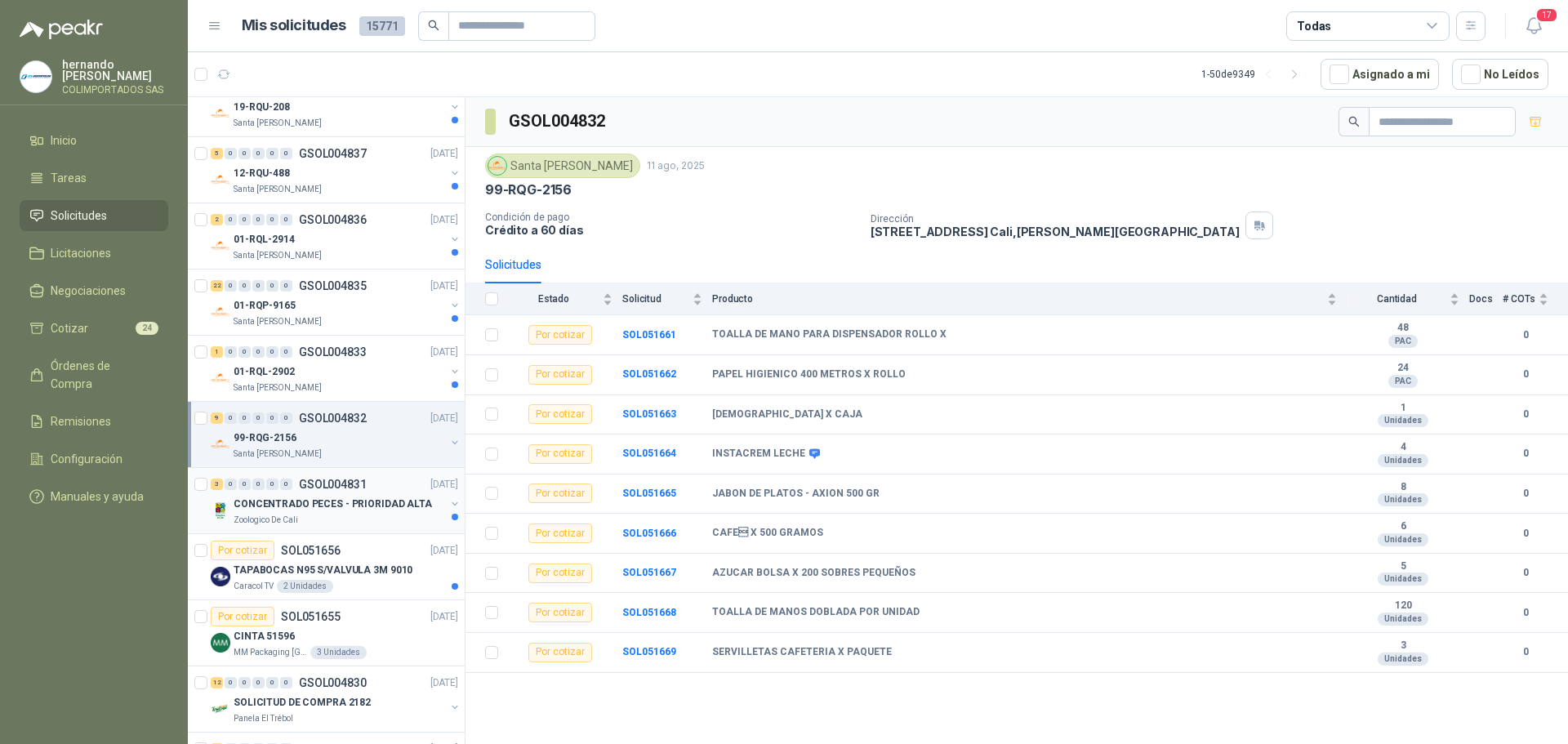
scroll to position [817, 0]
click at [370, 382] on div "01-RQL-2902" at bounding box center [339, 375] width 211 height 19
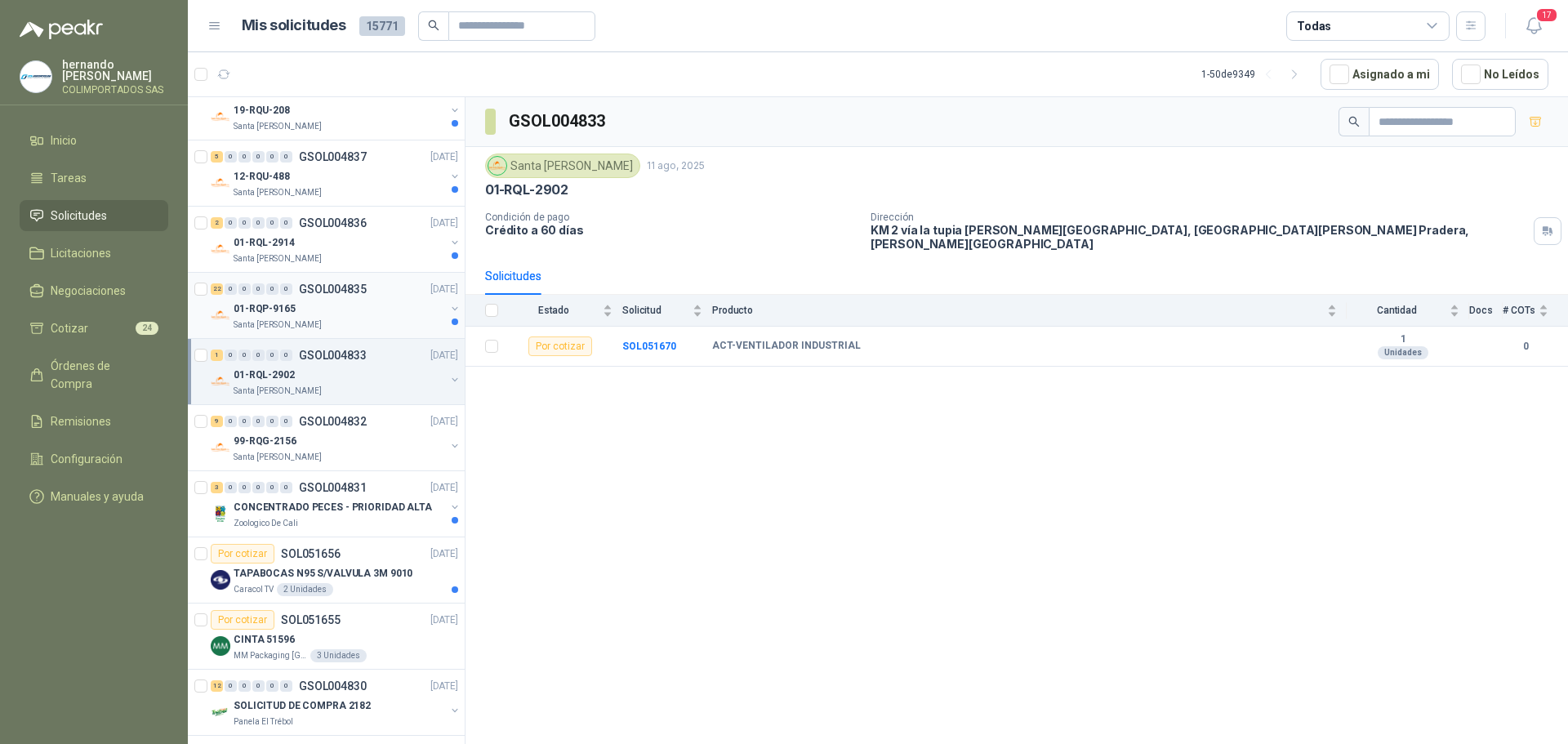
click at [356, 319] on div "Santa [PERSON_NAME]" at bounding box center [339, 325] width 211 height 13
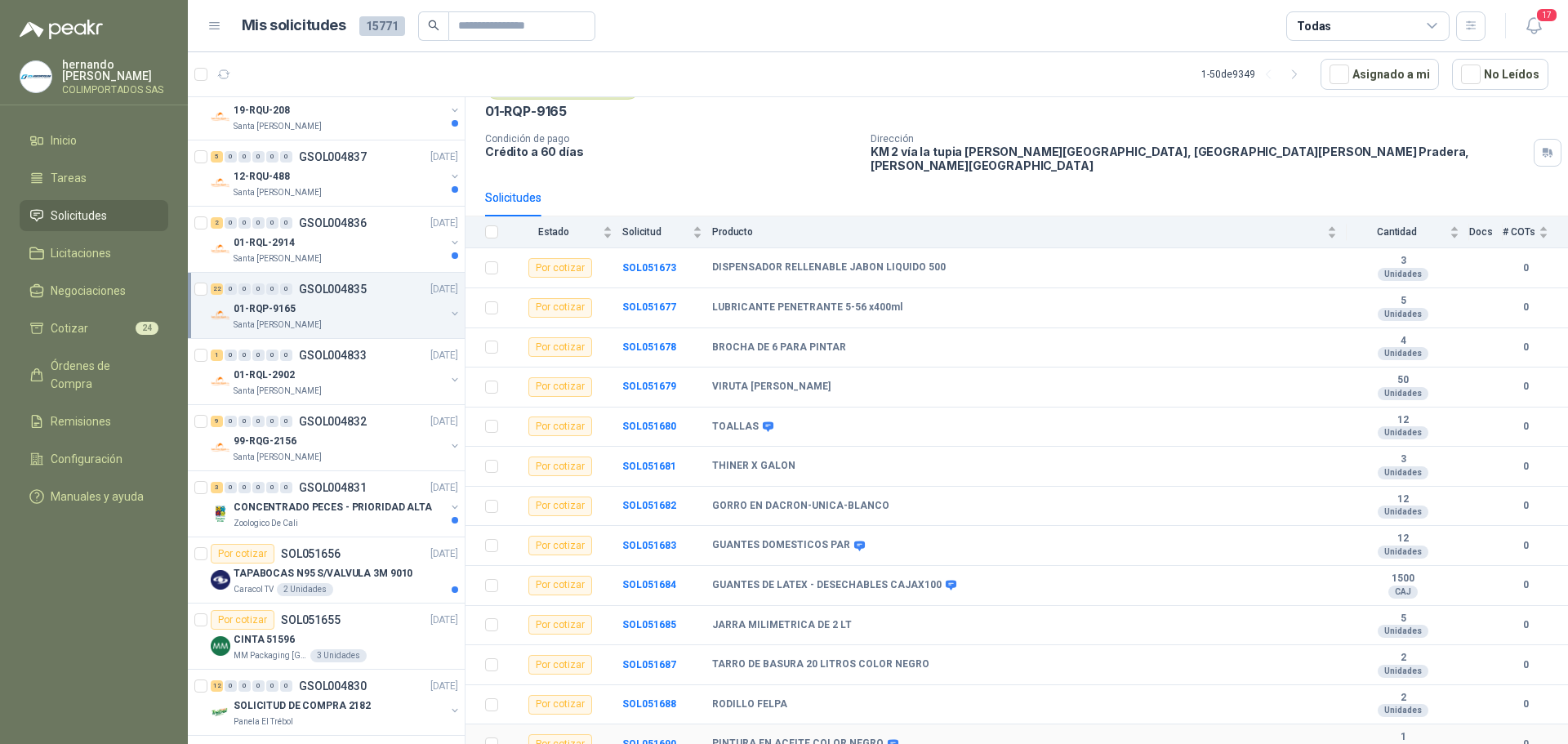
scroll to position [30, 0]
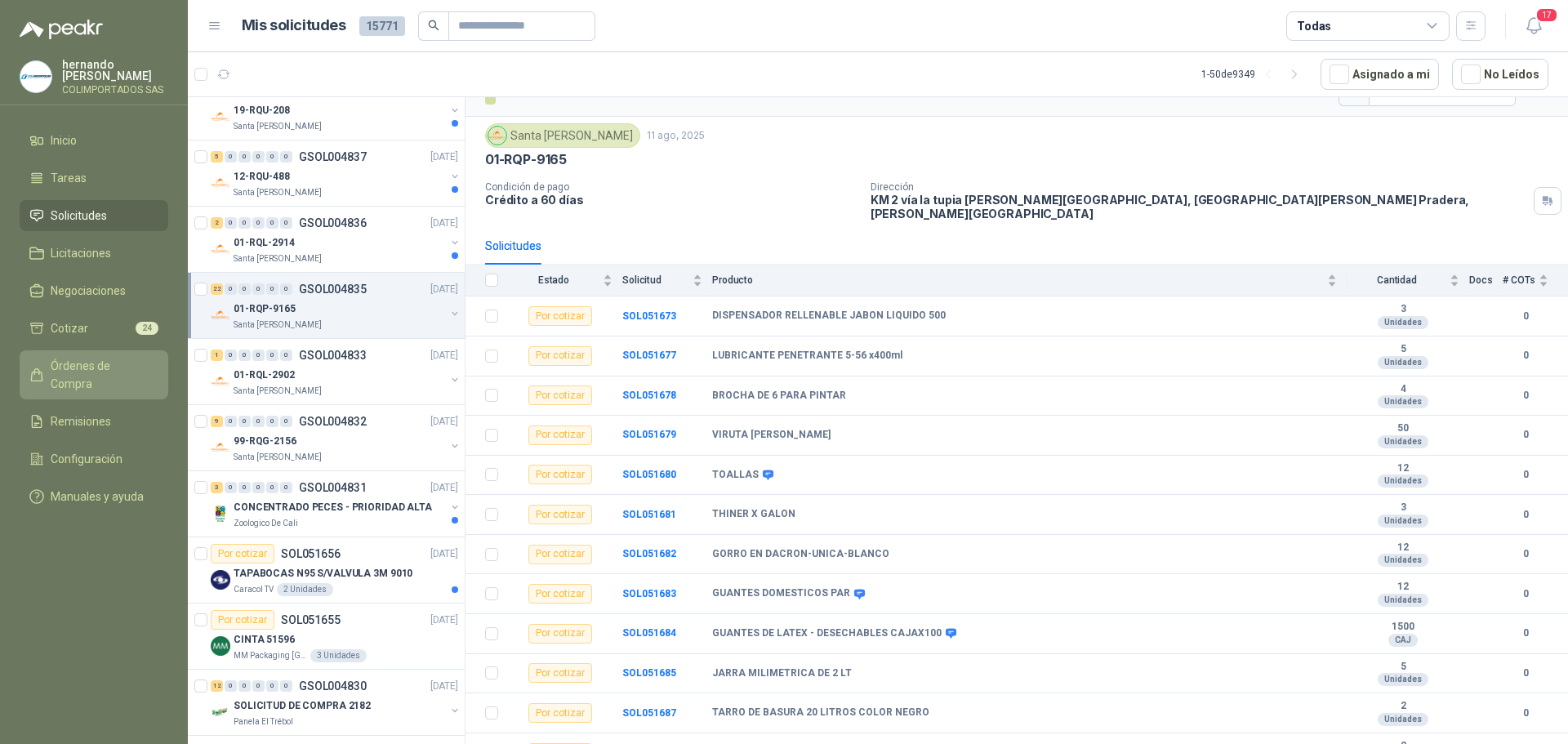
click at [95, 364] on span "Órdenes de Compra" at bounding box center [101, 374] width 102 height 36
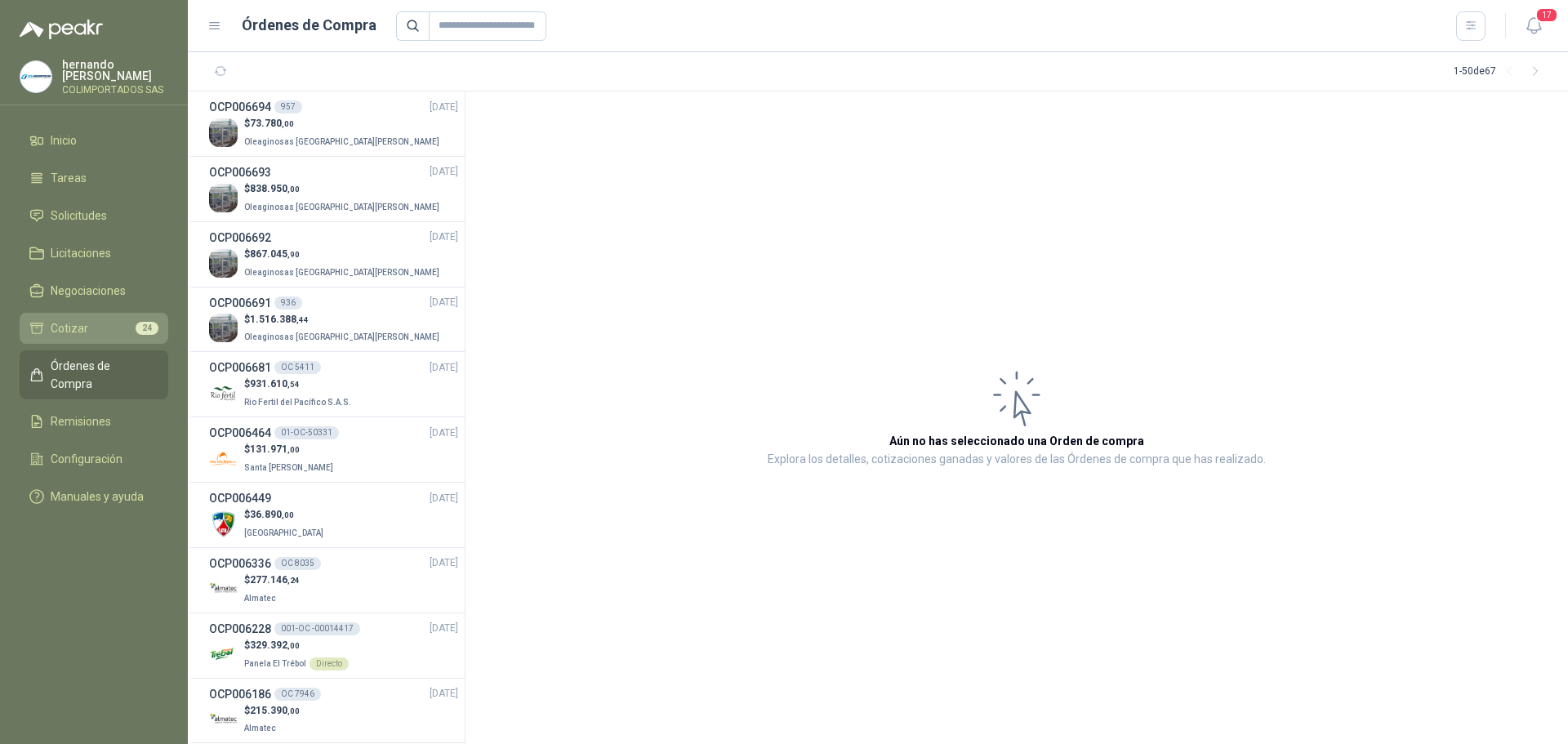
click at [94, 329] on li "Cotizar 24" at bounding box center [94, 328] width 129 height 18
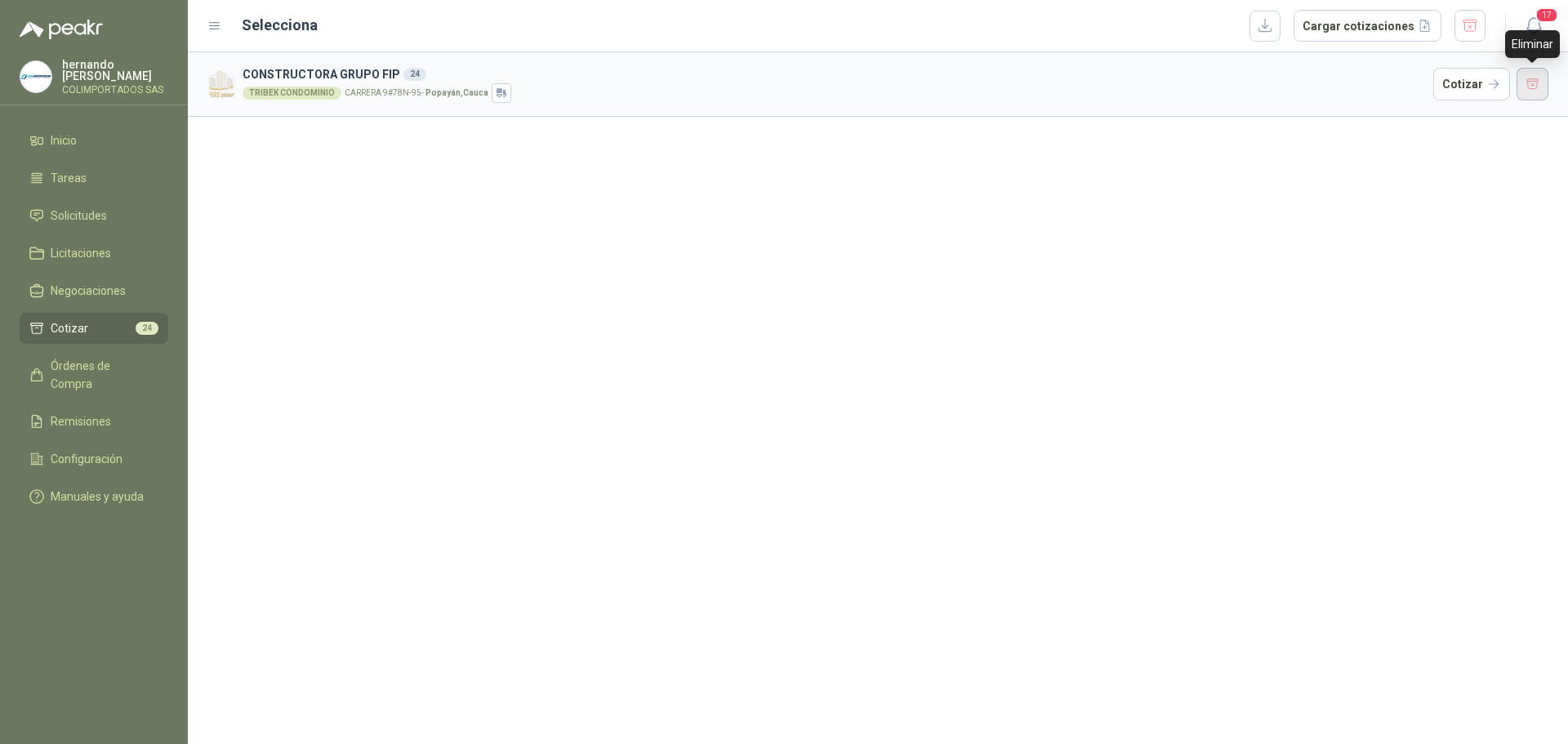
click at [1527, 81] on button "button" at bounding box center [1533, 84] width 33 height 33
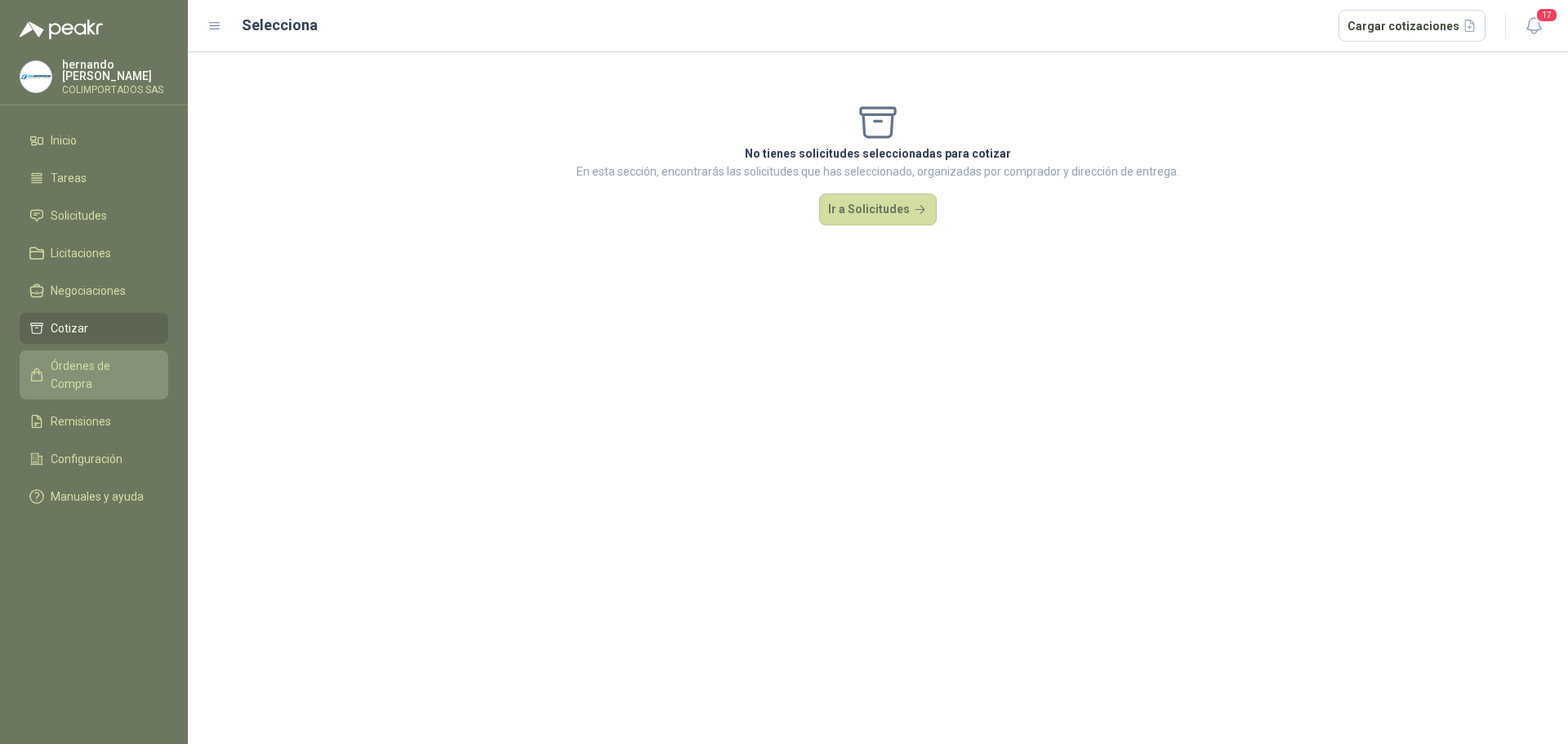
click at [141, 361] on span "Órdenes de Compra" at bounding box center [101, 374] width 102 height 36
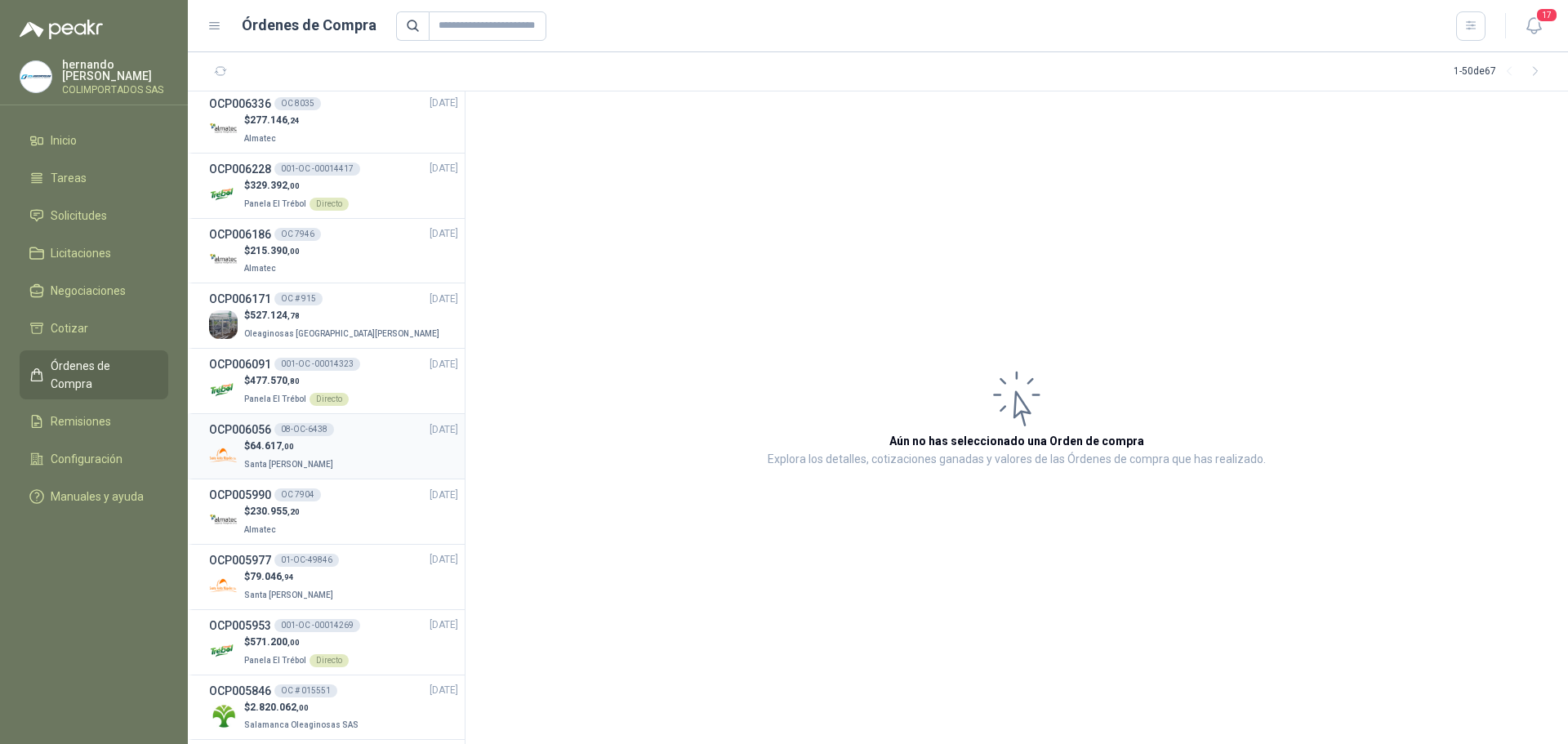
scroll to position [164, 0]
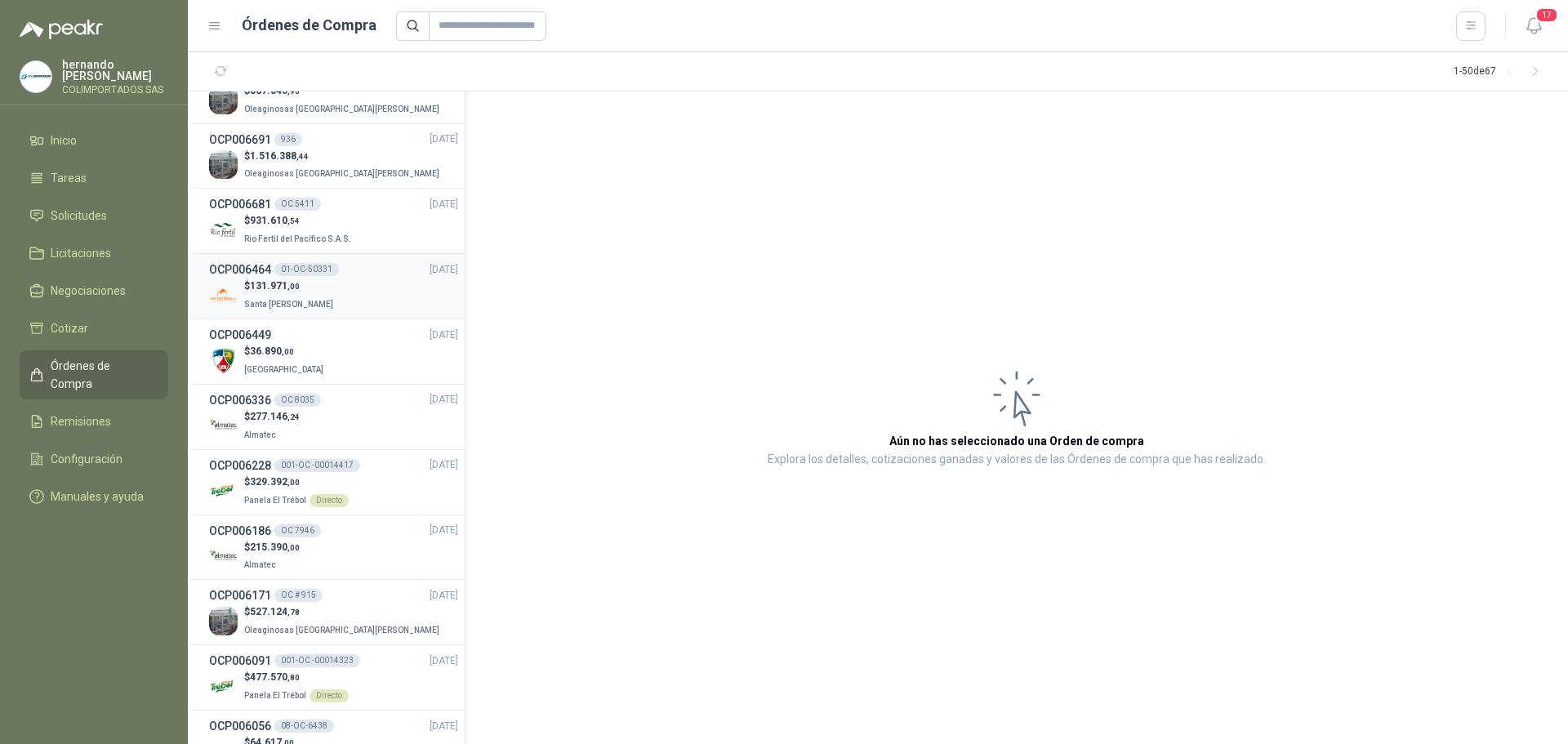
click at [371, 293] on div "$ 131.971 ,00 [GEOGRAPHIC_DATA][PERSON_NAME]" at bounding box center [333, 295] width 249 height 34
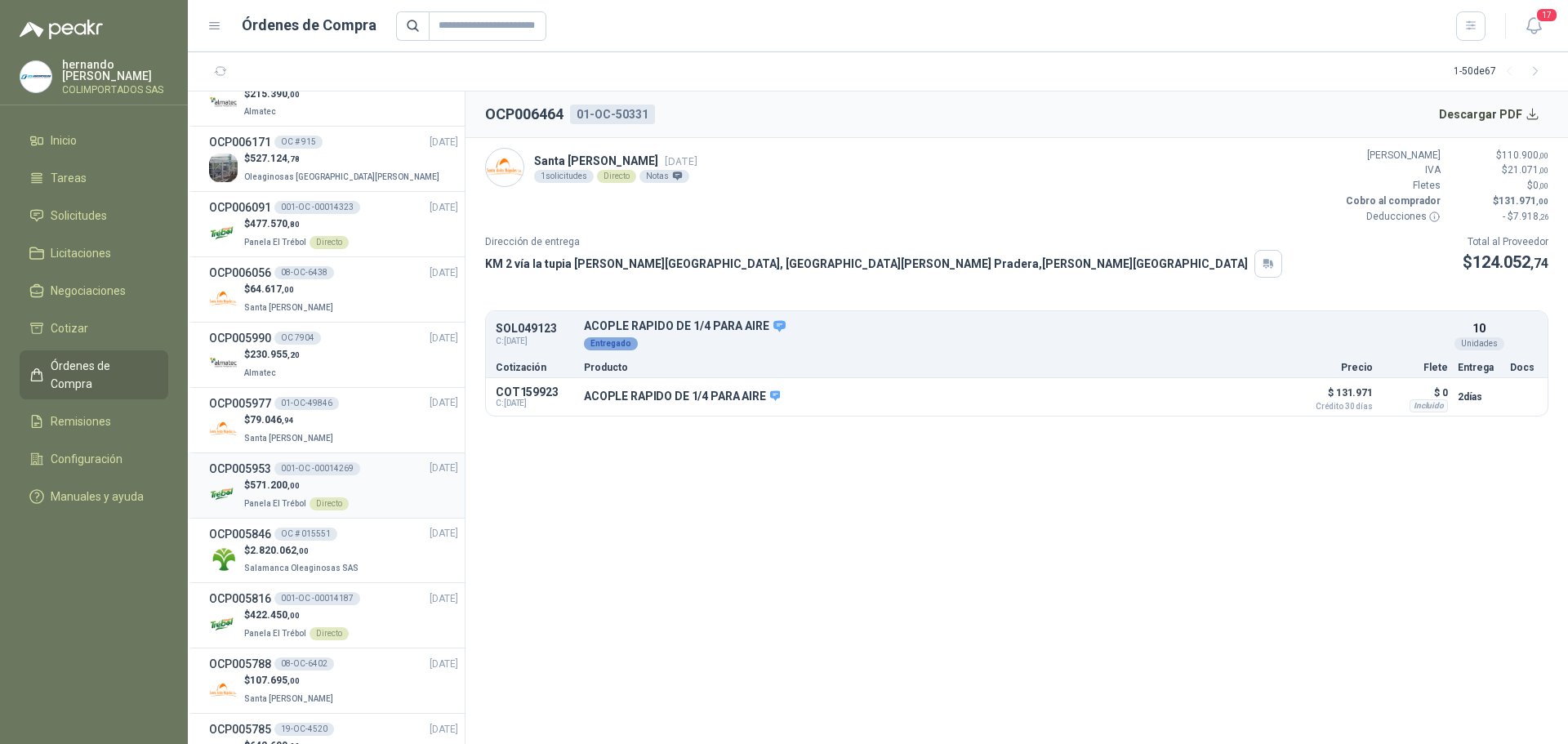
scroll to position [735, 0]
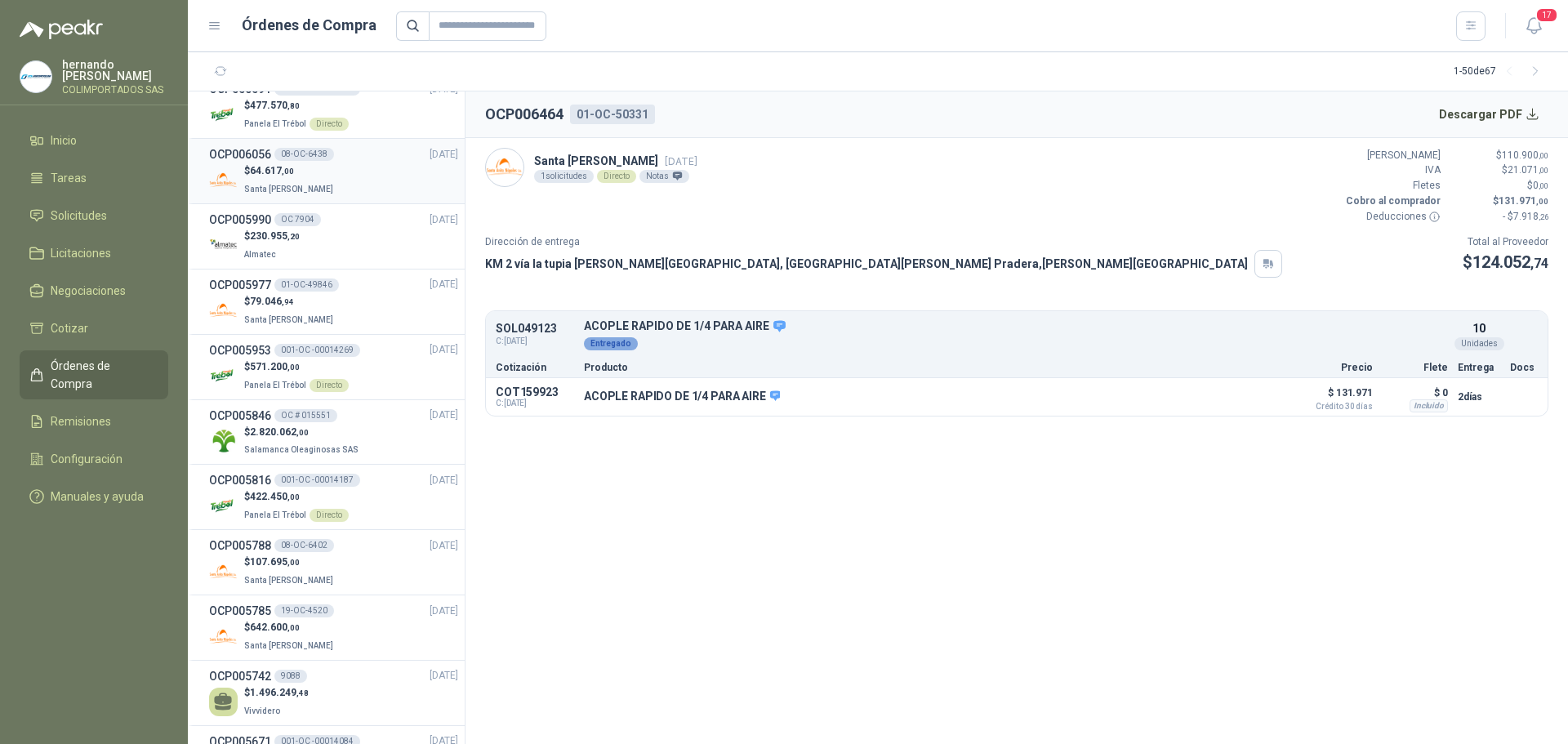
click at [358, 180] on div "$ 64.617 ,00 Santa [PERSON_NAME]" at bounding box center [333, 180] width 249 height 34
click at [1256, 394] on button "Detalles" at bounding box center [1243, 395] width 77 height 22
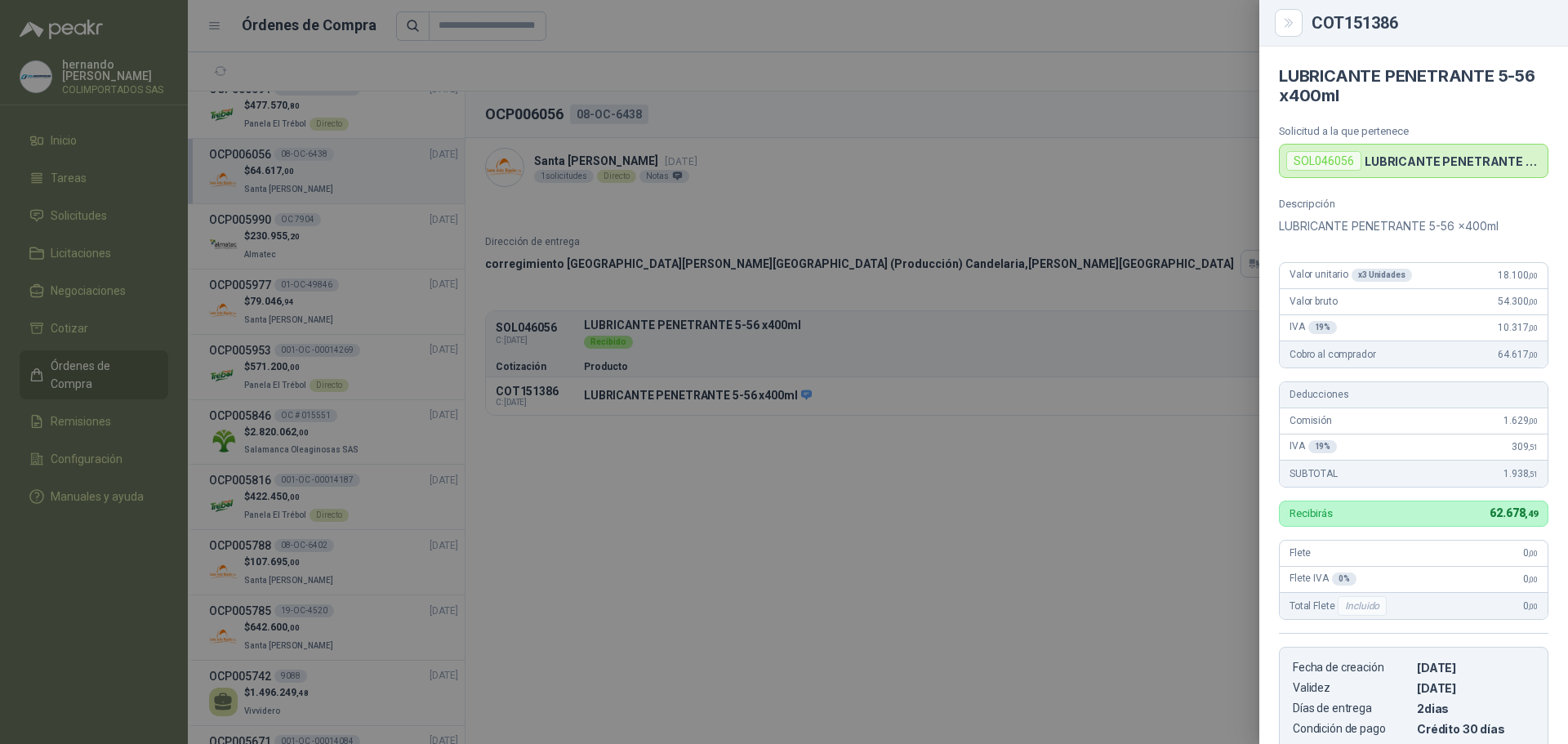
click at [101, 209] on div at bounding box center [784, 372] width 1568 height 744
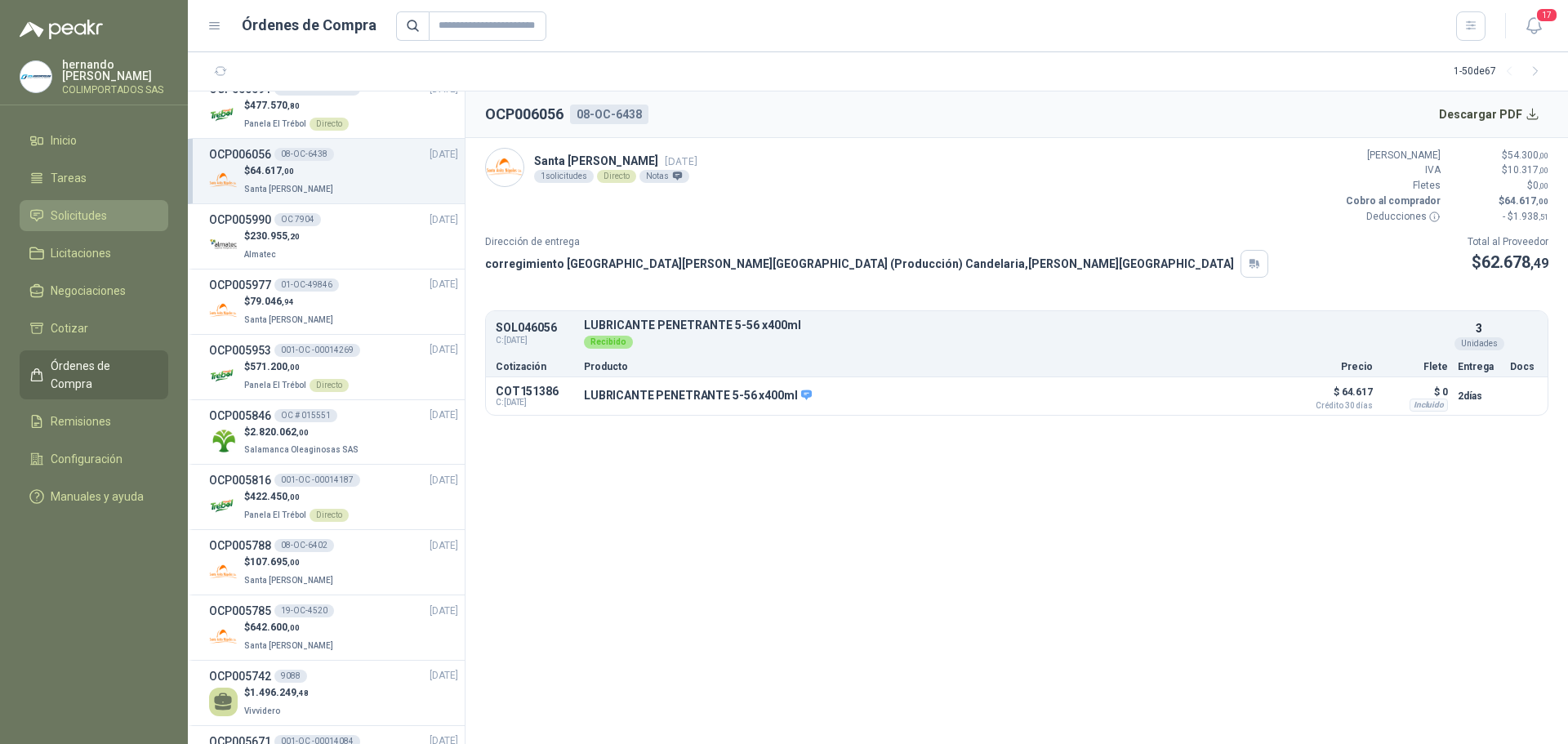
click at [90, 215] on span "Solicitudes" at bounding box center [79, 216] width 57 height 18
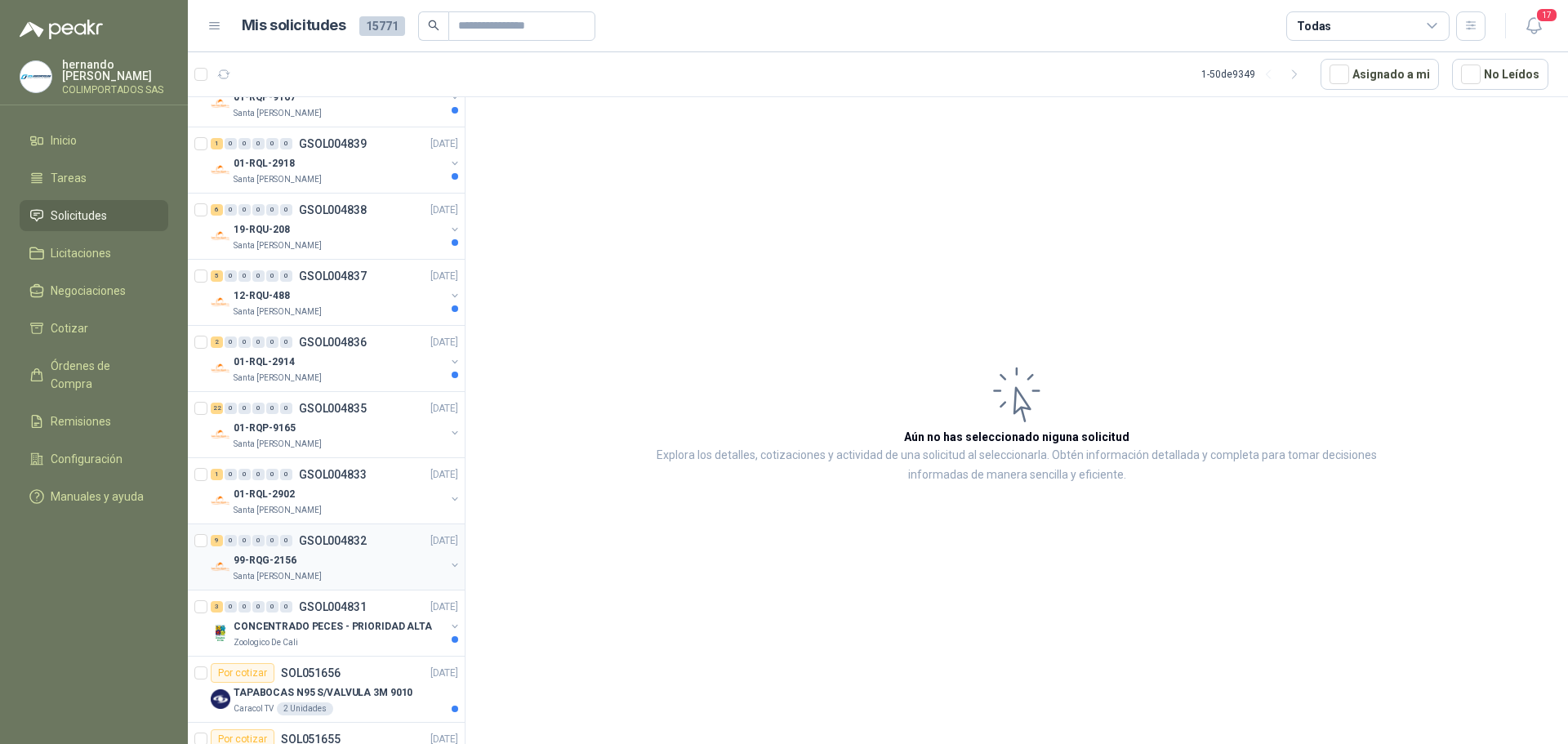
scroll to position [735, 0]
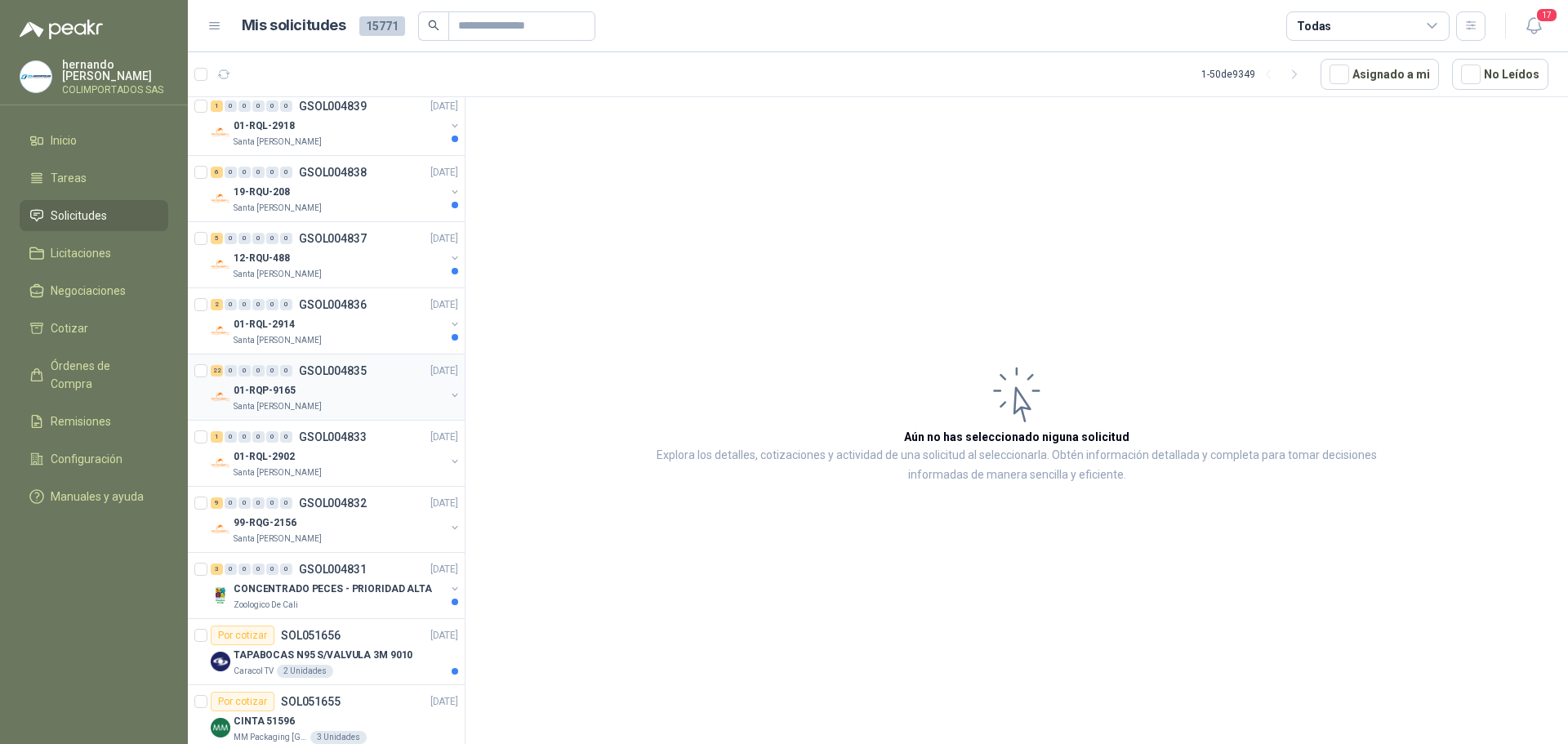
click at [344, 395] on div "01-RQP-9165" at bounding box center [339, 390] width 211 height 19
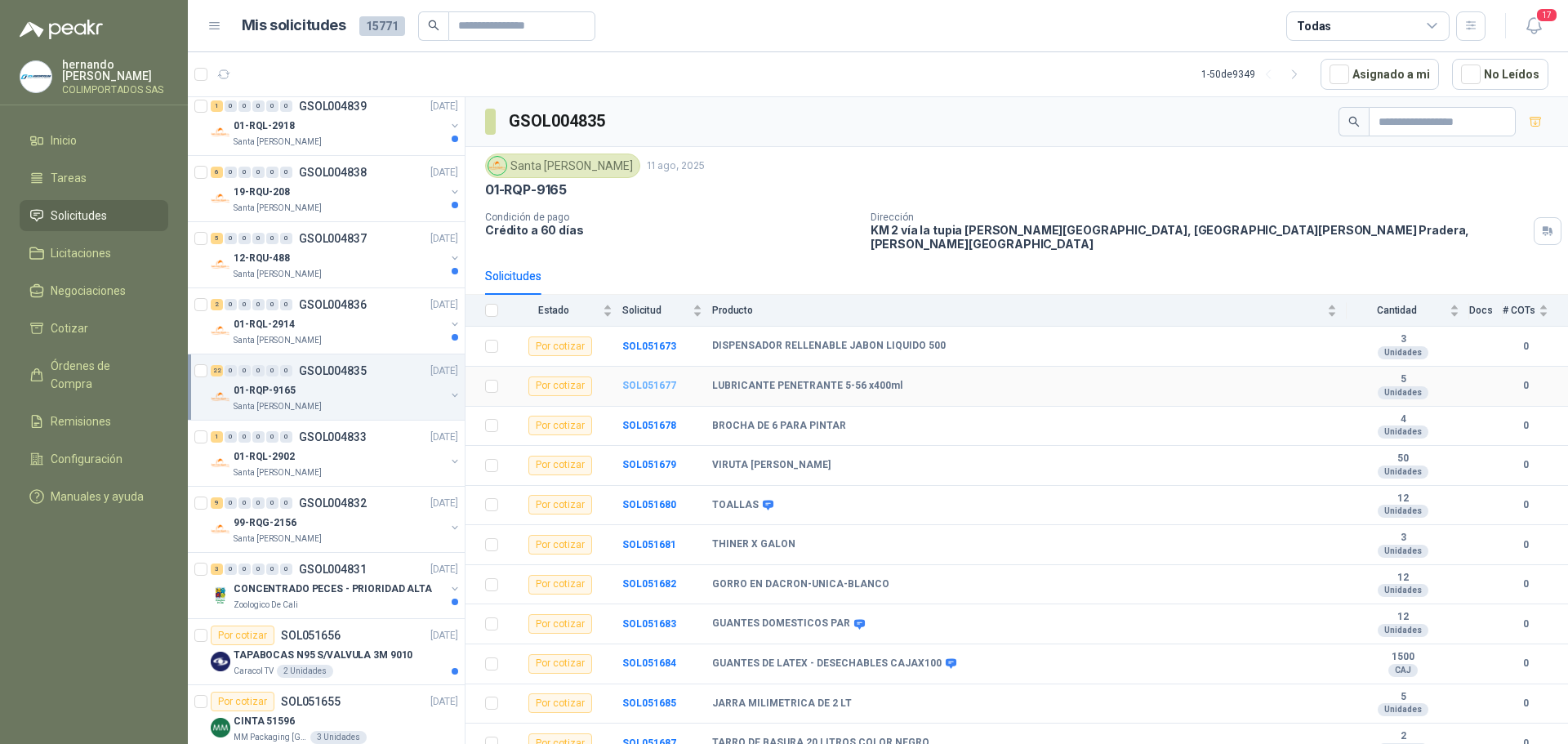
click at [649, 380] on b "SOL051677" at bounding box center [649, 385] width 54 height 12
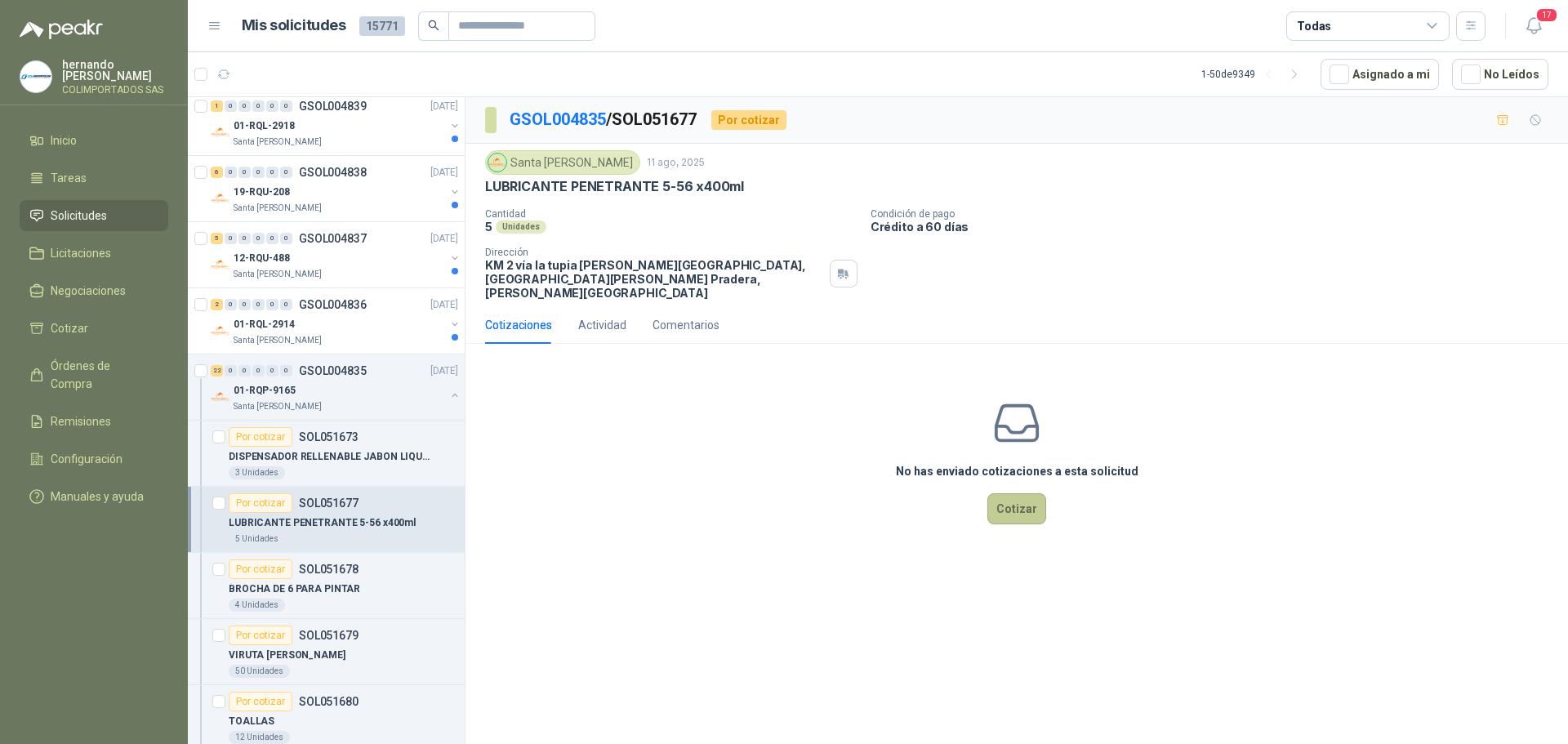
click at [1003, 494] on button "Cotizar" at bounding box center [1016, 509] width 58 height 31
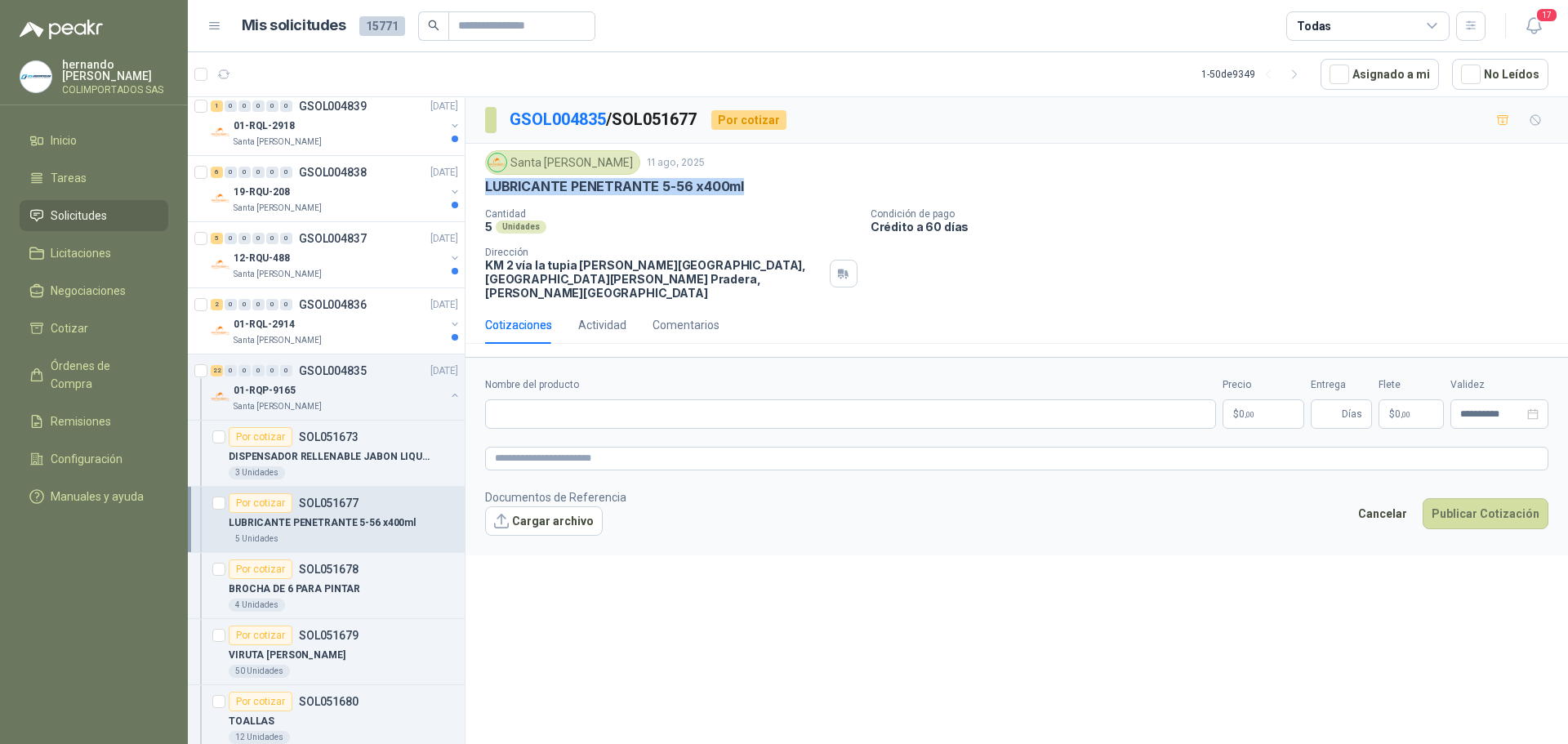
drag, startPoint x: 751, startPoint y: 184, endPoint x: 483, endPoint y: 182, distance: 268.0
click at [483, 182] on div "Santa [PERSON_NAME] 11 ago, 2025 LUBRICANTE PENETRANTE 5-56 x400ml Cantidad 5 U…" at bounding box center [1016, 225] width 1102 height 163
copy p "LUBRICANTE PENETRANTE 5-56 x400ml"
click at [633, 403] on input "Nombre del producto" at bounding box center [850, 413] width 730 height 29
paste input "**********"
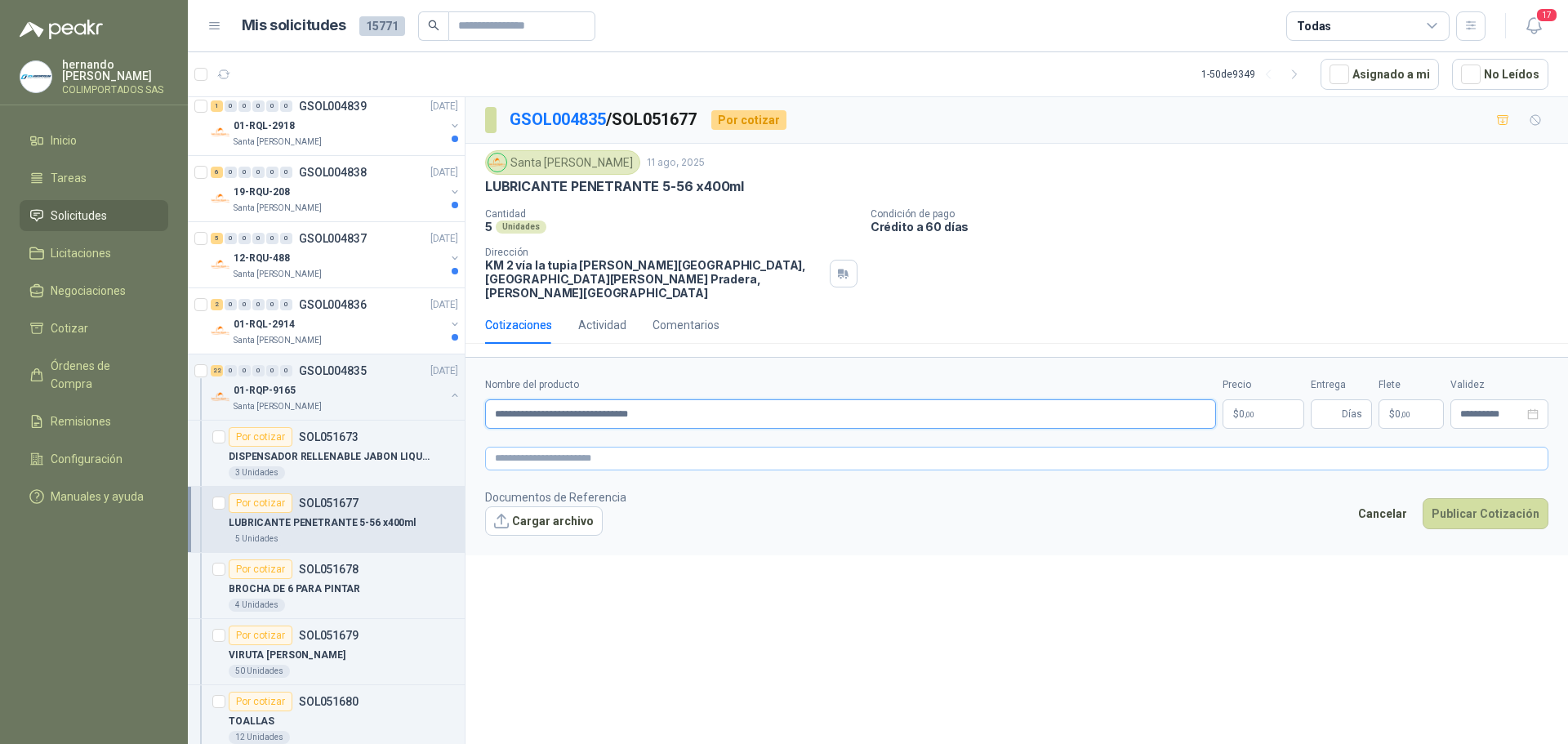
type input "**********"
click at [637, 447] on textarea at bounding box center [1016, 458] width 1063 height 24
paste textarea "**********"
type textarea "**********"
click at [1251, 397] on body "[PERSON_NAME] COLIMPORTADOS SAS Inicio Tareas Solicitudes Licitaciones Negociac…" at bounding box center [784, 372] width 1568 height 744
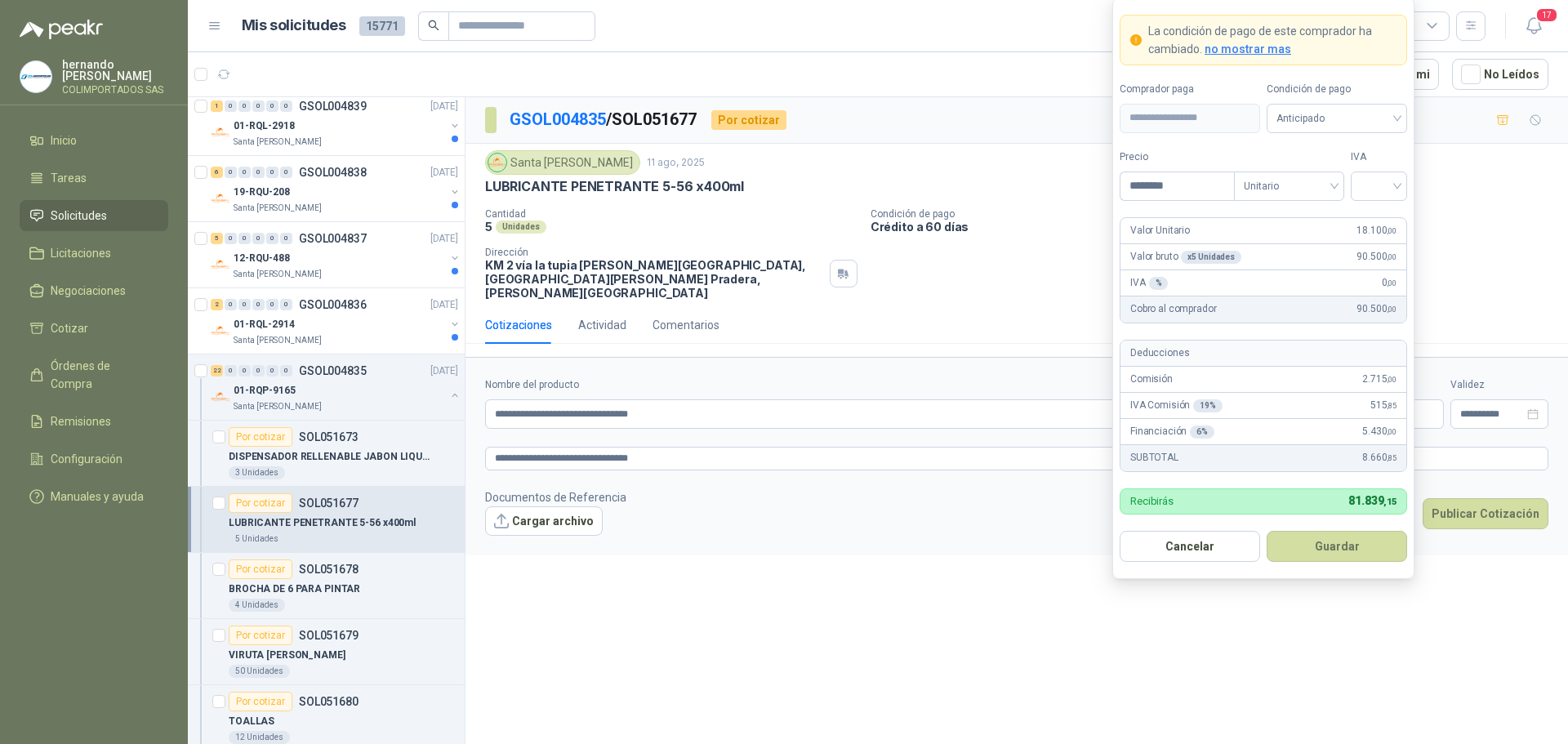
type input "********"
click at [1246, 48] on span "no mostrar mas" at bounding box center [1248, 49] width 87 height 13
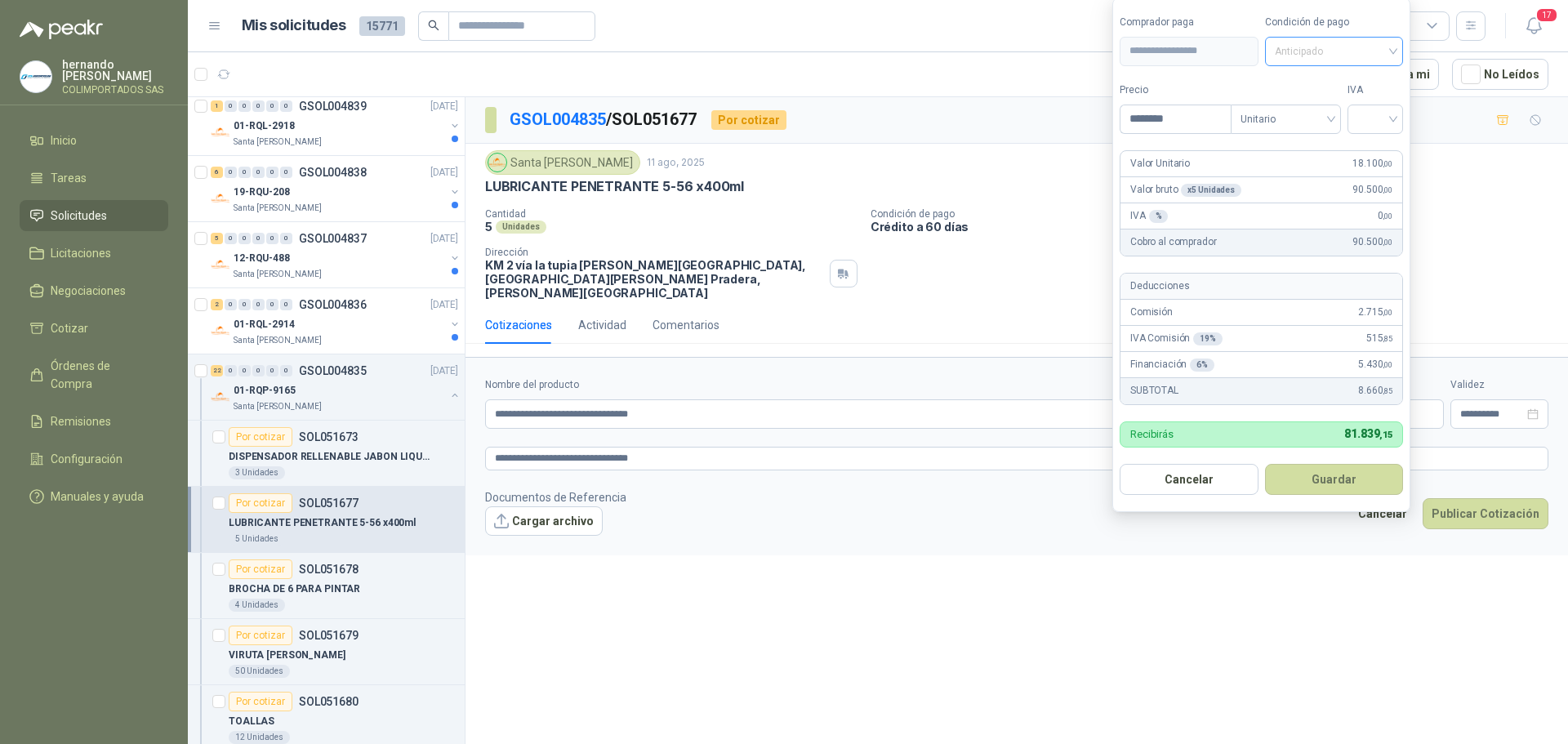
click at [1399, 46] on div "Anticipado" at bounding box center [1334, 51] width 139 height 29
click at [1335, 133] on div "Crédito a 60 días" at bounding box center [1336, 137] width 114 height 18
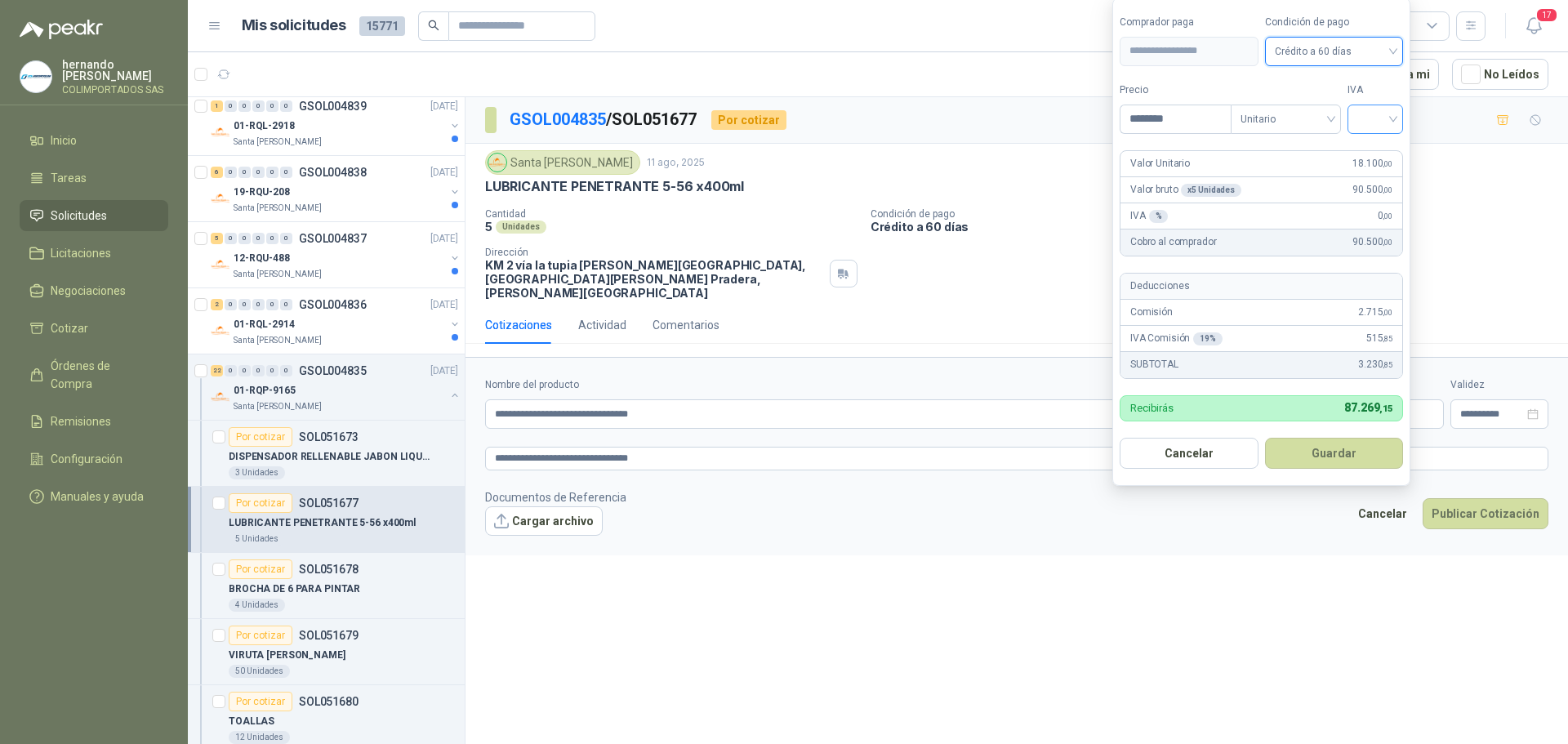
click at [1397, 115] on div at bounding box center [1374, 119] width 56 height 29
click at [1378, 155] on div "19%" at bounding box center [1379, 152] width 30 height 18
click at [1331, 457] on button "Guardar" at bounding box center [1336, 453] width 141 height 31
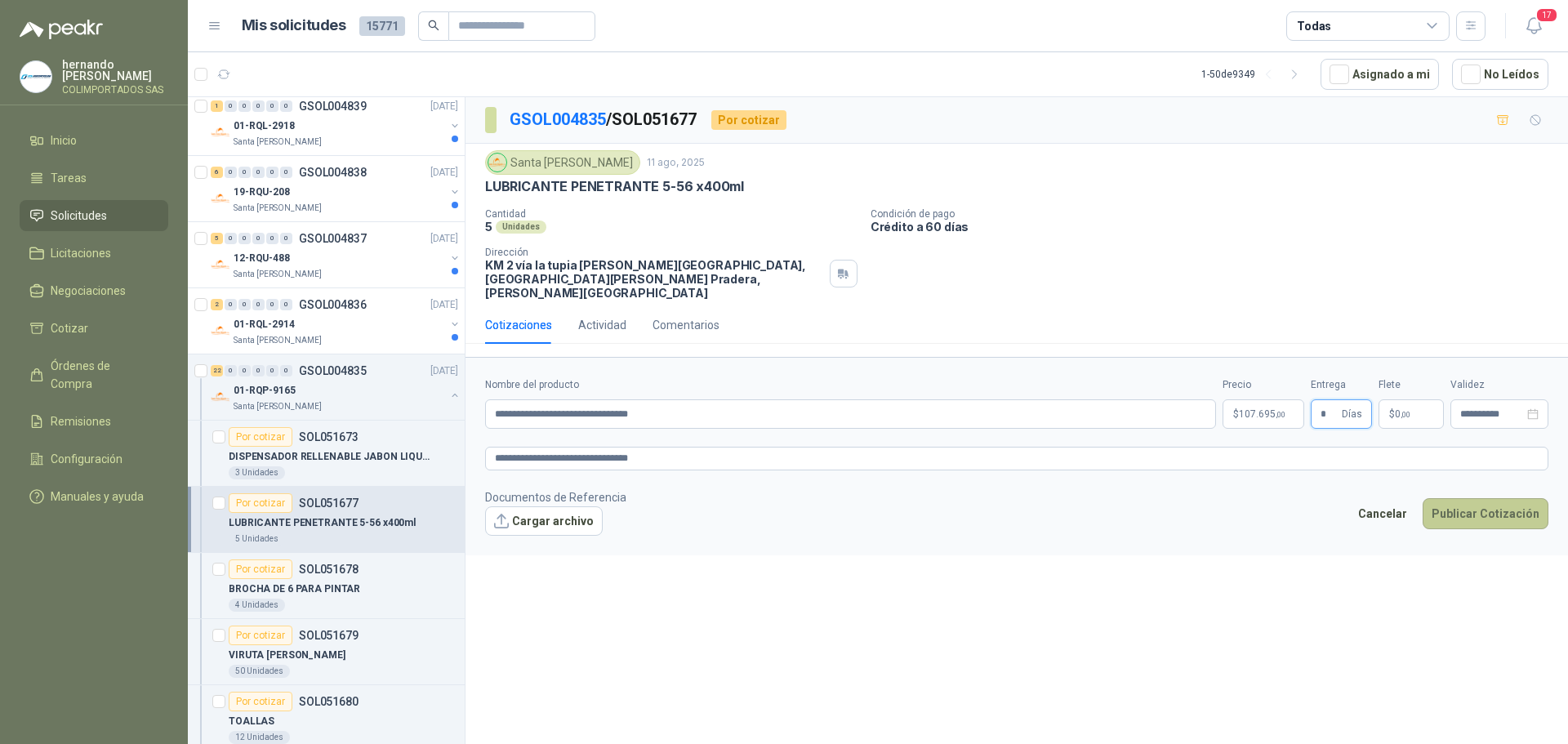
type input "*"
click at [1476, 498] on button "Publicar Cotización" at bounding box center [1485, 513] width 126 height 31
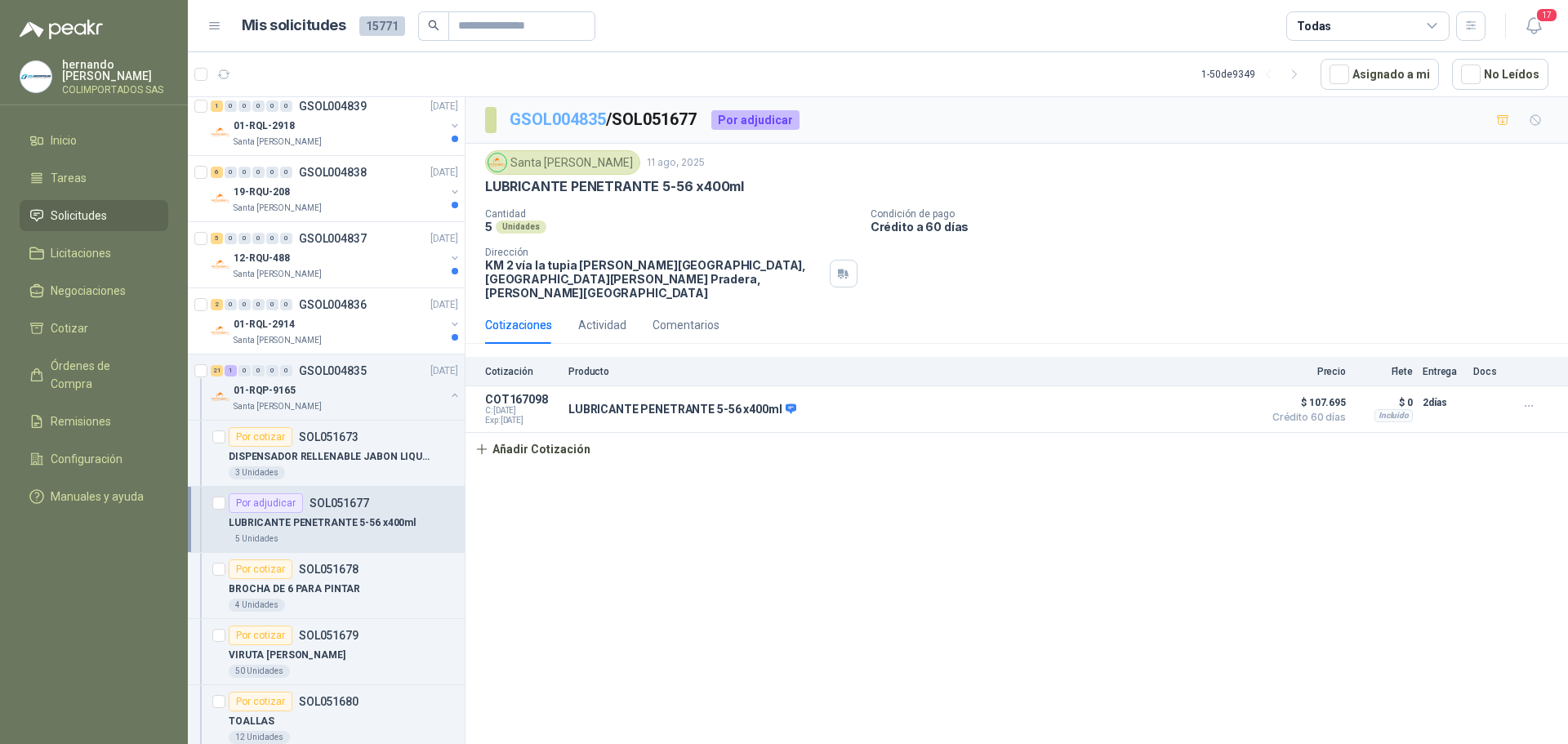
click at [539, 119] on link "GSOL004835" at bounding box center [557, 119] width 96 height 19
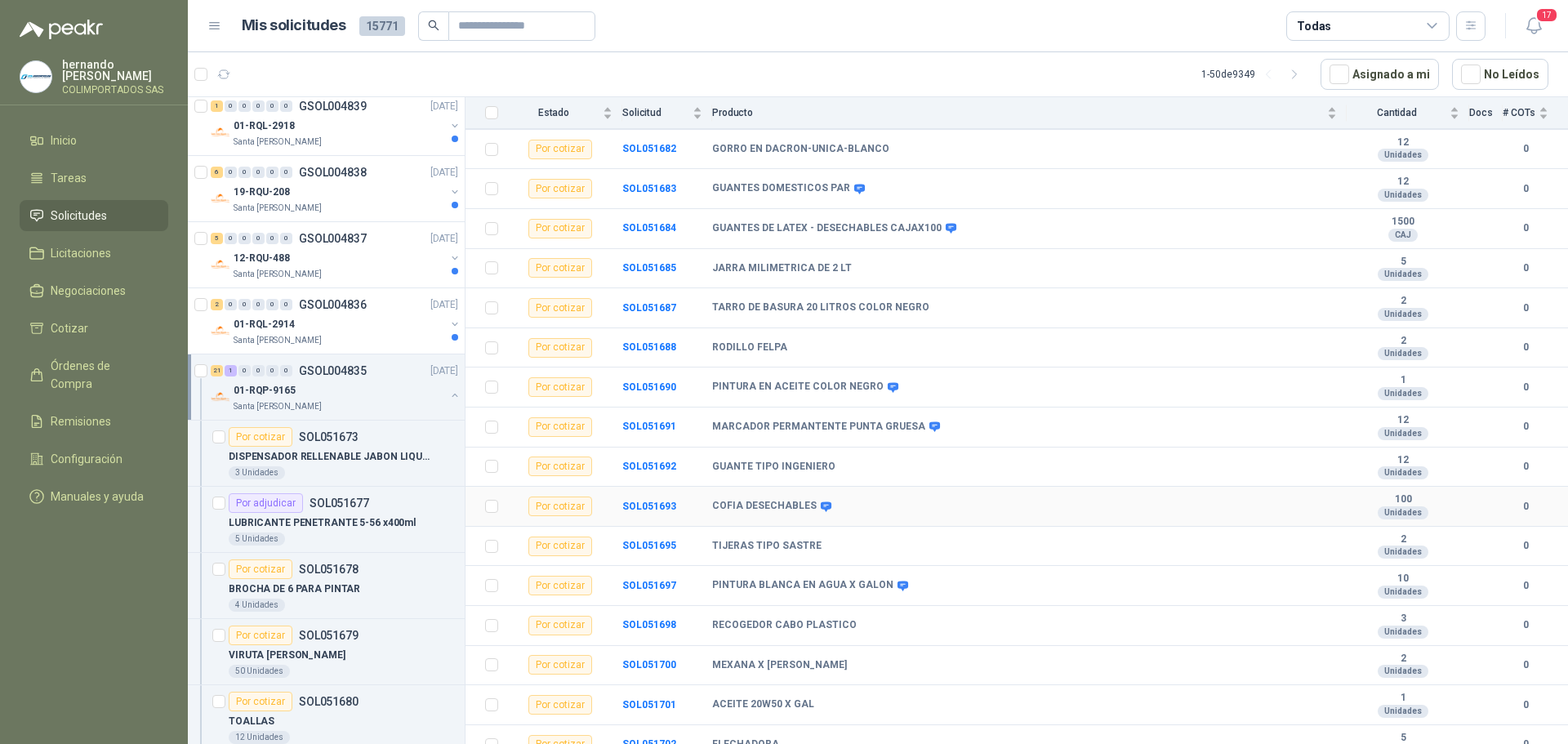
scroll to position [439, 0]
click at [448, 394] on button "button" at bounding box center [455, 395] width 13 height 13
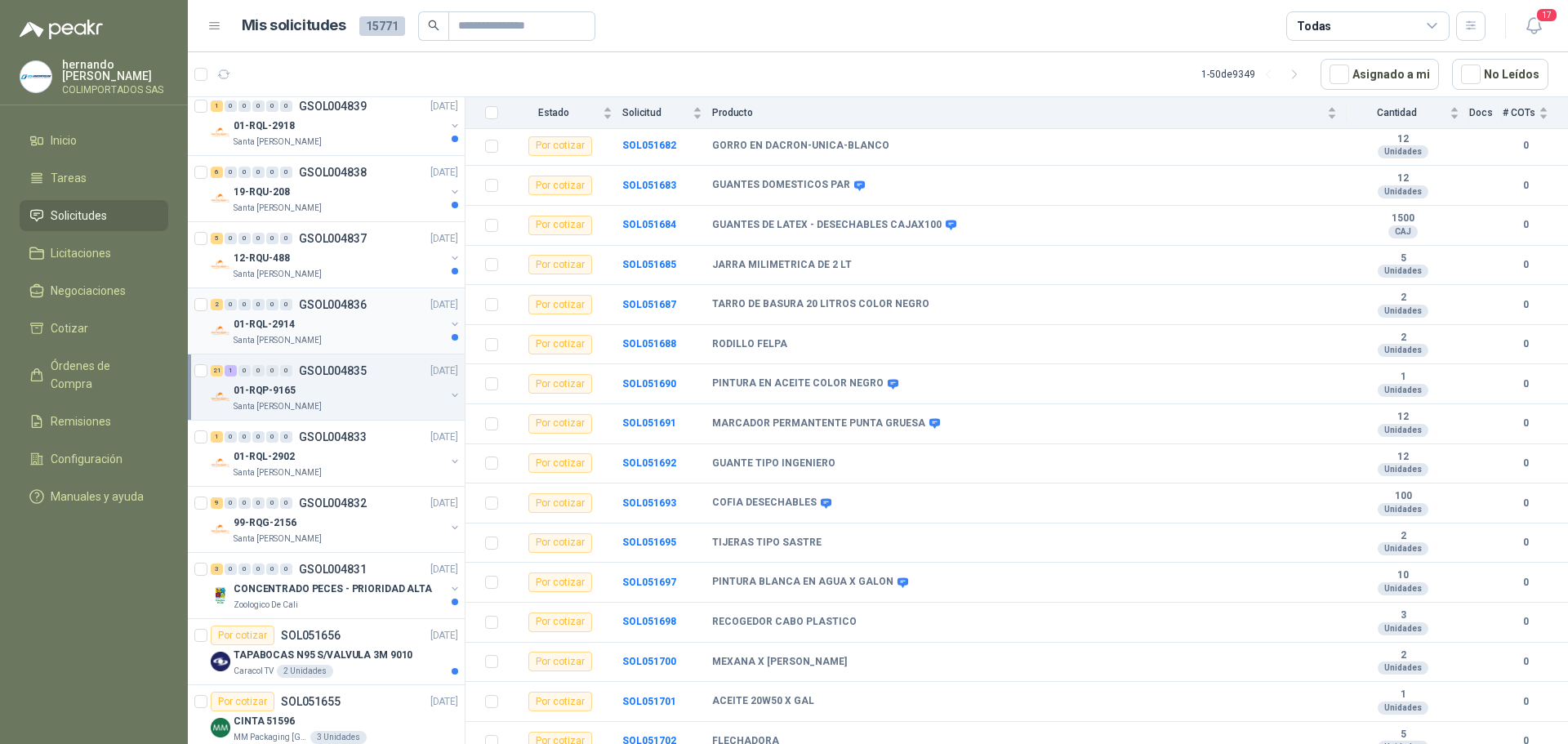
scroll to position [5, 0]
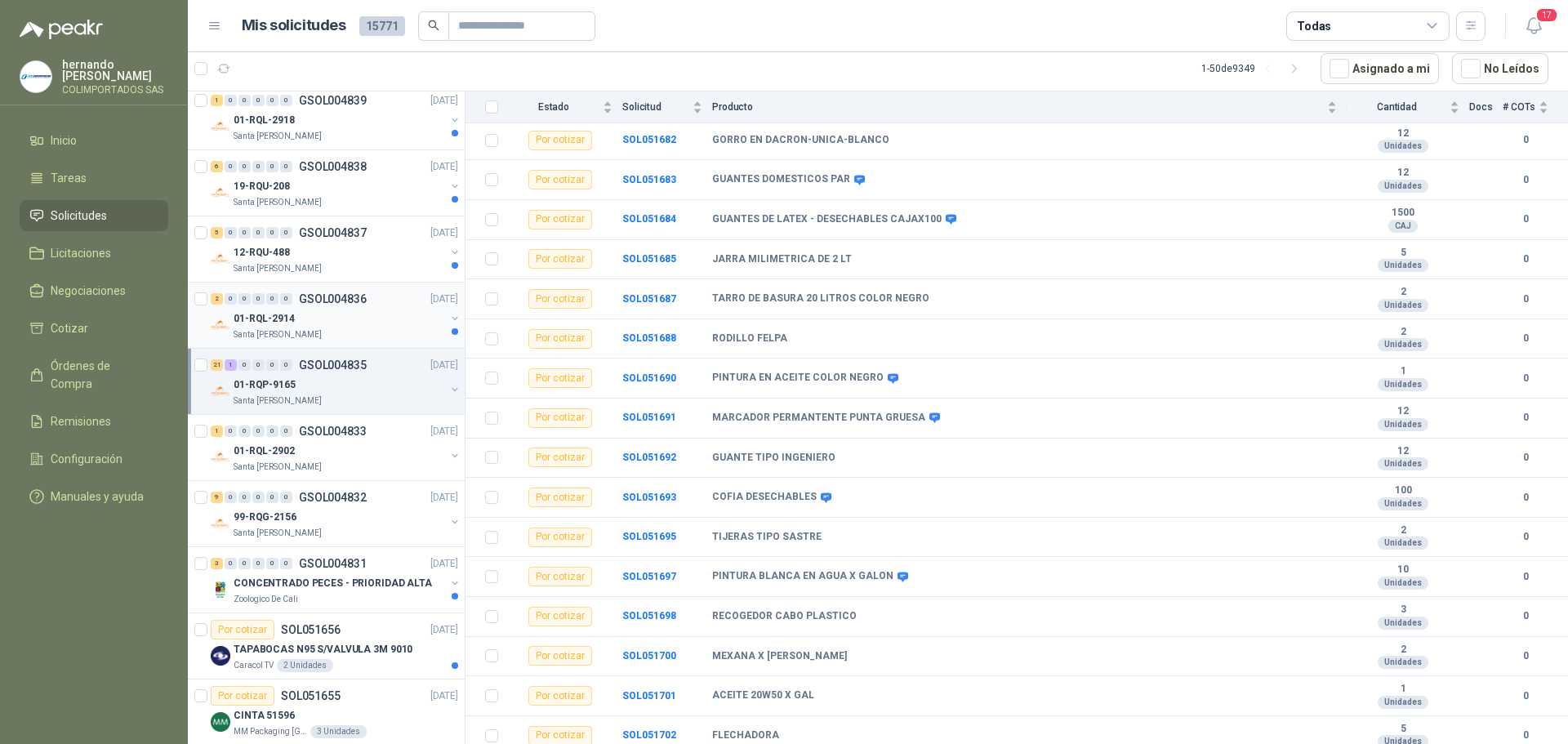
click at [377, 323] on div "01-RQL-2914" at bounding box center [339, 318] width 211 height 19
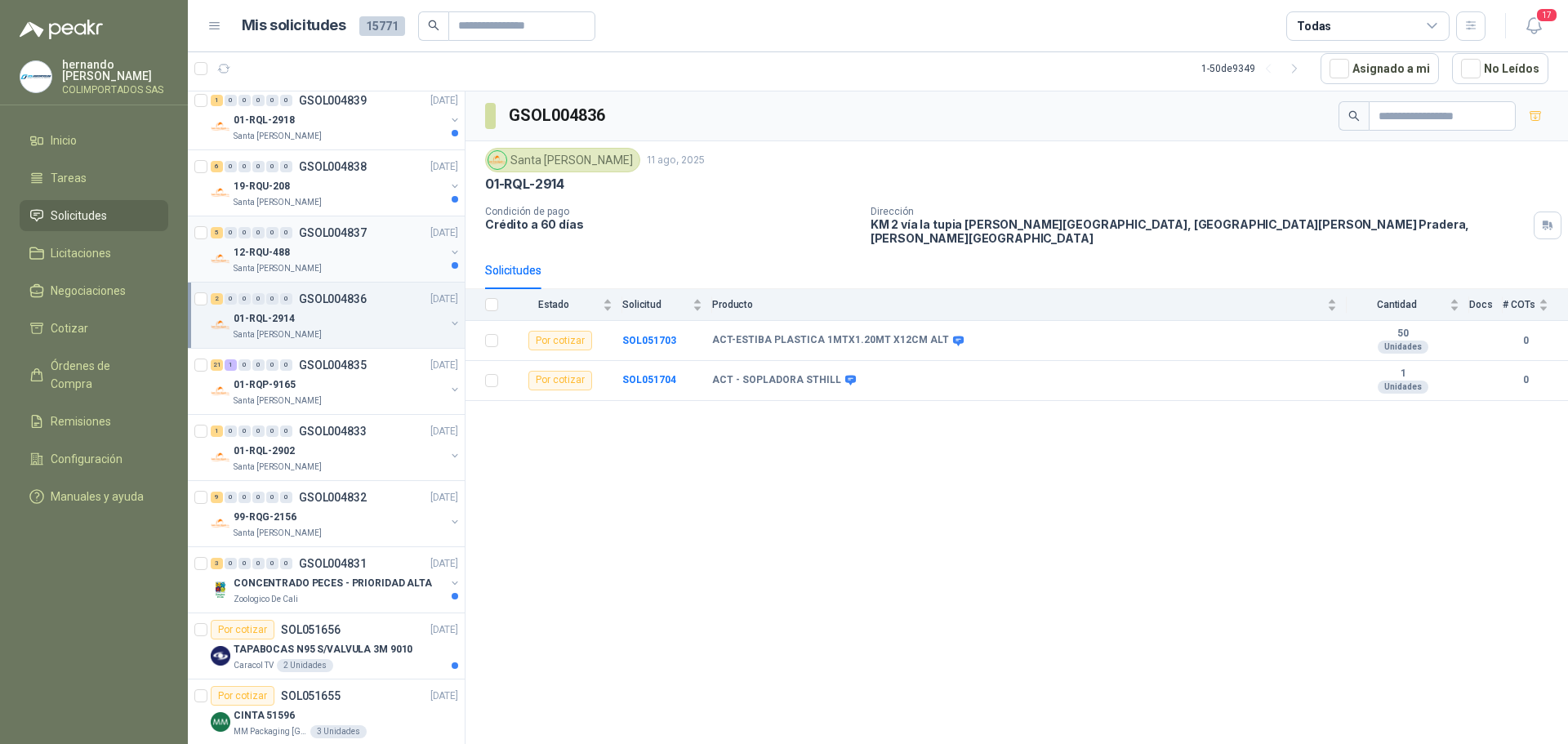
click at [361, 257] on div "12-RQU-488" at bounding box center [339, 252] width 211 height 19
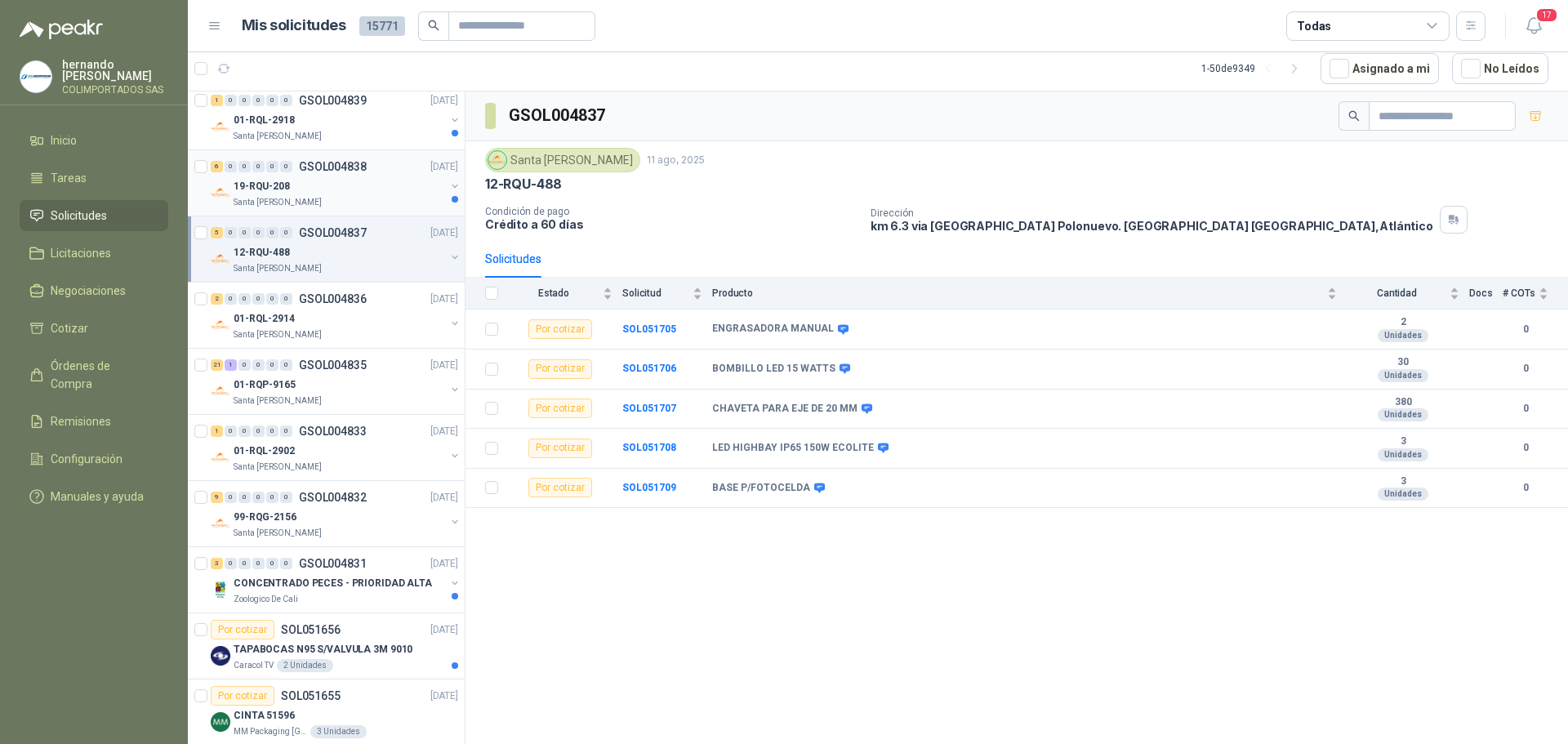
click at [371, 181] on div "19-RQU-208" at bounding box center [339, 186] width 211 height 19
